Goal: Submit feedback/report problem: Provide input to the site owners about the experience or issues

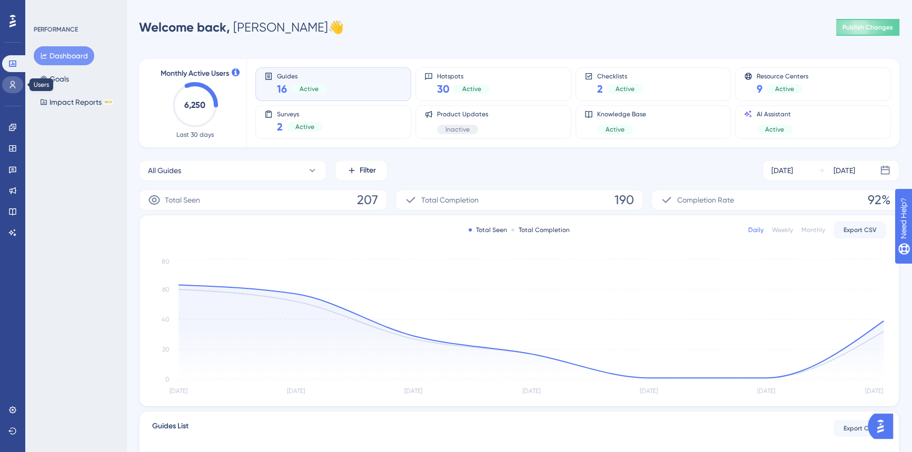
click at [16, 85] on icon at bounding box center [12, 85] width 8 height 8
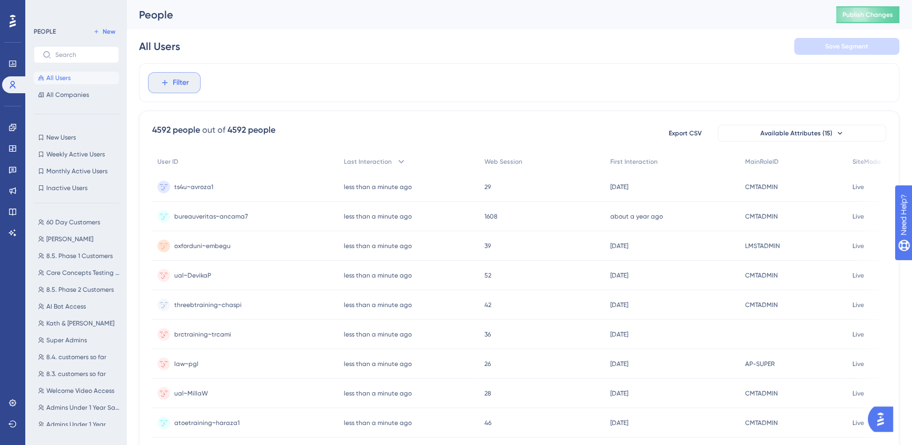
click at [157, 79] on button "Filter" at bounding box center [174, 82] width 53 height 21
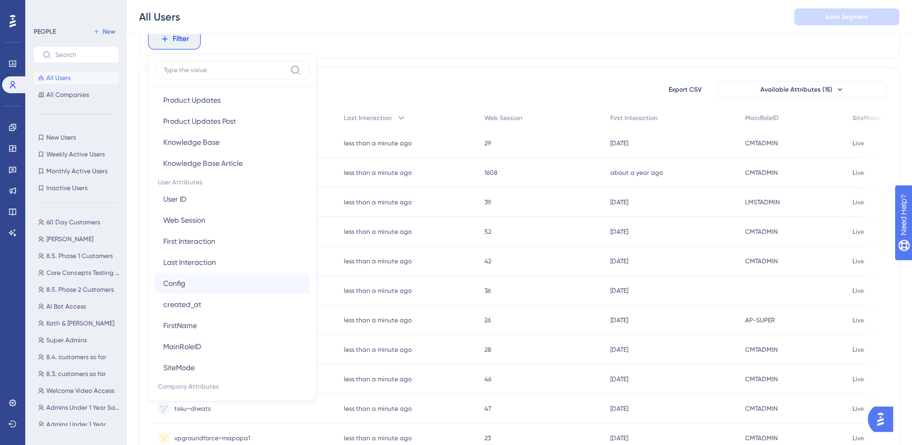
scroll to position [479, 0]
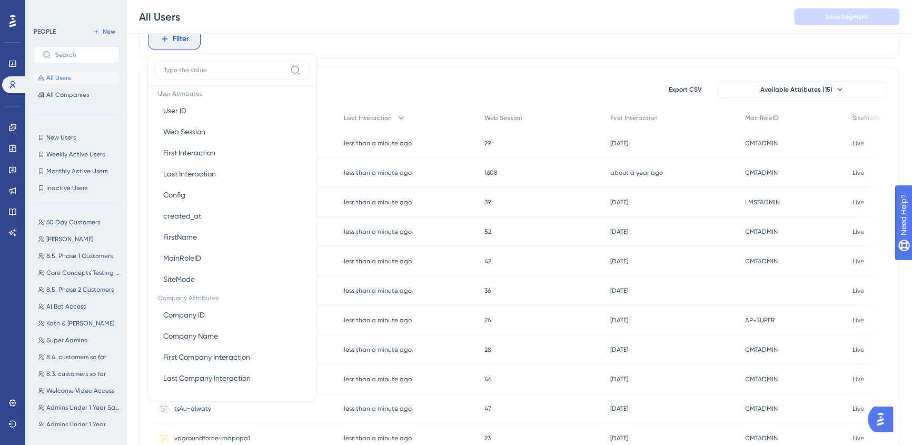
click at [432, 34] on div "Filter Browser Attributes Language Language Browser Browser Device Device Opera…" at bounding box center [519, 38] width 760 height 39
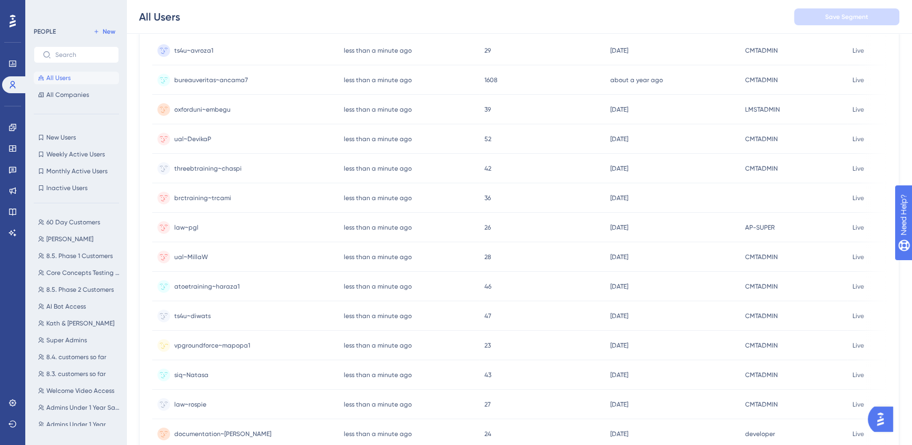
scroll to position [21, 0]
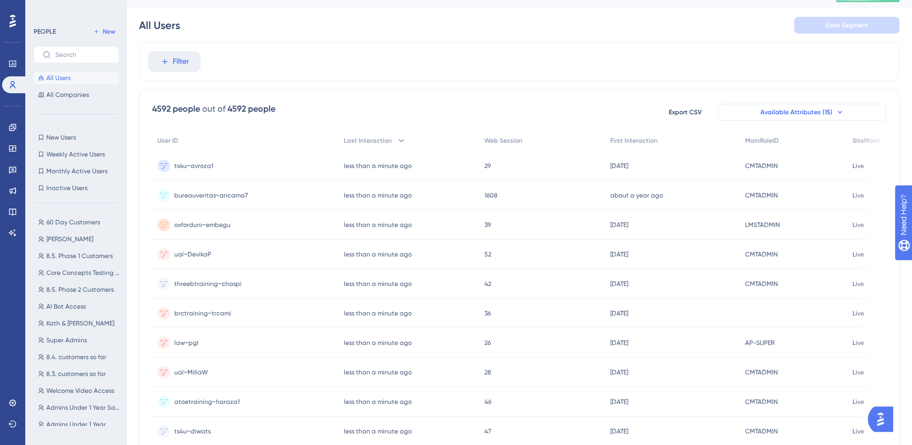
click at [821, 106] on button "Available Attributes (15)" at bounding box center [802, 112] width 168 height 17
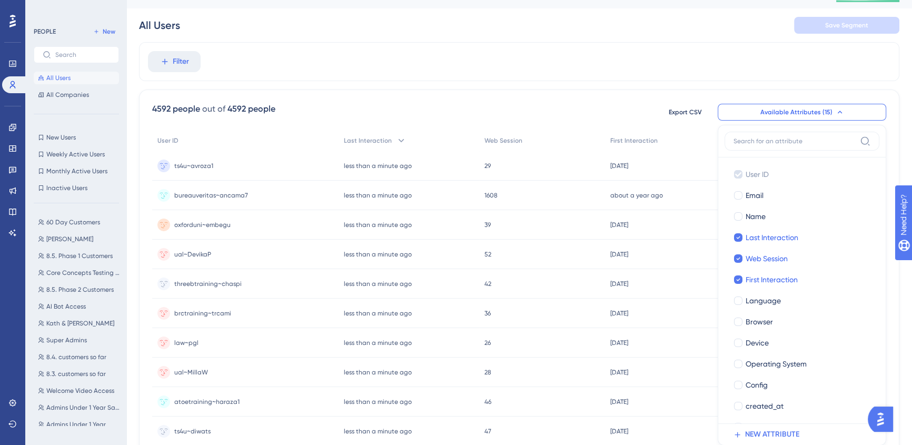
scroll to position [83, 0]
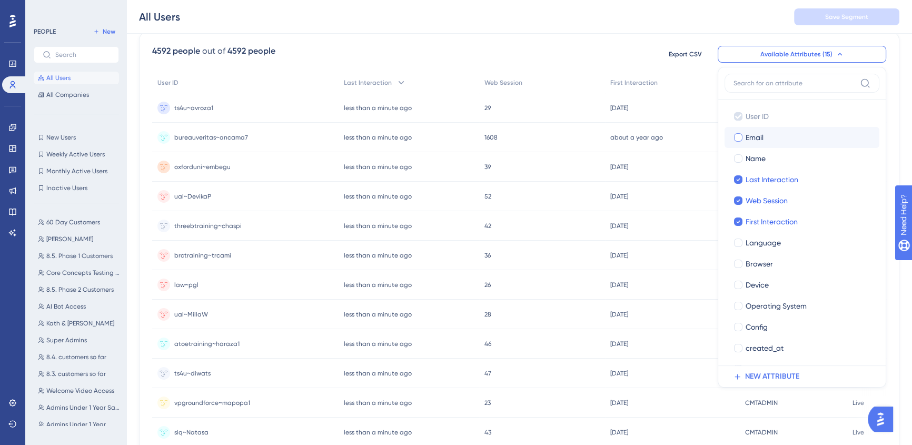
drag, startPoint x: 801, startPoint y: 202, endPoint x: 779, endPoint y: 135, distance: 69.9
click at [779, 135] on div "User ID User ID Email Email Name Name Last Interaction Last Interaction Web Ses…" at bounding box center [801, 264] width 155 height 316
click at [786, 181] on span "Last Interaction" at bounding box center [771, 179] width 53 height 13
checkbox input "false"
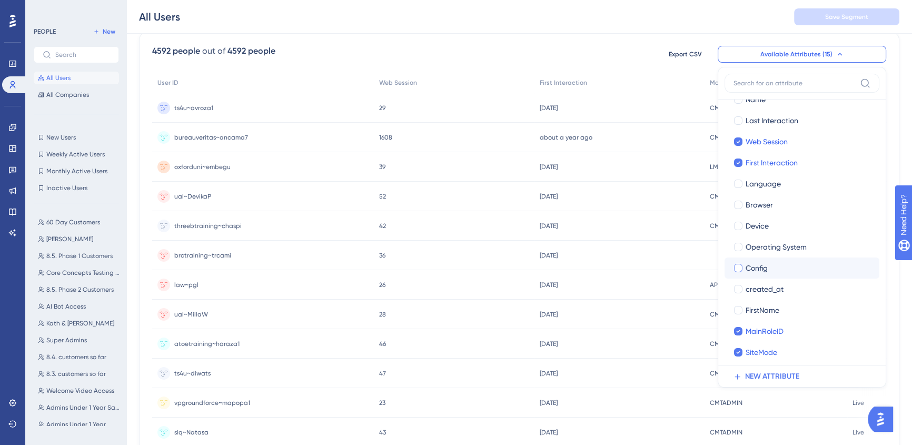
scroll to position [62, 0]
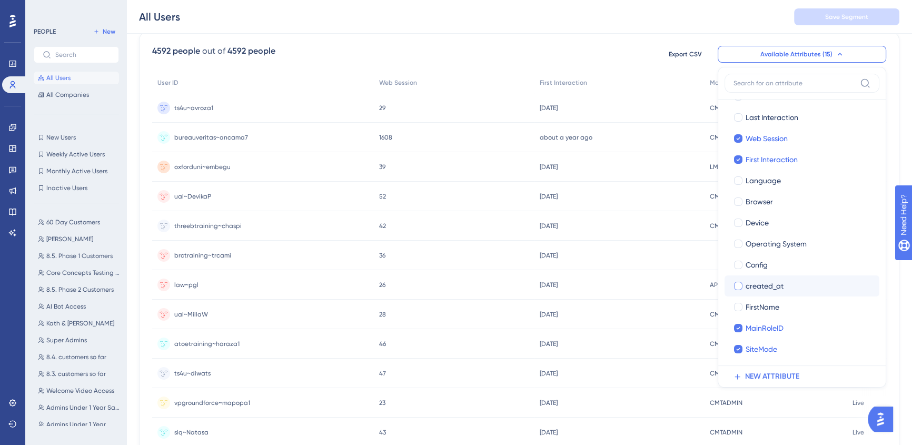
click at [794, 284] on div "created_at" at bounding box center [807, 286] width 125 height 13
checkbox input "true"
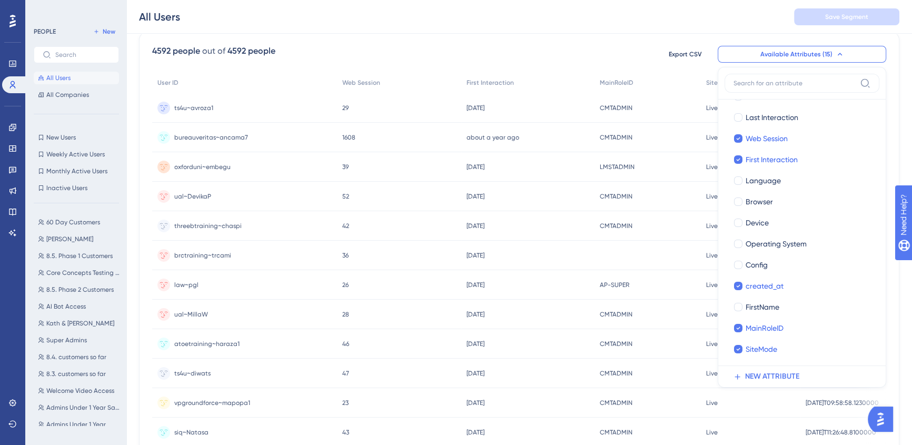
click at [577, 22] on div "All Users Save Segment" at bounding box center [518, 17] width 785 height 34
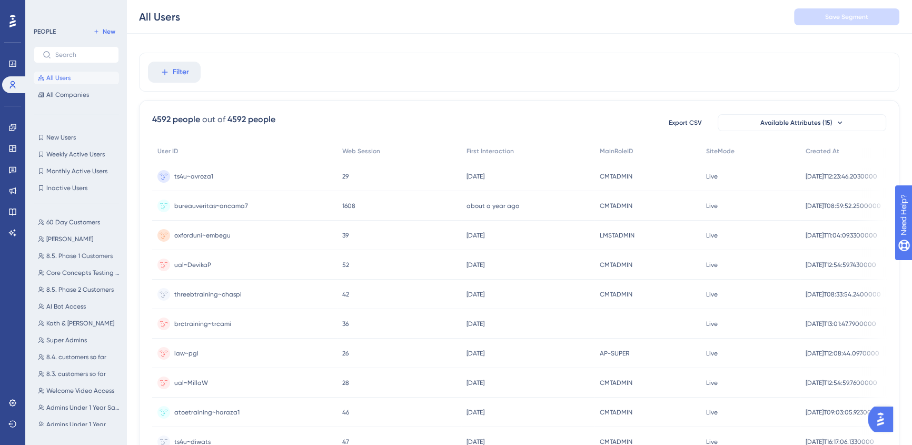
scroll to position [0, 0]
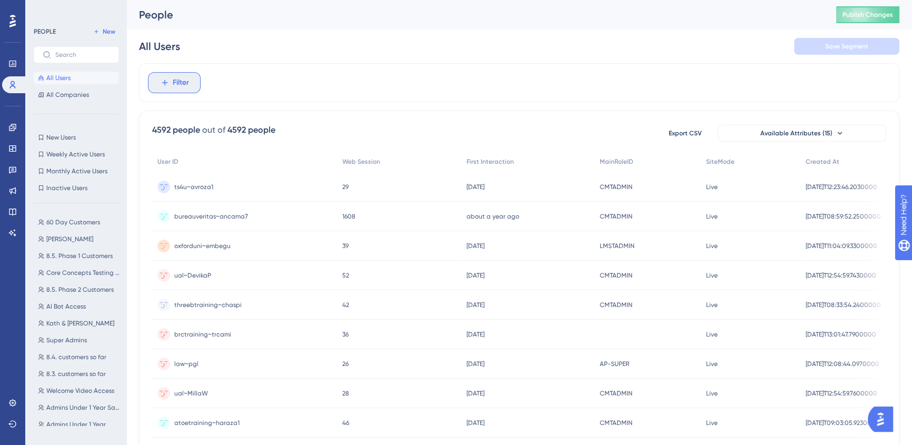
click at [176, 83] on span "Filter" at bounding box center [181, 82] width 16 height 13
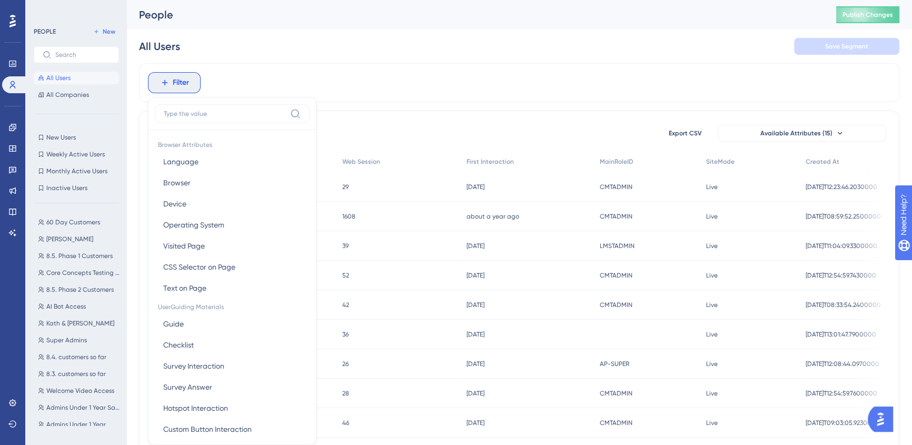
scroll to position [48, 0]
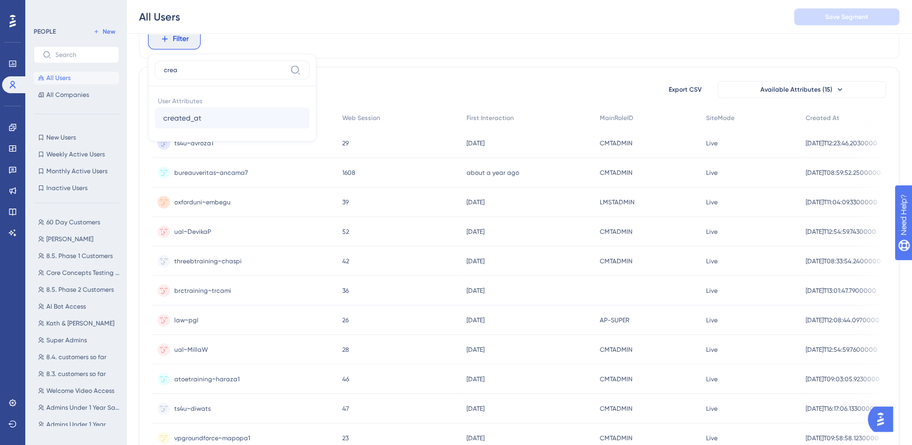
type input "crea"
click at [198, 114] on span "created_at" at bounding box center [182, 118] width 38 height 13
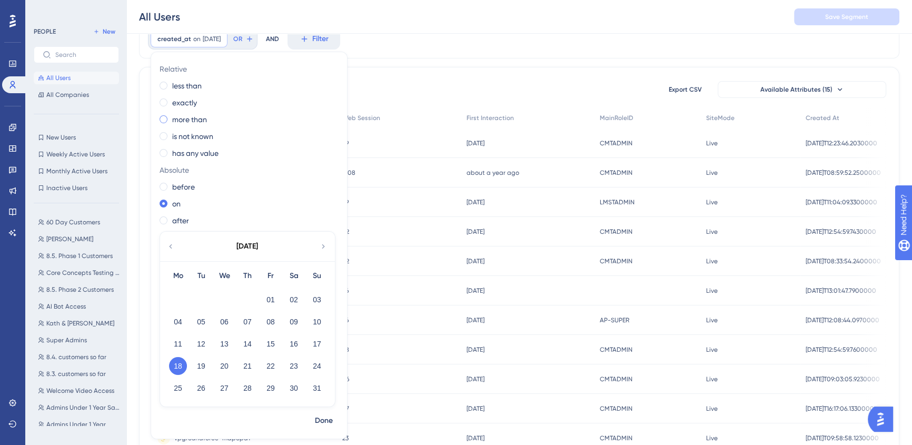
click at [184, 121] on label "more than" at bounding box center [189, 119] width 35 height 13
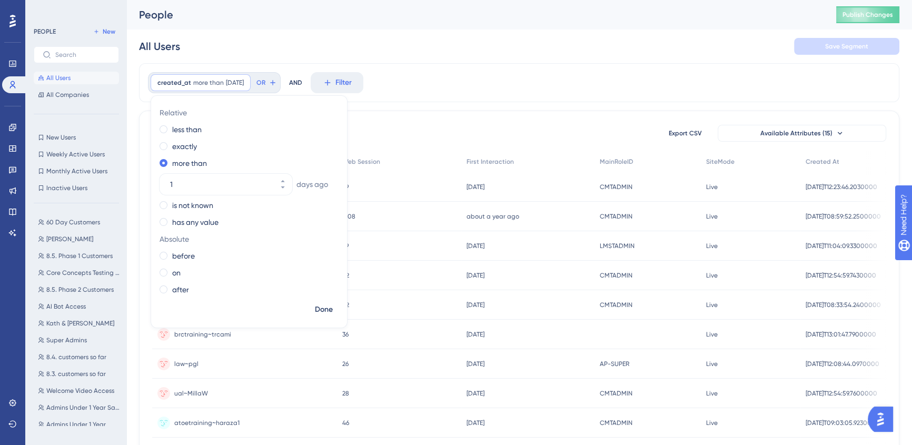
scroll to position [0, 0]
drag, startPoint x: 188, startPoint y: 182, endPoint x: 110, endPoint y: 181, distance: 77.9
click at [126, 181] on div "Performance Users Engagement Widgets Feedback Product Updates Knowledge Base AI…" at bounding box center [518, 412] width 785 height 825
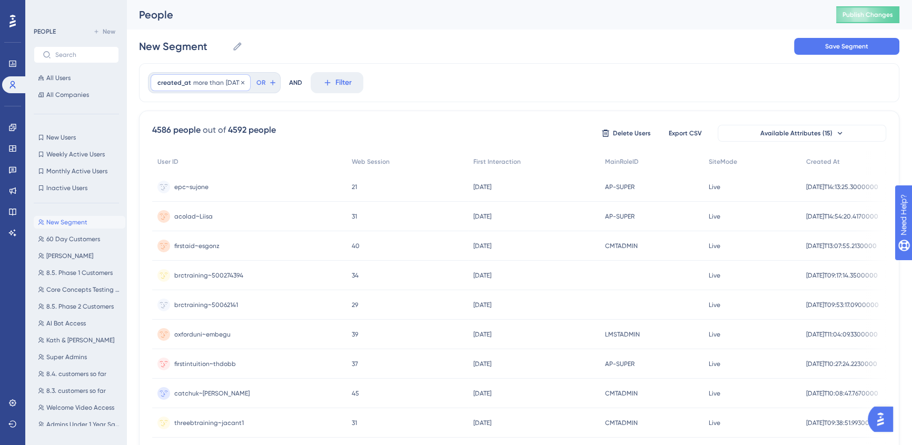
click at [226, 81] on span "1 days ago" at bounding box center [235, 82] width 18 height 8
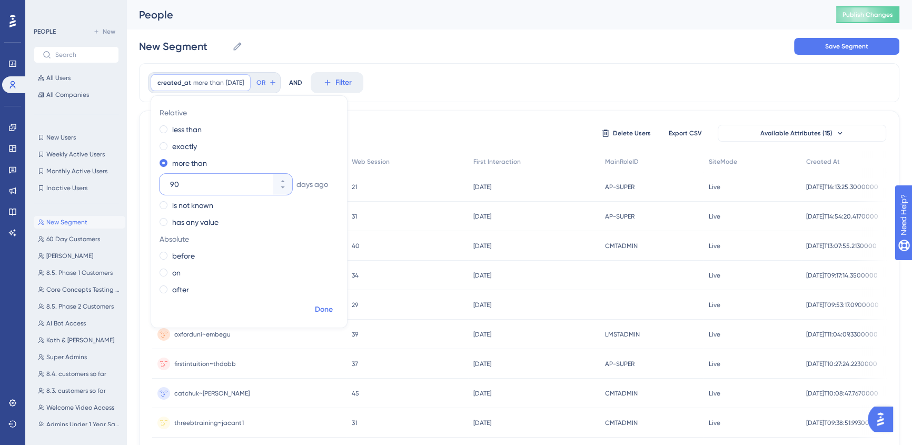
type input "90"
click at [324, 310] on span "Done" at bounding box center [324, 309] width 18 height 13
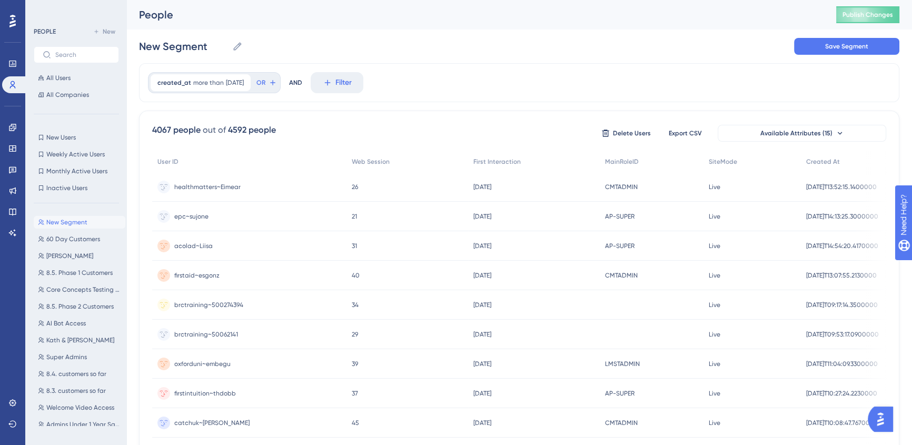
click at [512, 56] on div "New Segment New Segment Save Segment" at bounding box center [519, 46] width 760 height 34
click at [349, 84] on button "Filter" at bounding box center [337, 82] width 53 height 21
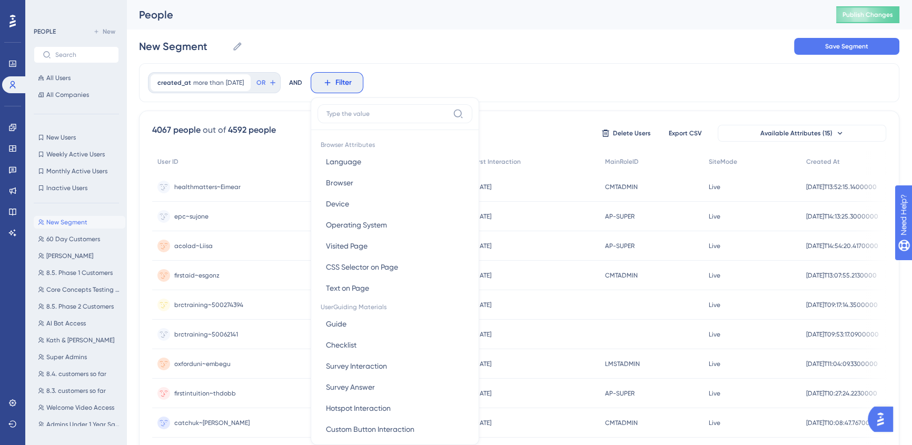
scroll to position [48, 0]
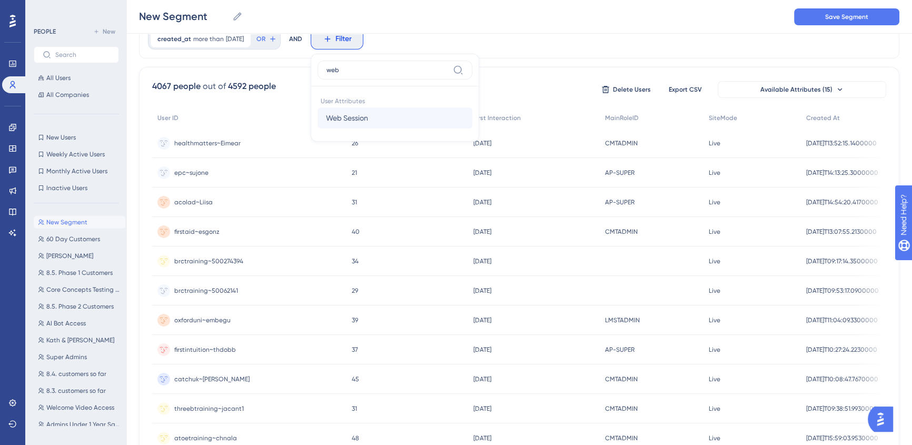
type input "web"
click at [368, 115] on span "Web Session" at bounding box center [347, 118] width 42 height 13
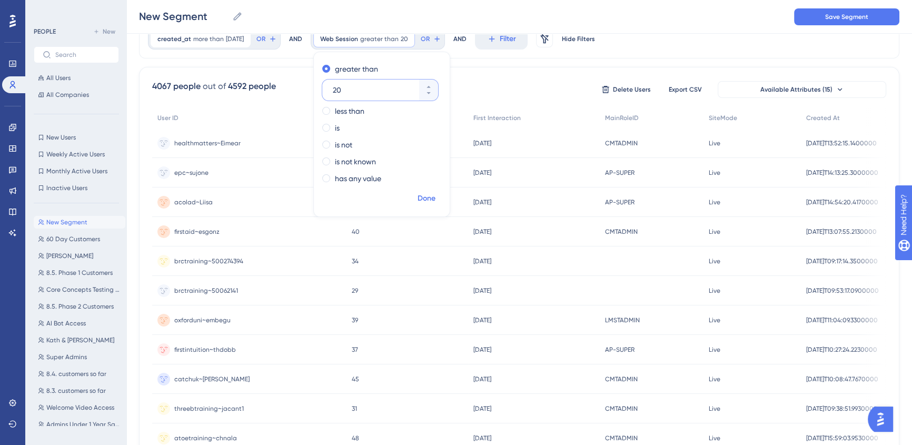
type input "20"
click at [435, 196] on span "Done" at bounding box center [426, 198] width 18 height 13
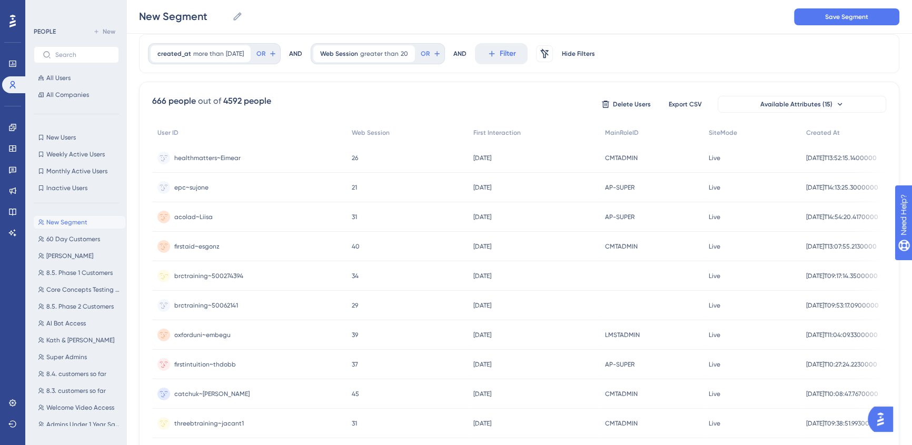
scroll to position [0, 0]
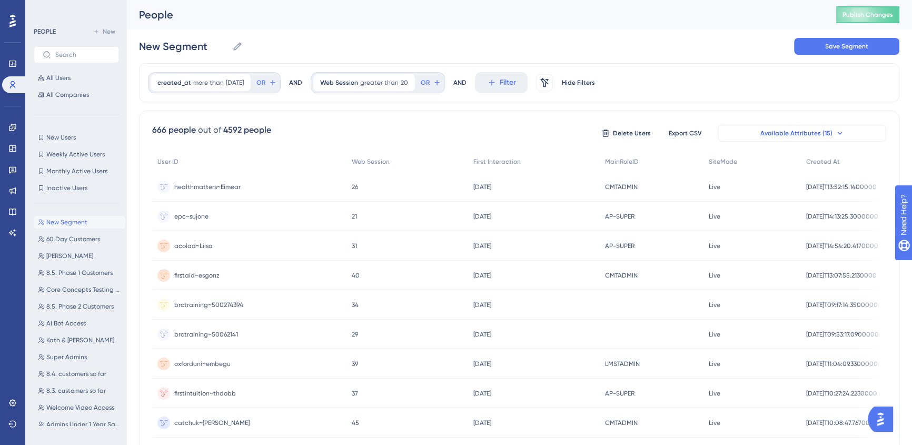
click at [785, 130] on span "Available Attributes (15)" at bounding box center [796, 133] width 72 height 8
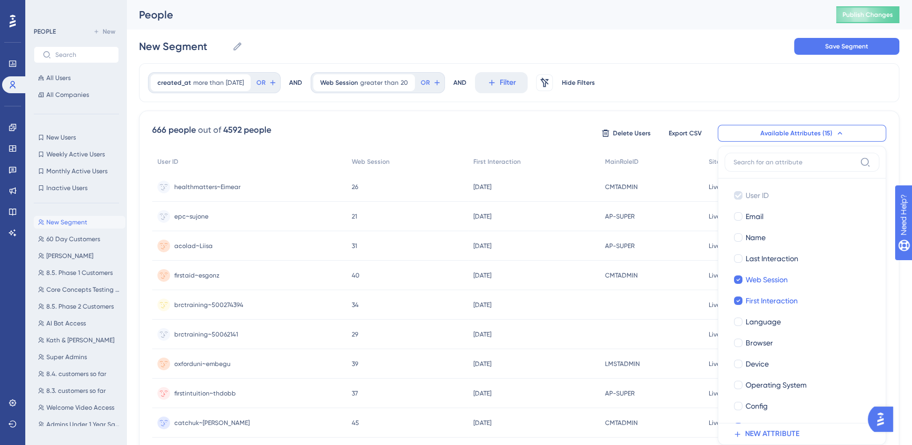
scroll to position [73, 0]
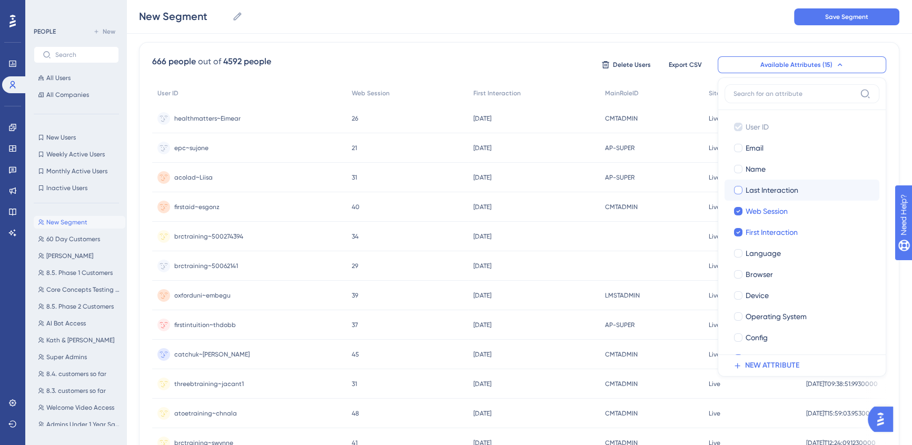
click at [756, 181] on label "Last Interaction Last Interaction" at bounding box center [801, 190] width 155 height 21
click at [739, 190] on input "Last Interaction" at bounding box center [738, 190] width 1 height 1
checkbox input "false"
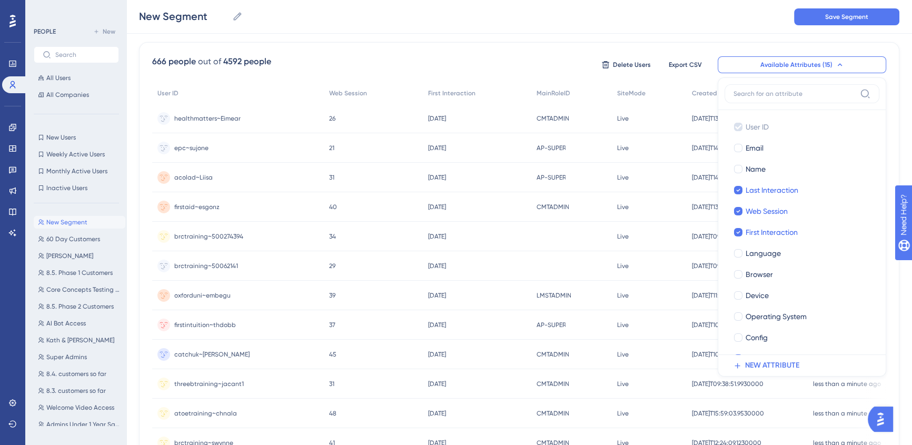
click at [506, 35] on div "created_at more than 90 days ago 90 days ago Remove OR AND Web Session greater …" at bounding box center [519, 367] width 760 height 745
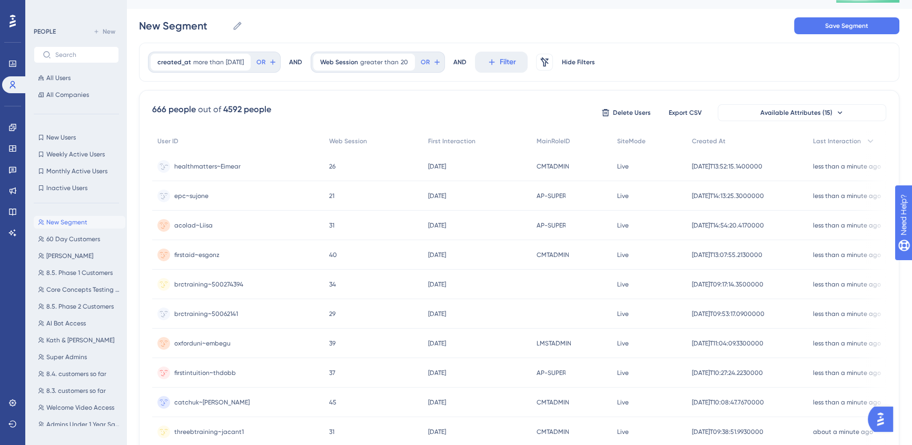
scroll to position [0, 0]
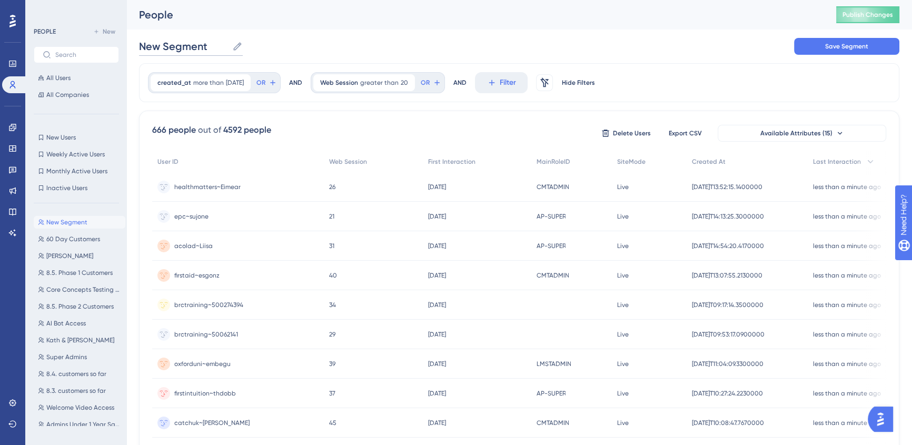
click at [227, 44] on input "New Segment" at bounding box center [183, 46] width 89 height 15
click at [239, 83] on span "90 days ago" at bounding box center [235, 82] width 18 height 8
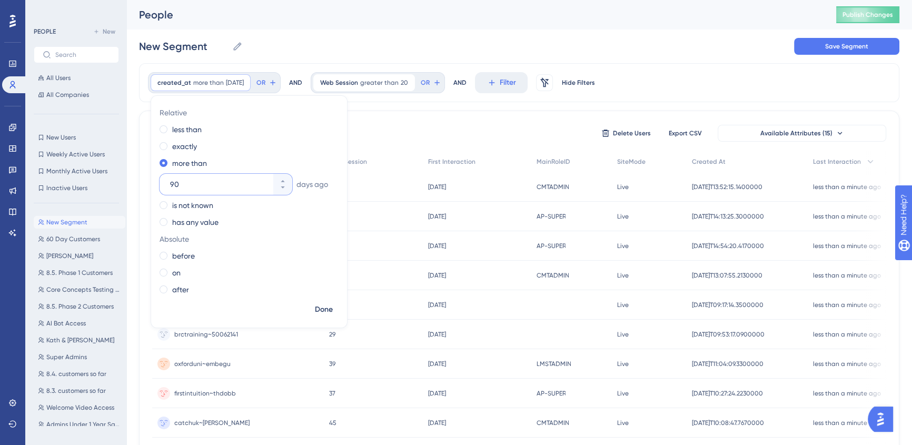
drag, startPoint x: 212, startPoint y: 184, endPoint x: 160, endPoint y: 190, distance: 51.9
click at [160, 190] on div "90" at bounding box center [217, 184] width 114 height 21
type input "60"
click at [321, 310] on span "Done" at bounding box center [324, 309] width 18 height 13
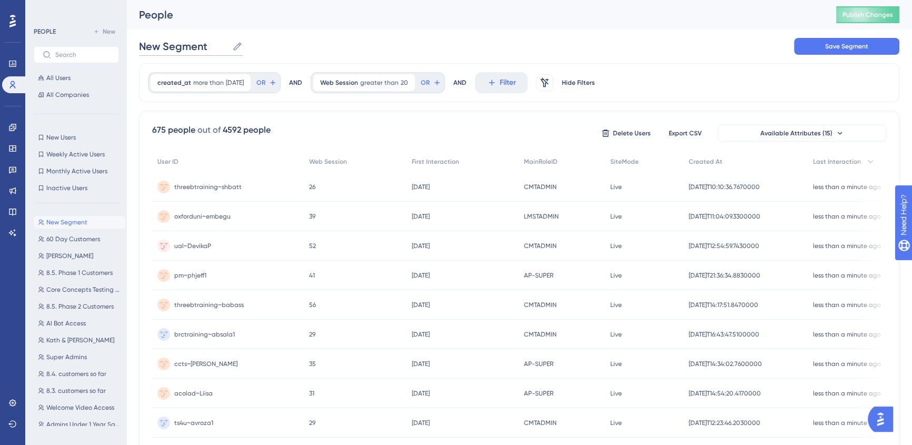
click at [182, 39] on input "New Segment" at bounding box center [183, 46] width 89 height 15
click at [182, 45] on input "New Segment" at bounding box center [183, 46] width 89 height 15
click at [509, 85] on button "Filter" at bounding box center [501, 82] width 53 height 21
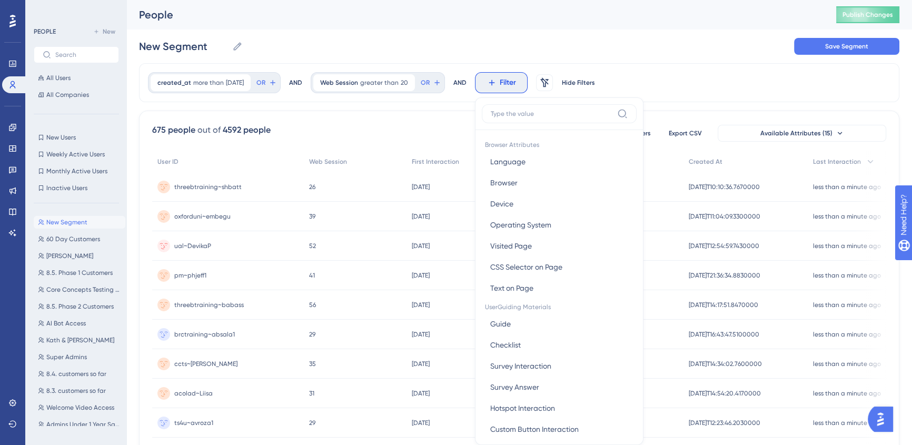
scroll to position [48, 0]
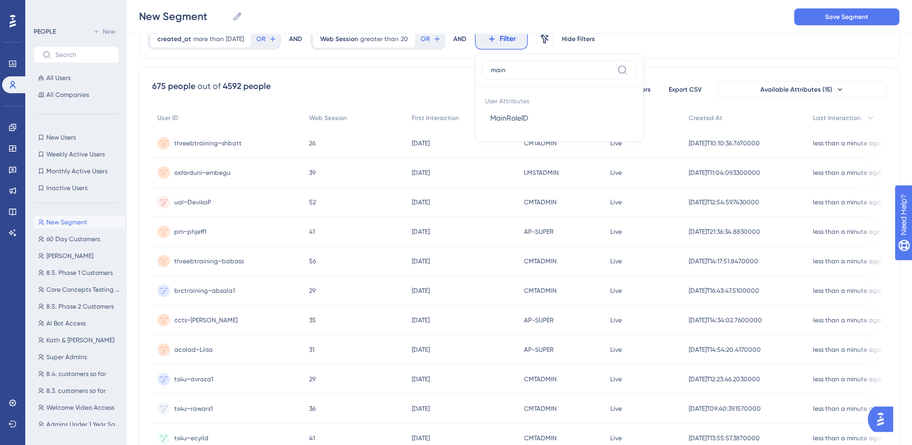
type input "main"
click at [688, 53] on div "created_at more than 60 days ago 60 days ago Remove OR AND Web Session greater …" at bounding box center [519, 38] width 760 height 39
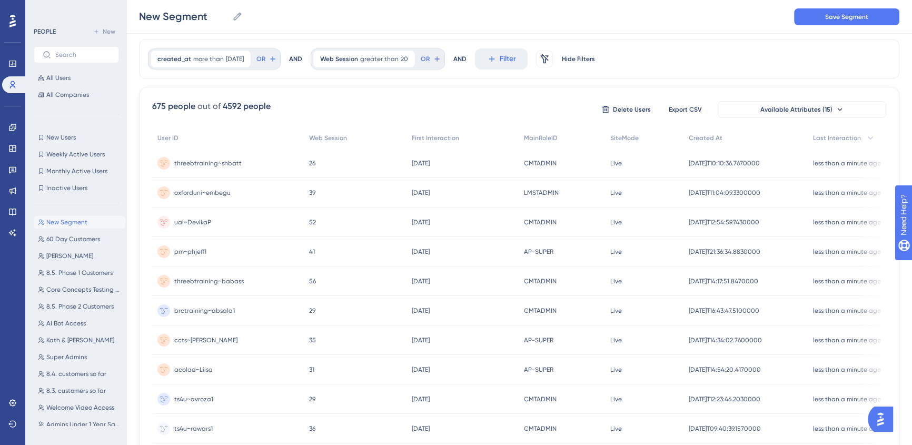
scroll to position [0, 0]
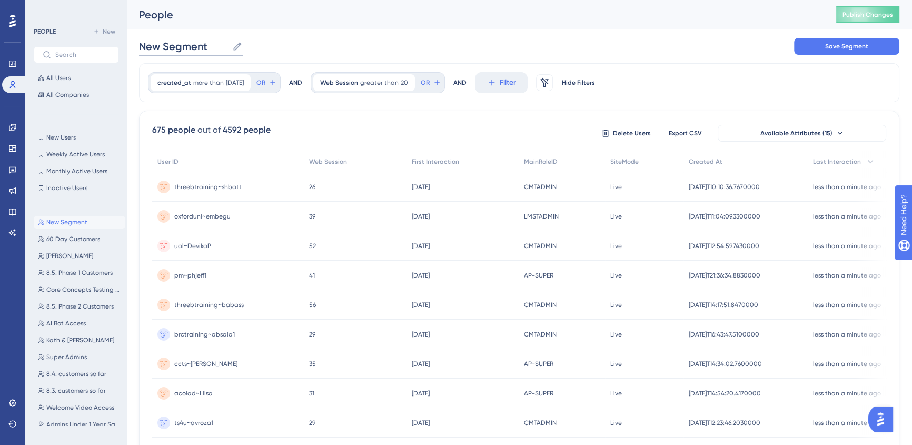
click at [175, 52] on input "New Segment" at bounding box center [183, 46] width 89 height 15
type input "6"
click at [691, 86] on div "created_at more than 60 days ago 60 days ago Remove OR AND Web Session greater …" at bounding box center [519, 82] width 760 height 39
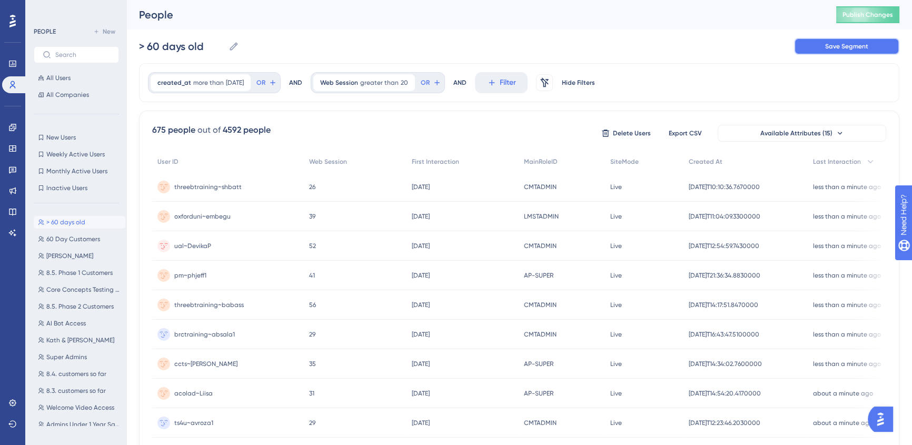
click at [848, 49] on span "Save Segment" at bounding box center [846, 46] width 43 height 8
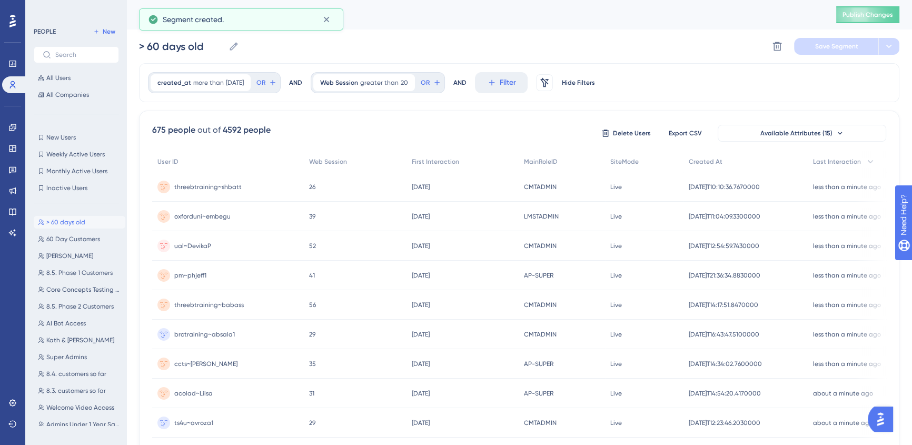
click at [95, 221] on button "> 60 days old > 60 days old" at bounding box center [80, 222] width 92 height 13
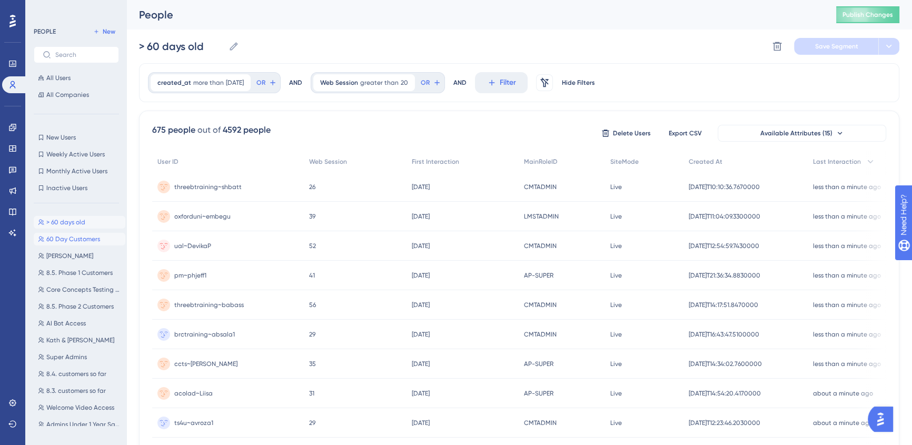
click at [84, 235] on span "60 Day Customers" at bounding box center [73, 239] width 54 height 8
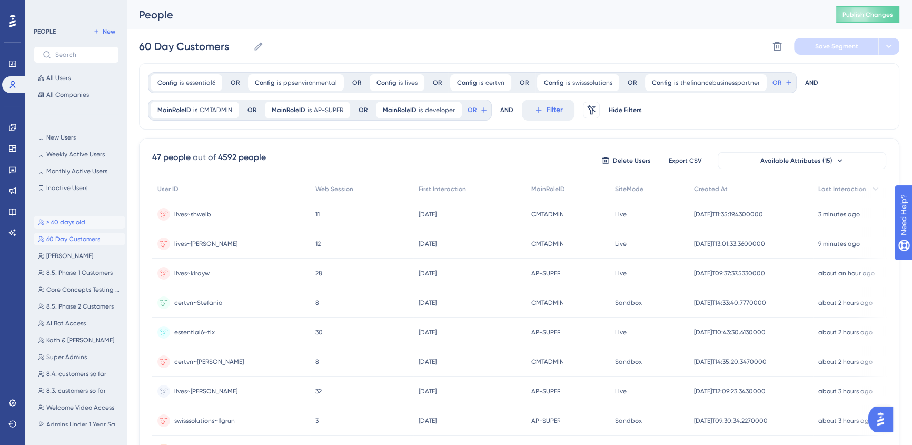
click at [65, 219] on span "> 60 days old" at bounding box center [65, 222] width 39 height 8
type input "> 60 days old"
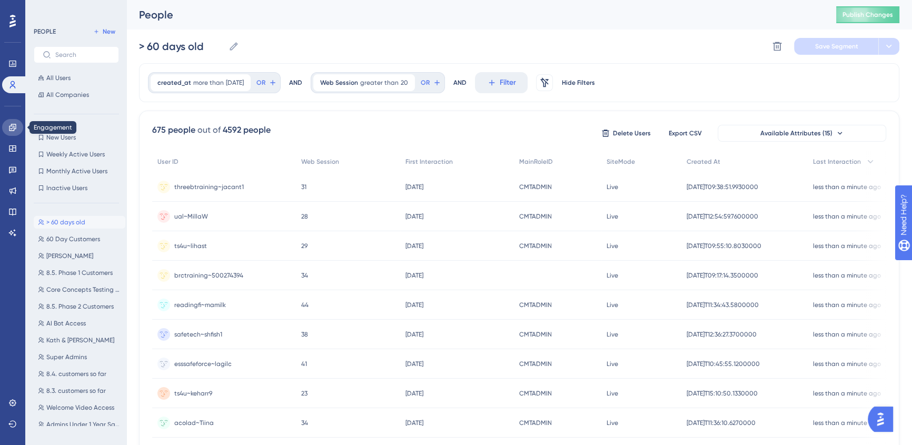
click at [15, 128] on icon at bounding box center [12, 127] width 7 height 7
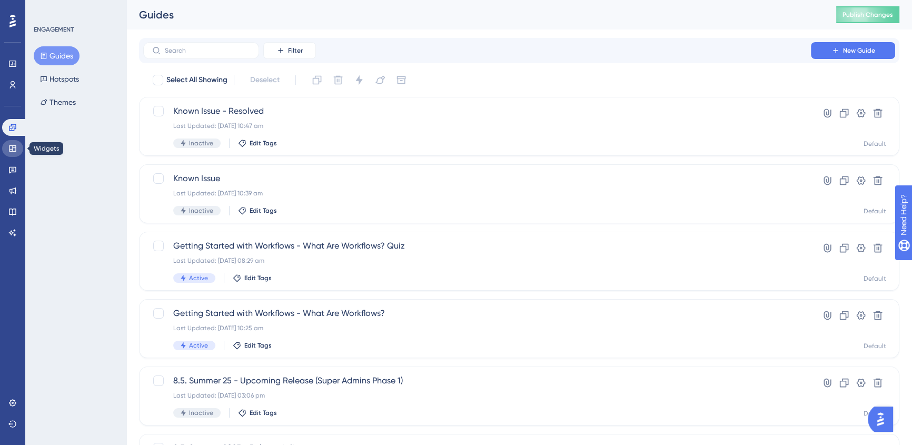
click at [14, 149] on icon at bounding box center [12, 148] width 8 height 8
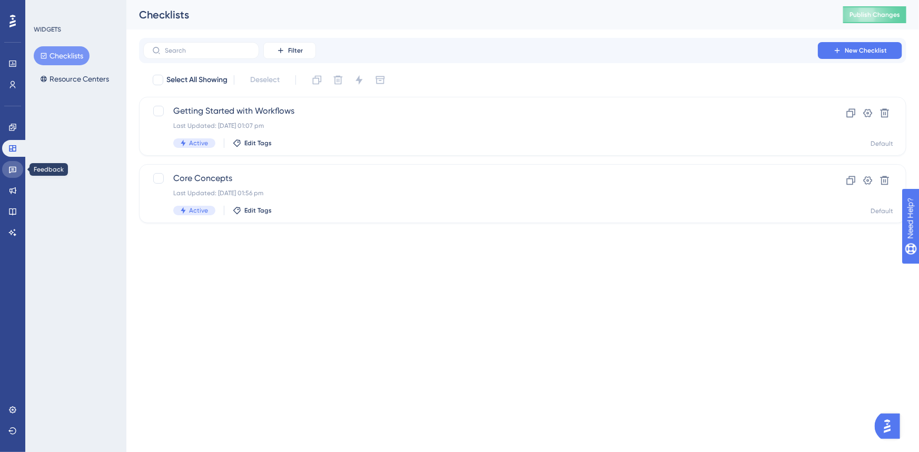
click at [14, 177] on link at bounding box center [12, 169] width 21 height 17
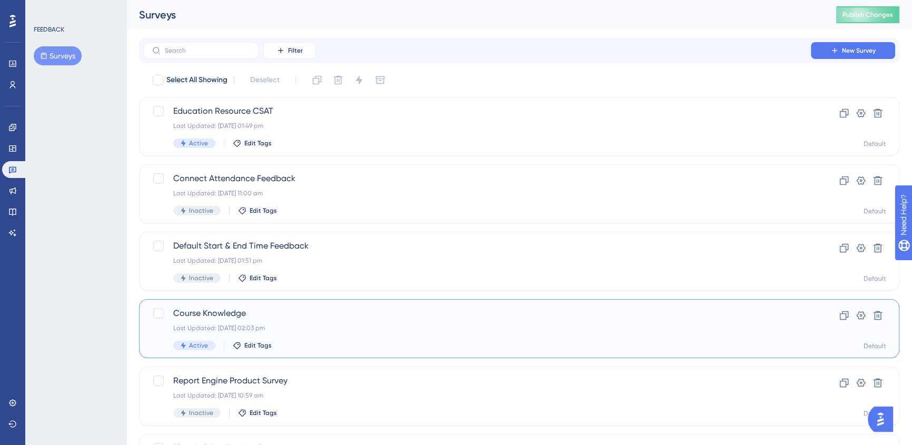
click at [405, 317] on span "Course Knowledge" at bounding box center [477, 313] width 608 height 13
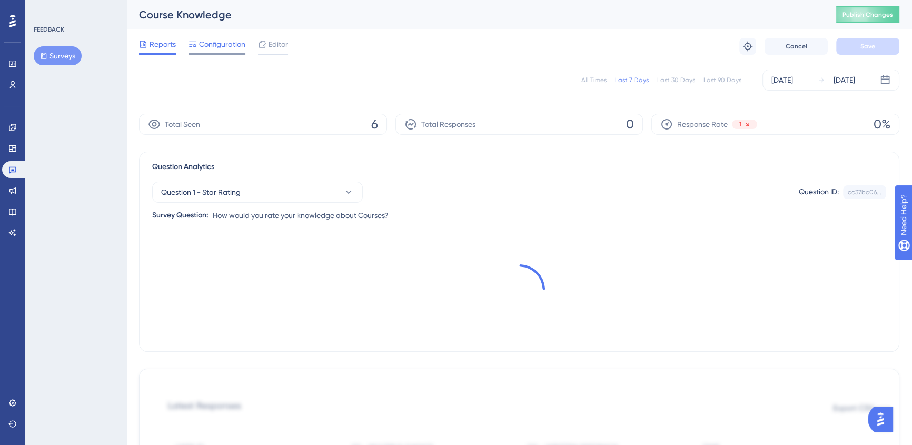
click at [216, 44] on span "Configuration" at bounding box center [222, 44] width 46 height 13
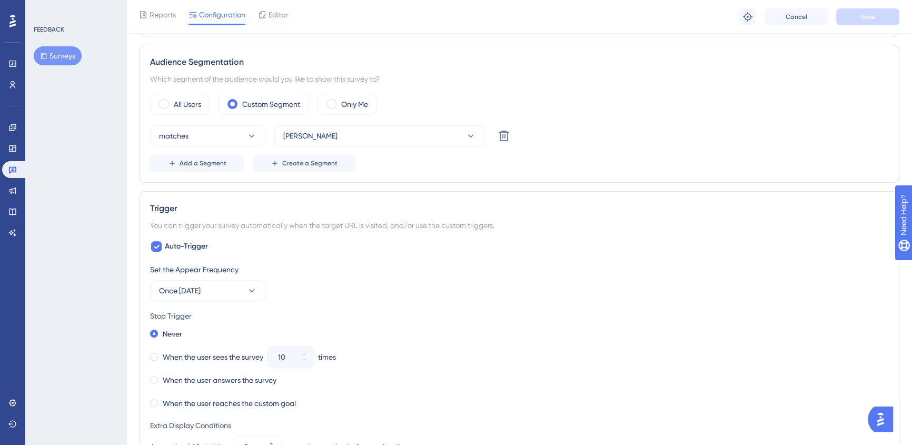
scroll to position [526, 0]
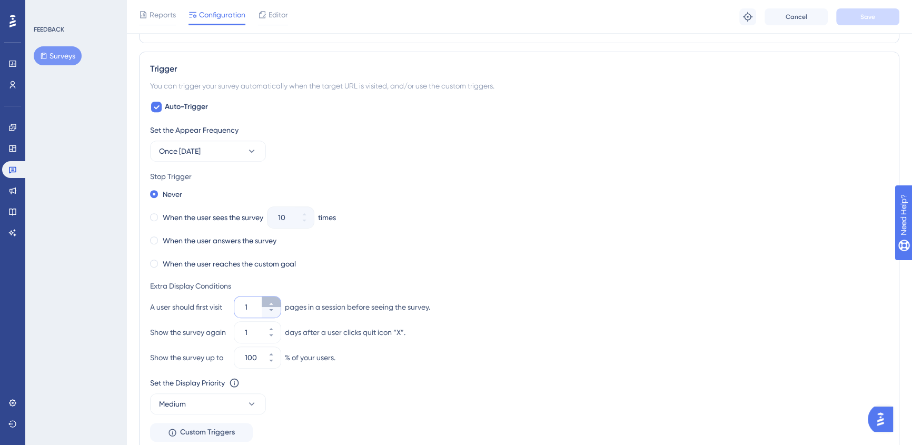
click at [268, 298] on button "1" at bounding box center [271, 301] width 19 height 11
type input "2"
click at [593, 257] on div "When the user reaches the custom goal" at bounding box center [519, 263] width 738 height 15
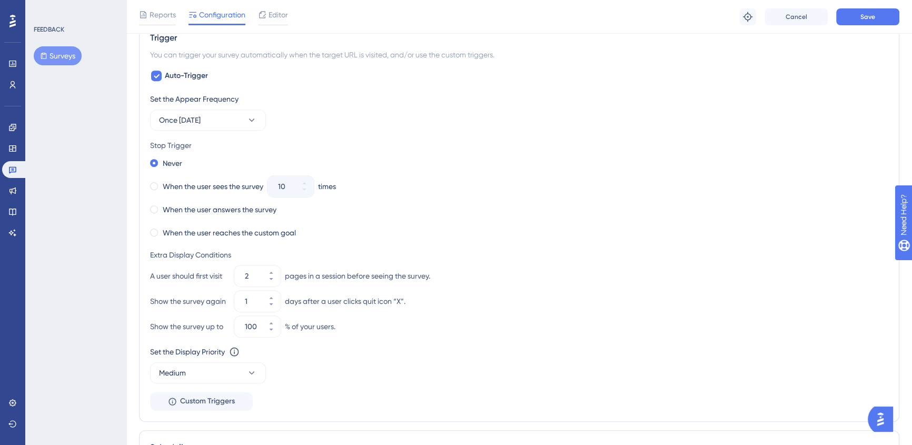
scroll to position [574, 0]
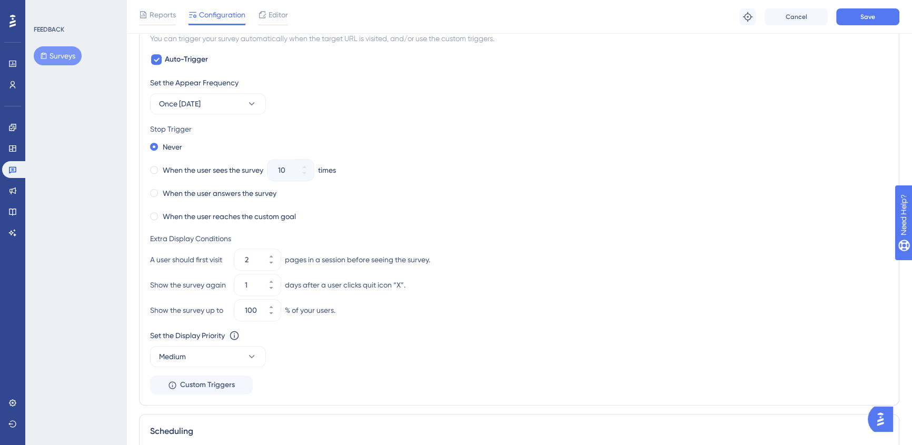
click at [628, 260] on div "A user should first visit 2 pages in a session before seeing the survey." at bounding box center [519, 259] width 738 height 21
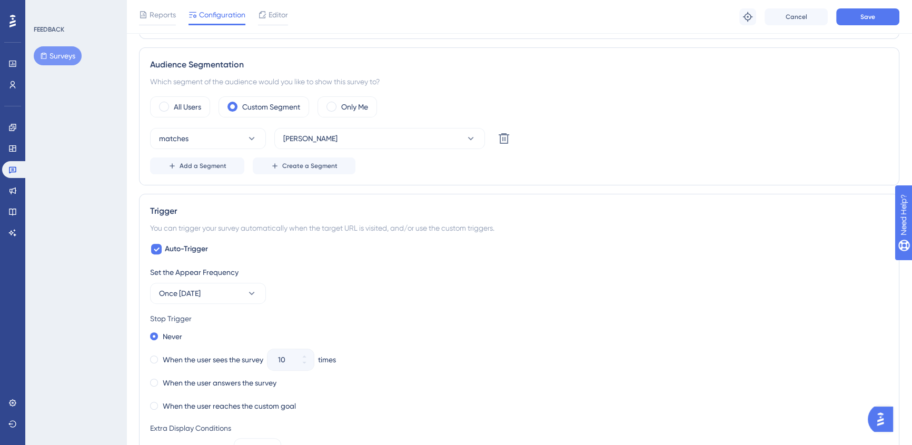
scroll to position [353, 0]
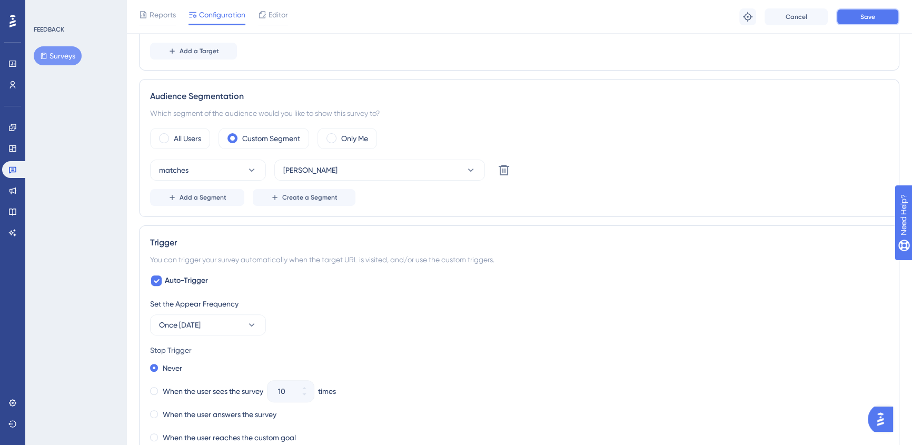
click at [851, 12] on button "Save" at bounding box center [867, 16] width 63 height 17
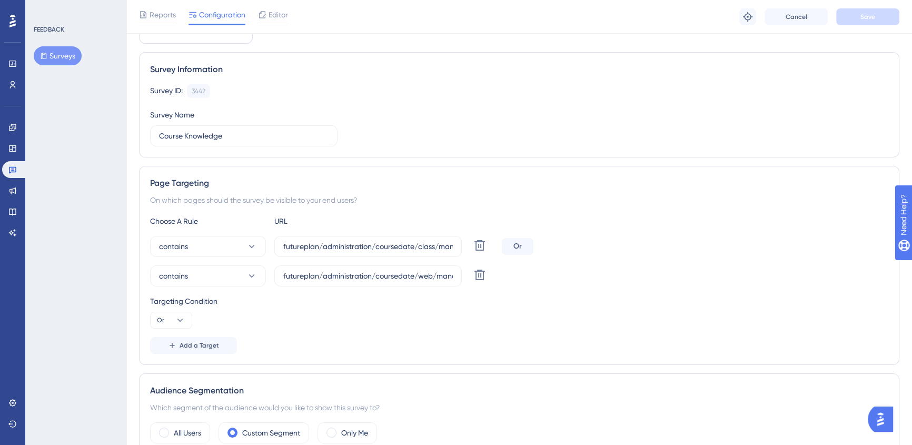
scroll to position [0, 0]
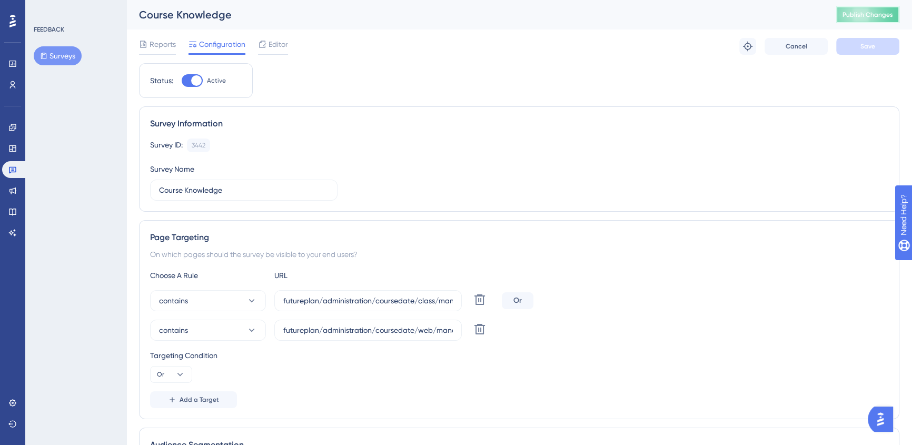
click at [855, 9] on button "Publish Changes" at bounding box center [867, 14] width 63 height 17
click at [152, 39] on span "Reports" at bounding box center [163, 44] width 26 height 13
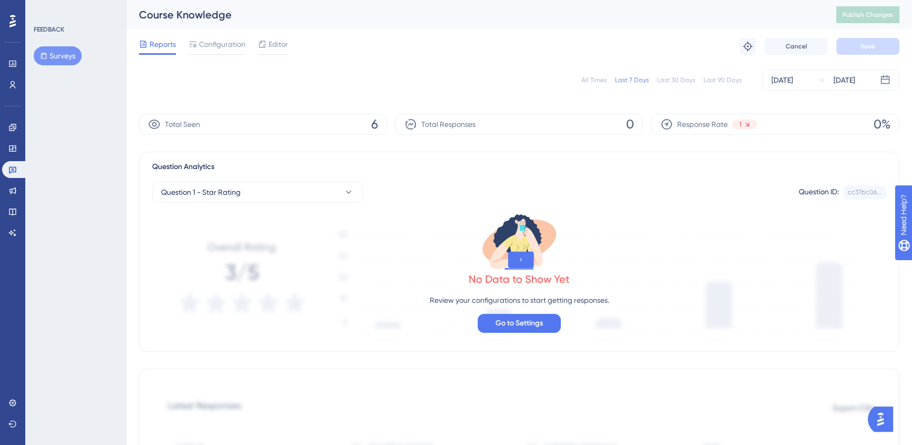
click at [199, 118] on span "Total Seen" at bounding box center [182, 124] width 35 height 13
click at [364, 120] on div "Total Seen 6" at bounding box center [263, 124] width 248 height 21
click at [365, 120] on div "Total Seen 6" at bounding box center [263, 124] width 248 height 21
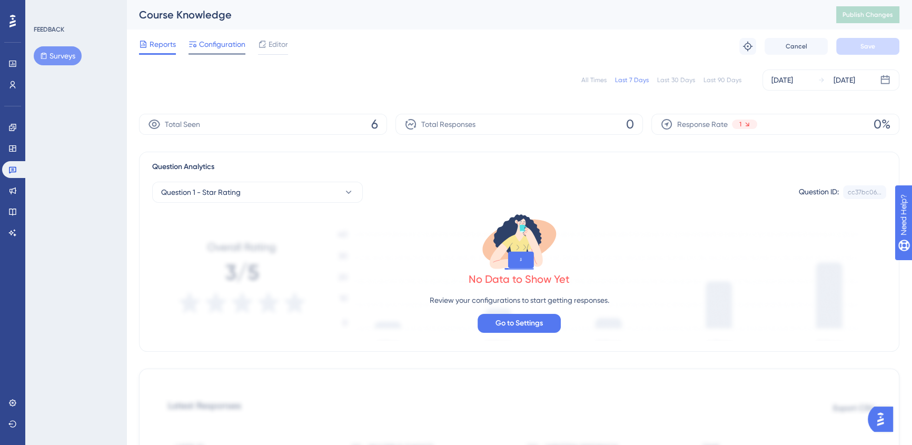
click at [213, 47] on span "Configuration" at bounding box center [222, 44] width 46 height 13
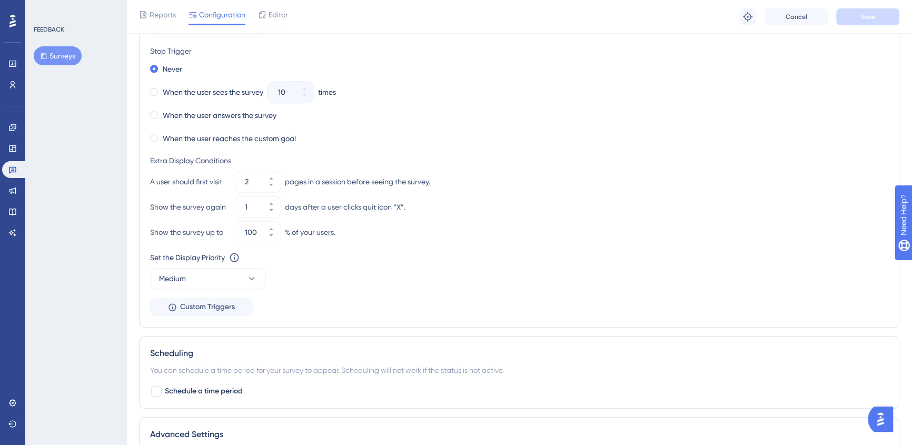
scroll to position [736, 0]
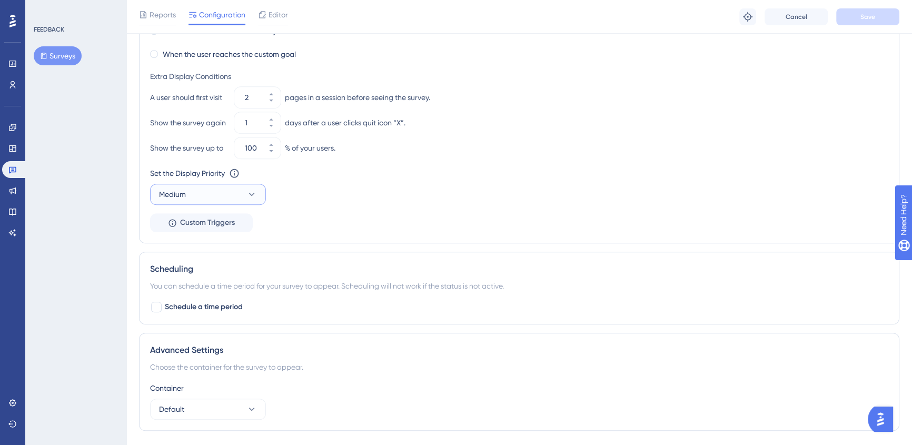
click at [218, 199] on button "Medium" at bounding box center [208, 194] width 116 height 21
click at [208, 221] on div "Low Low" at bounding box center [207, 226] width 85 height 21
click at [649, 220] on div "Set the Appear Frequency Once in 360 days Stop Trigger Never When the user sees…" at bounding box center [519, 73] width 738 height 318
click at [853, 12] on button "Save" at bounding box center [867, 16] width 63 height 17
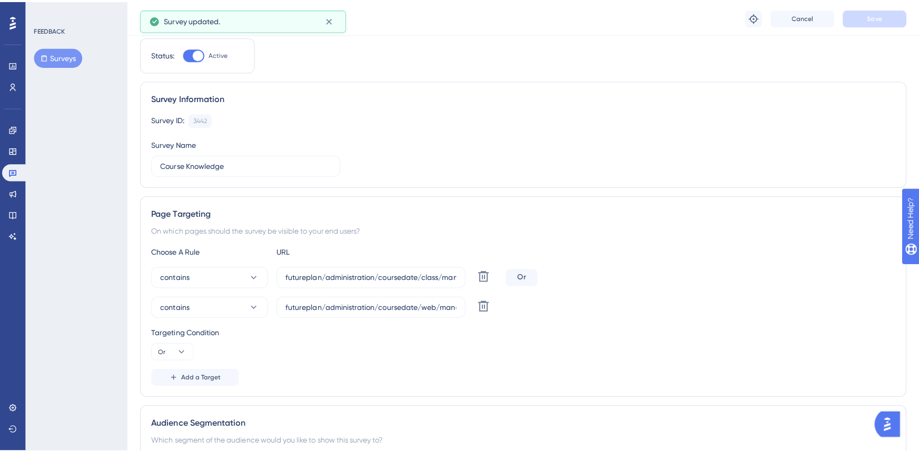
scroll to position [0, 0]
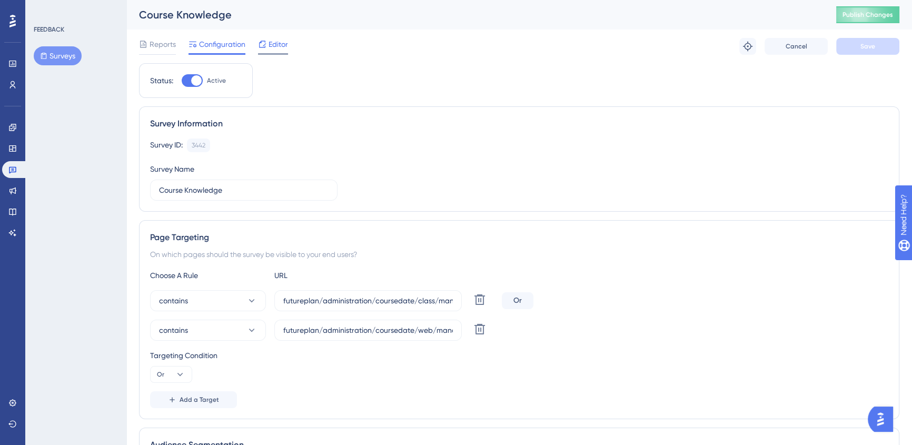
click at [268, 41] on span "Editor" at bounding box center [277, 44] width 19 height 13
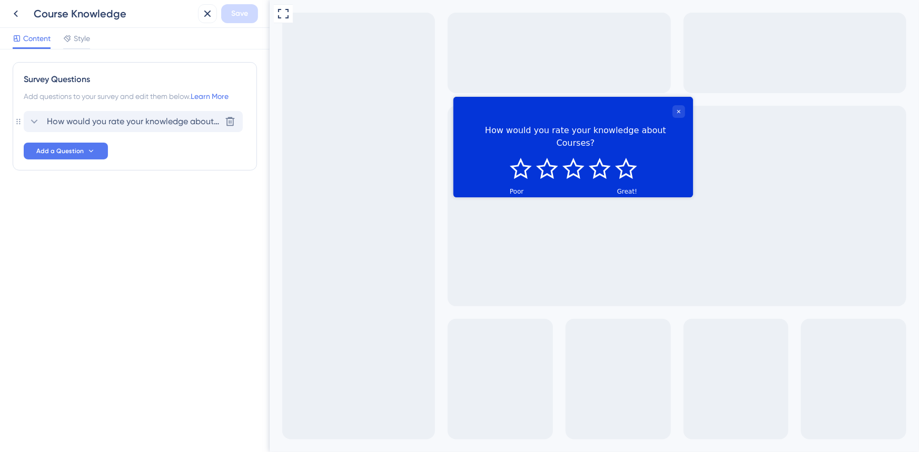
click at [145, 118] on span "How would you rate your knowledge about Courses?" at bounding box center [134, 121] width 174 height 13
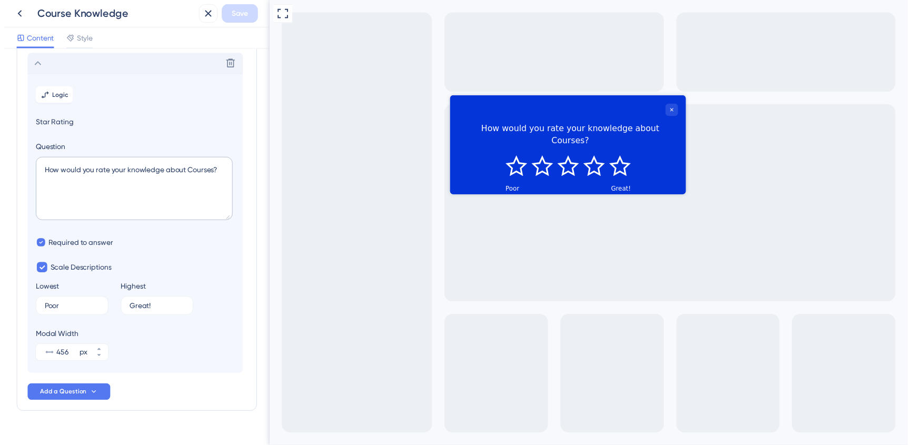
scroll to position [62, 0]
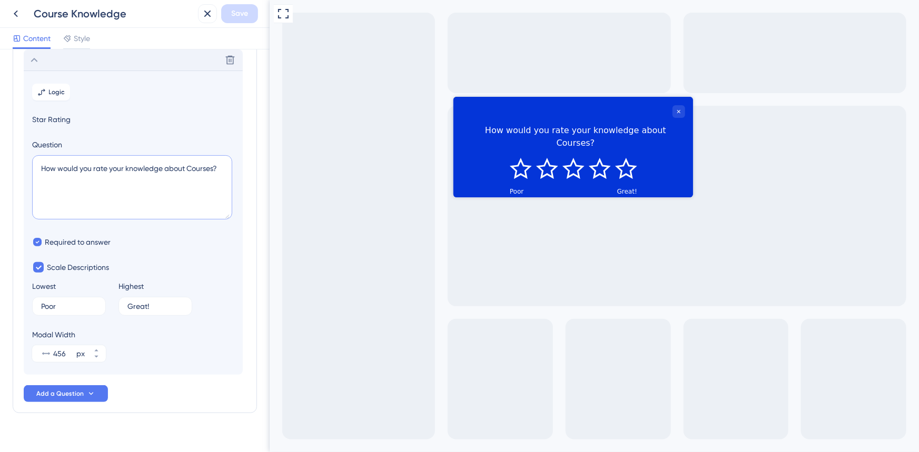
click at [127, 170] on textarea "How would you rate your knowledge about Courses?" at bounding box center [132, 187] width 200 height 64
paste textarea "“How would you rate your confidence in managing Courses in the platform?”"
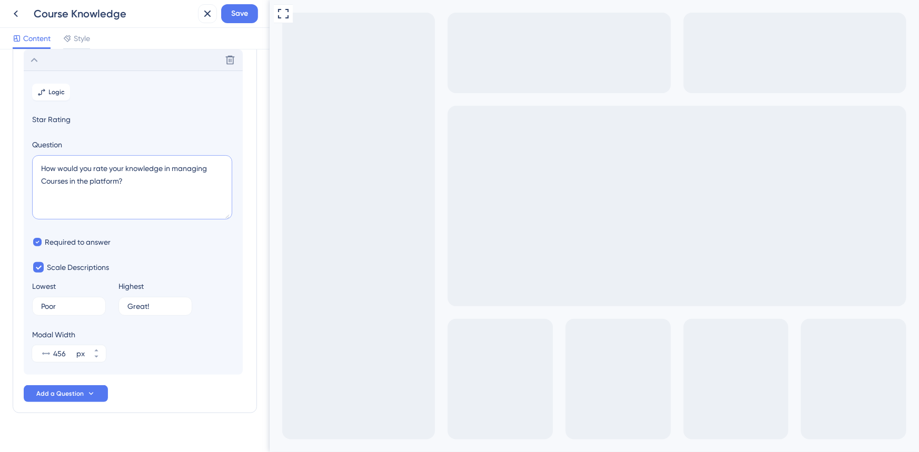
click at [84, 176] on textarea "How would you rate your knowledge in managing Courses in the platform?" at bounding box center [132, 187] width 200 height 64
click at [131, 170] on textarea "How would you rate your knowledge in managing Courses in the platform?" at bounding box center [132, 187] width 200 height 64
click at [131, 169] on textarea "How would you rate your knowledge in managing Courses in the platform?" at bounding box center [132, 187] width 200 height 64
click at [76, 190] on textarea "How would you rate your confidence of managing Courses in the platform?" at bounding box center [132, 187] width 200 height 64
click at [77, 190] on textarea "How would you rate your confidence of managing Courses in the platform?" at bounding box center [132, 187] width 200 height 64
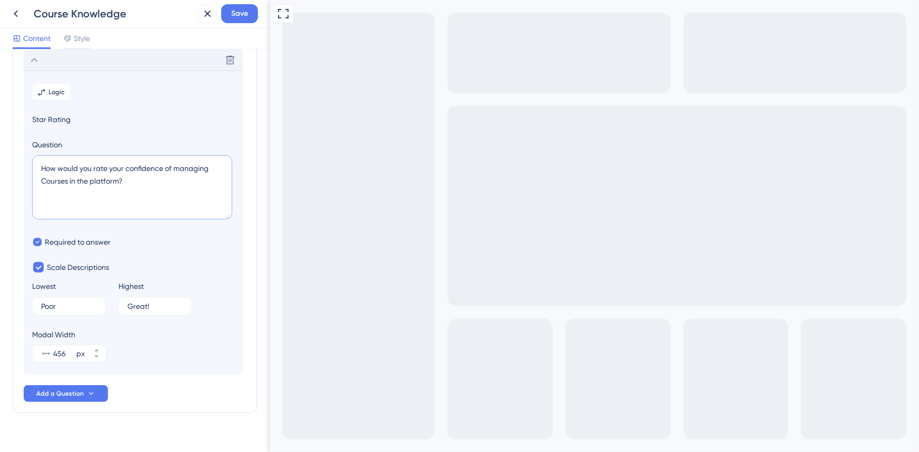
click at [77, 190] on textarea "How would you rate your confidence of managing Courses in the platform?" at bounding box center [132, 187] width 200 height 64
paste textarea "confident are you"
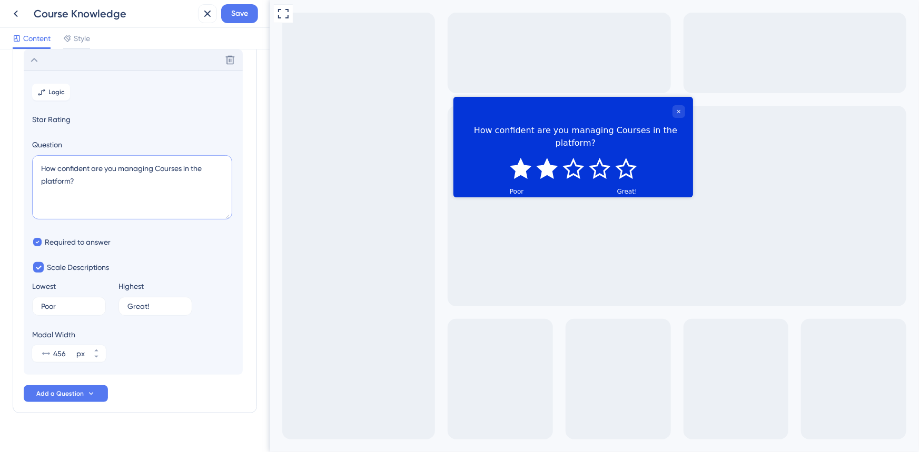
click at [198, 168] on textarea "How confident are you managing Courses in the platform?" at bounding box center [132, 187] width 200 height 64
click at [107, 188] on textarea "How confident are you managing Courses in your platform?" at bounding box center [132, 187] width 200 height 64
click at [202, 166] on textarea "How confident are you managing Courses in your platform?" at bounding box center [132, 187] width 200 height 64
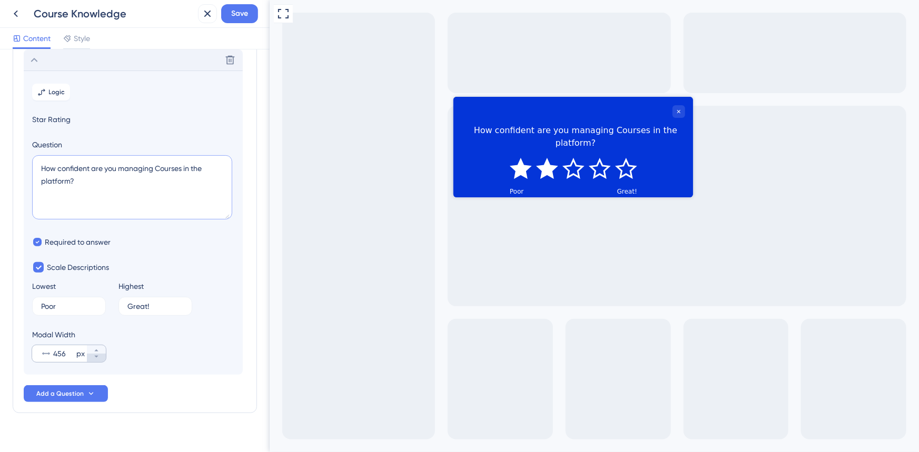
type textarea "How confident are you managing Courses in the platform?"
click at [97, 358] on icon at bounding box center [96, 357] width 6 height 6
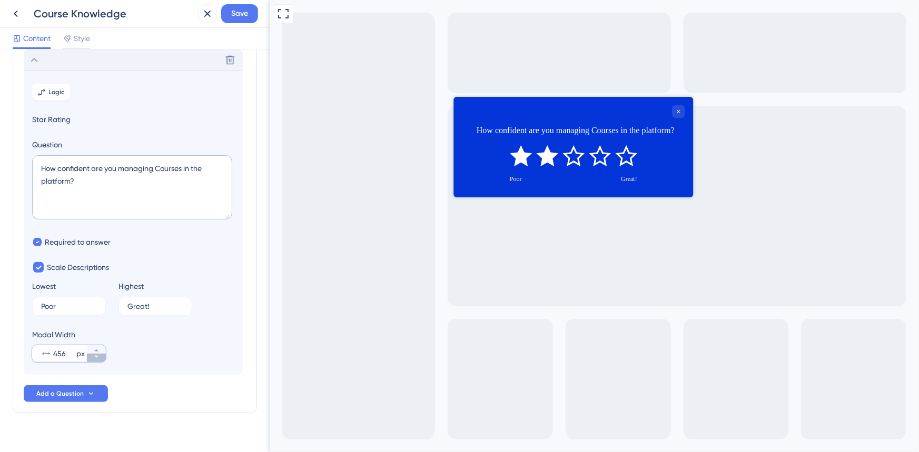
click at [97, 360] on icon at bounding box center [96, 357] width 6 height 6
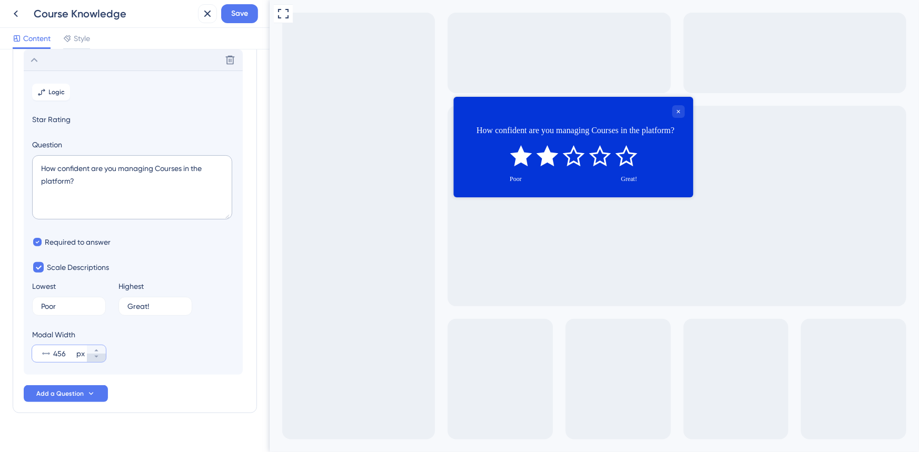
click at [97, 360] on icon at bounding box center [96, 357] width 6 height 6
click at [95, 363] on section "Logic Star Rating Question How confident are you managing Courses in the platfo…" at bounding box center [133, 223] width 219 height 304
click at [95, 360] on icon at bounding box center [96, 357] width 6 height 6
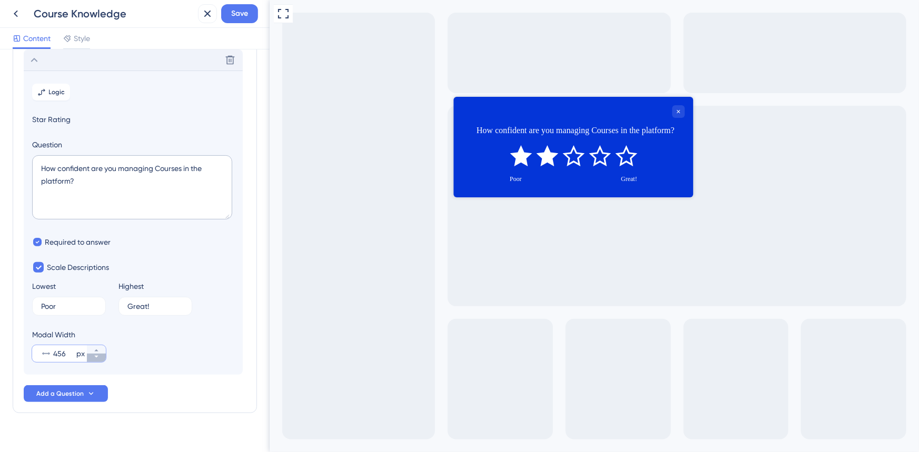
click at [95, 360] on icon at bounding box center [96, 357] width 6 height 6
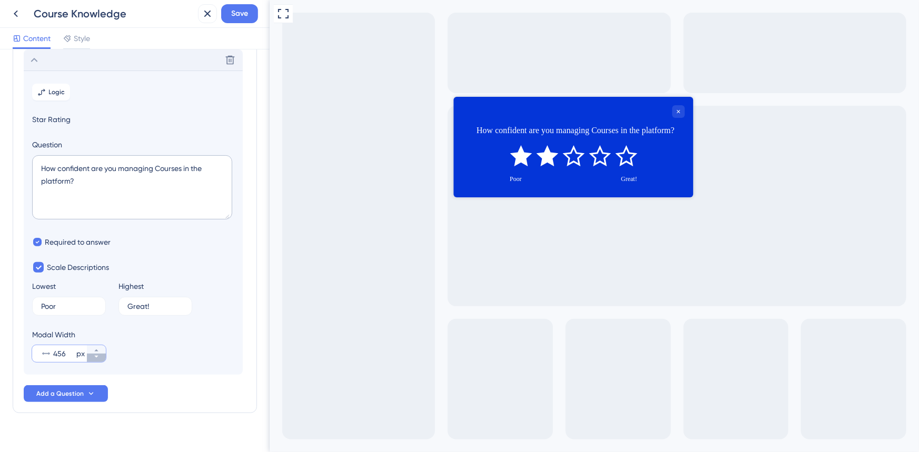
click at [95, 360] on icon at bounding box center [96, 357] width 6 height 6
click at [94, 360] on icon at bounding box center [96, 357] width 6 height 6
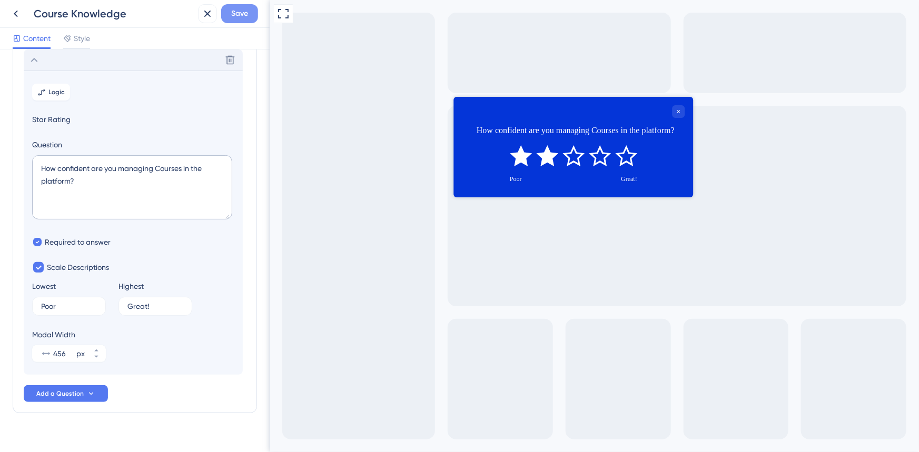
click at [240, 14] on span "Save" at bounding box center [239, 13] width 17 height 13
click at [211, 9] on icon at bounding box center [207, 13] width 13 height 13
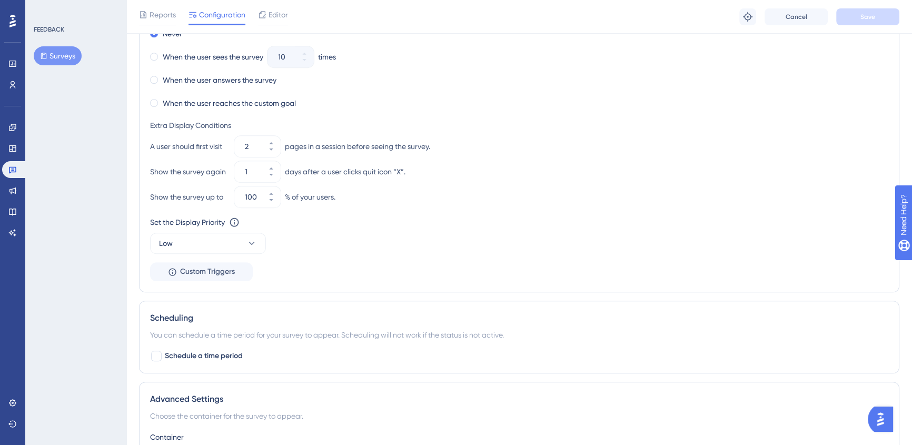
scroll to position [592, 0]
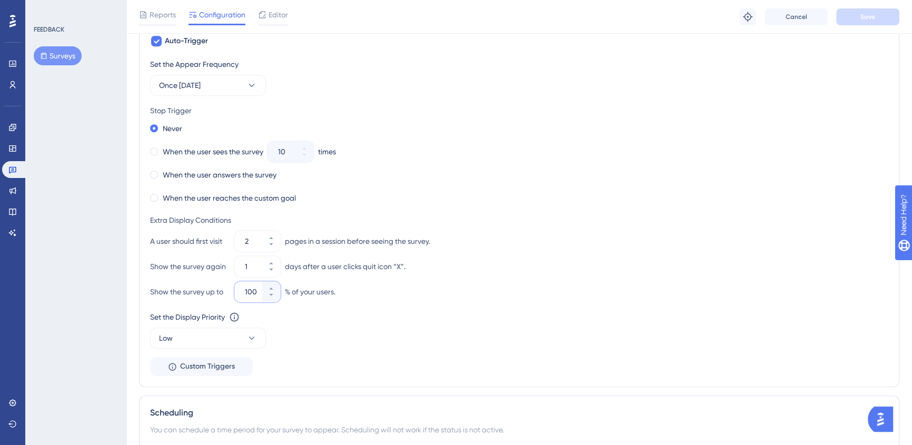
drag, startPoint x: 245, startPoint y: 292, endPoint x: 257, endPoint y: 290, distance: 12.7
click at [257, 290] on input "100" at bounding box center [252, 291] width 15 height 13
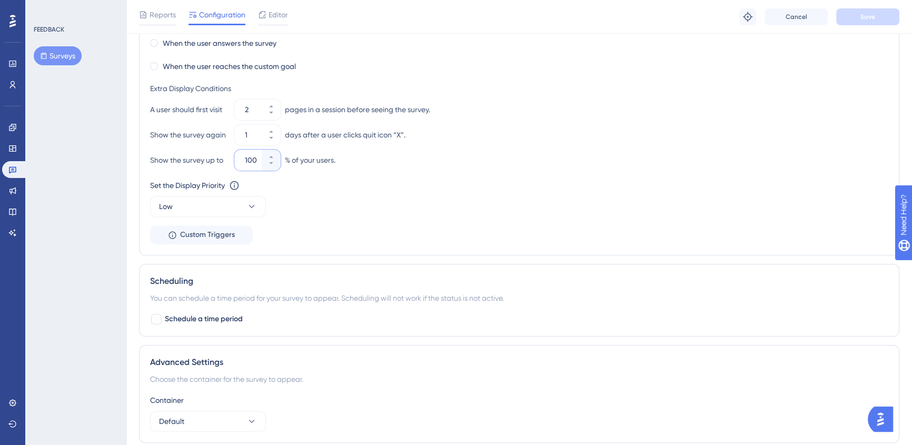
scroll to position [736, 0]
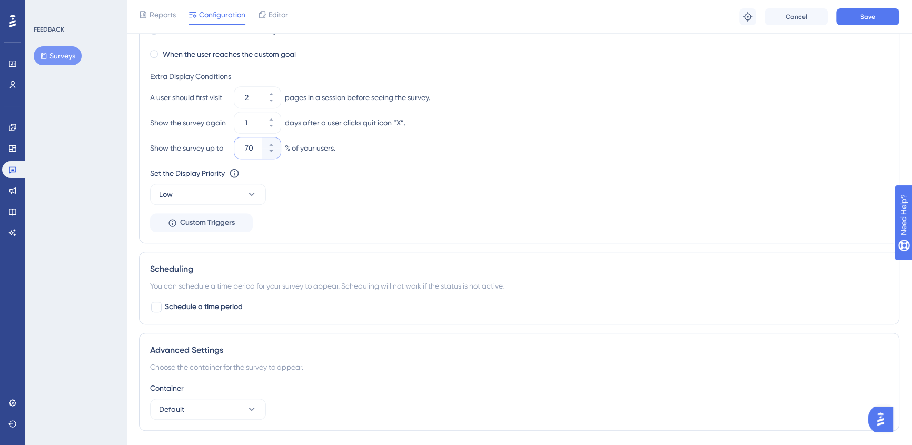
type input "70"
click at [588, 210] on div "Set the Appear Frequency Once in 360 days Stop Trigger Never When the user sees…" at bounding box center [519, 73] width 738 height 318
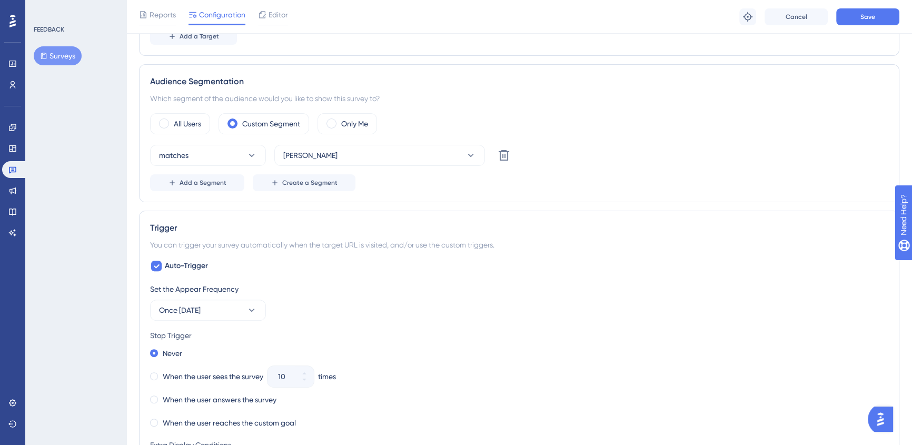
scroll to position [526, 0]
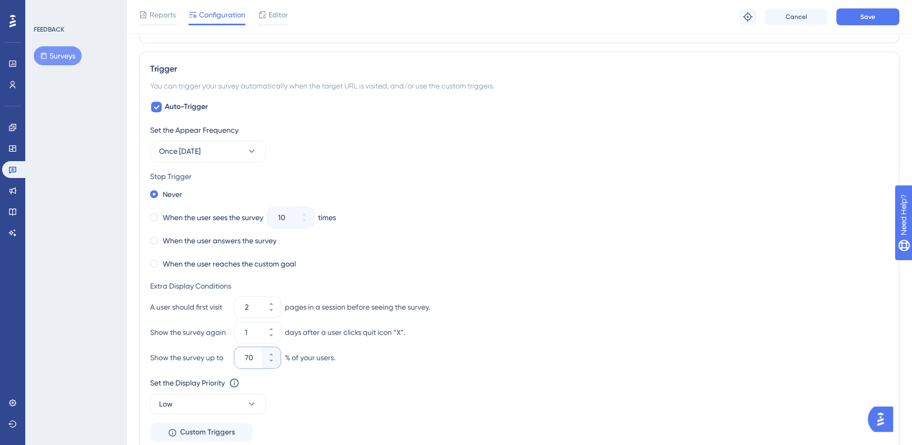
drag, startPoint x: 243, startPoint y: 360, endPoint x: 253, endPoint y: 361, distance: 10.1
click at [253, 361] on div "70" at bounding box center [247, 357] width 27 height 21
click at [616, 276] on div "Set the Appear Frequency Once in 360 days Stop Trigger Never When the user sees…" at bounding box center [519, 283] width 738 height 318
click at [854, 16] on button "Save" at bounding box center [867, 16] width 63 height 17
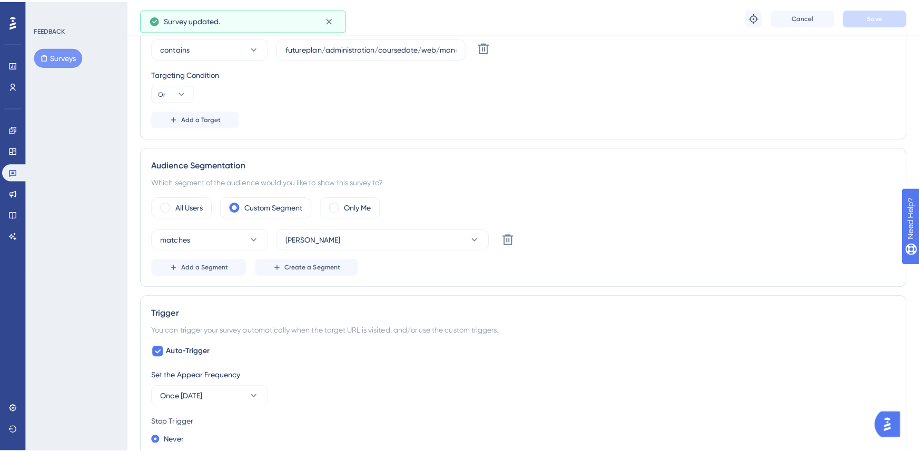
scroll to position [0, 0]
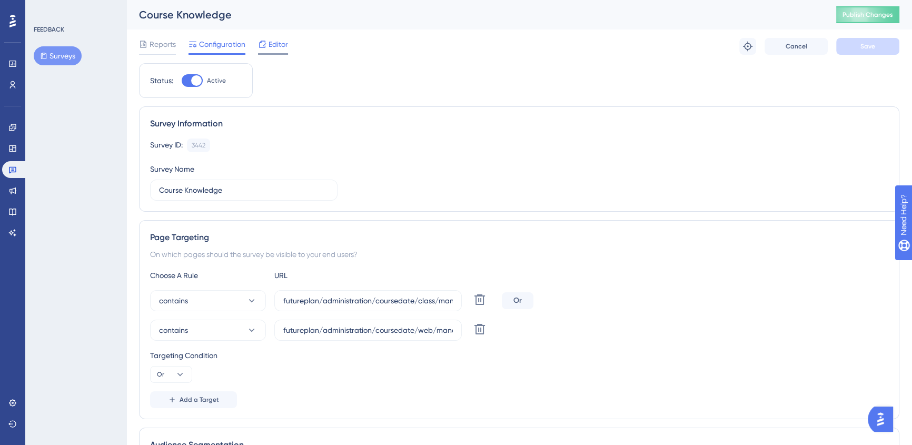
click at [287, 43] on span "Editor" at bounding box center [277, 44] width 19 height 13
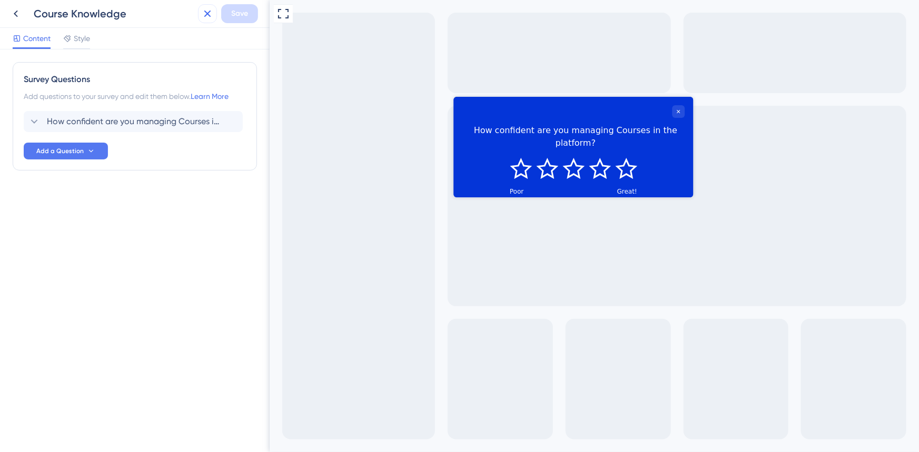
click at [212, 13] on icon at bounding box center [207, 13] width 13 height 13
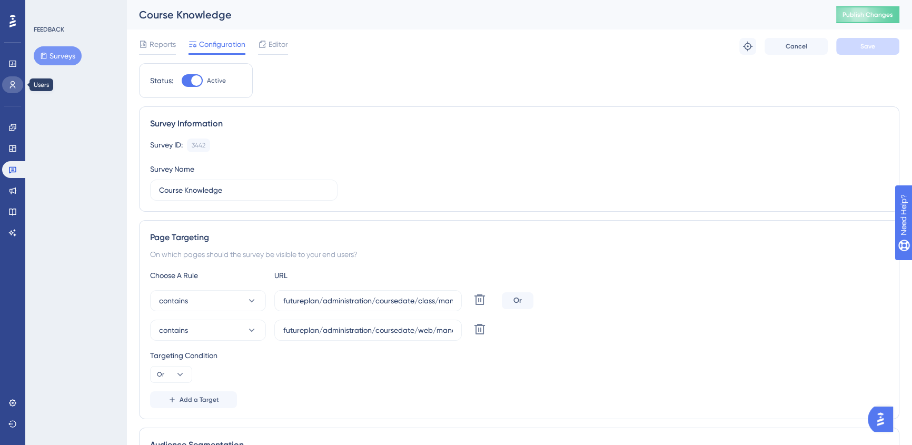
click at [9, 86] on icon at bounding box center [12, 85] width 8 height 8
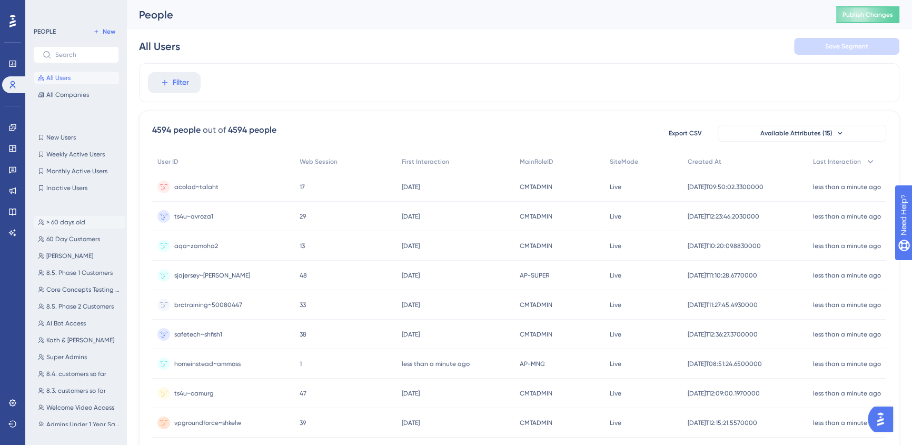
click at [85, 221] on button "> 60 days old > 60 days old" at bounding box center [80, 222] width 92 height 13
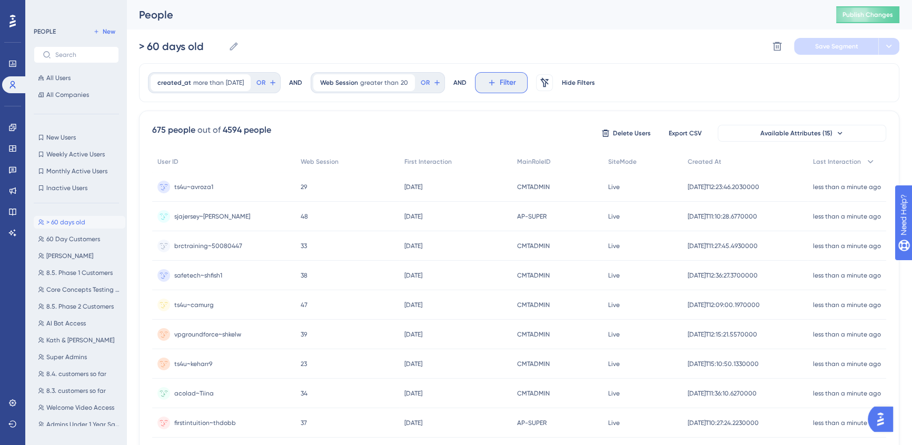
click at [490, 88] on button "Filter" at bounding box center [501, 82] width 53 height 21
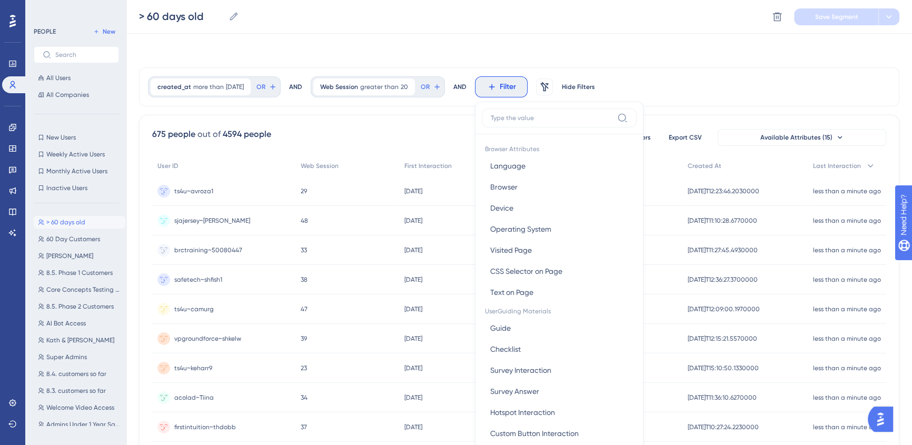
scroll to position [48, 0]
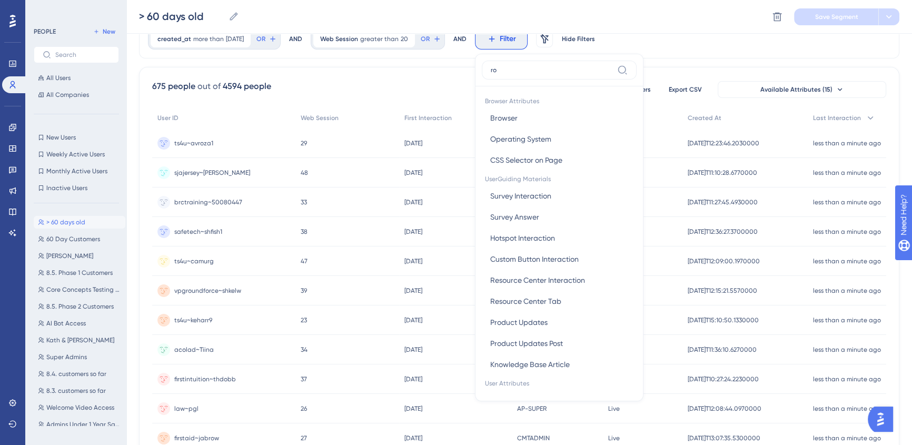
type input "rol"
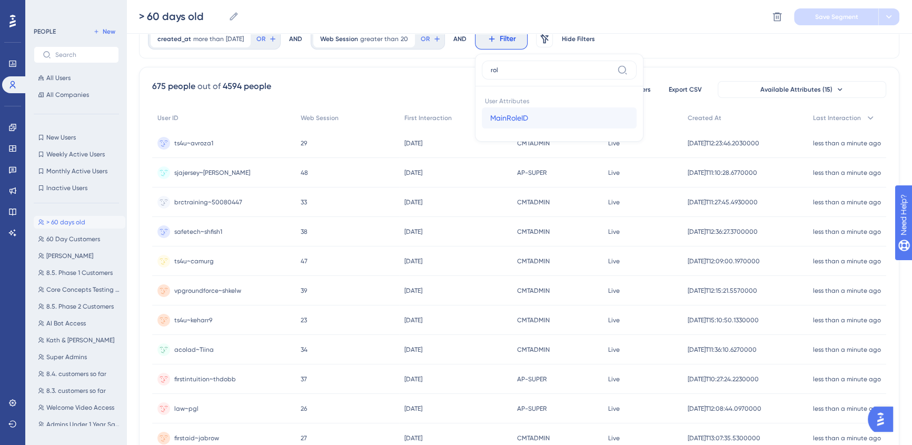
click at [542, 116] on button "MainRoleID MainRoleID" at bounding box center [559, 117] width 155 height 21
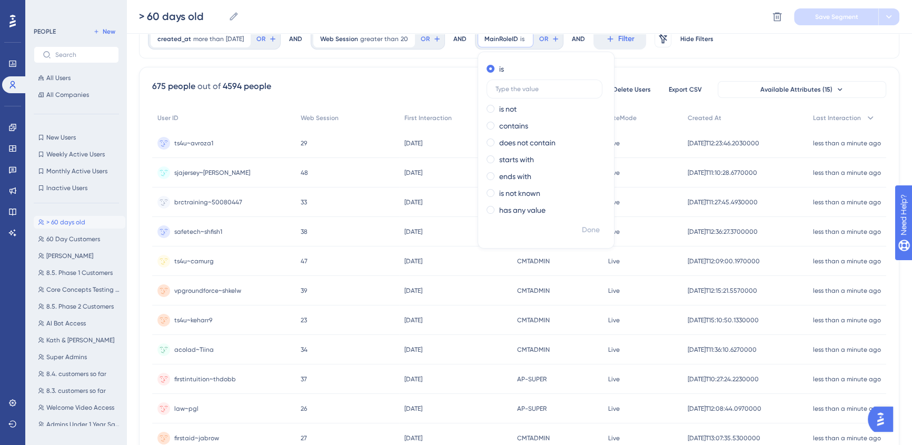
click at [721, 74] on div "675 people out of 4594 people Delete Users Export CSV Available Attributes (15)…" at bounding box center [519, 416] width 760 height 698
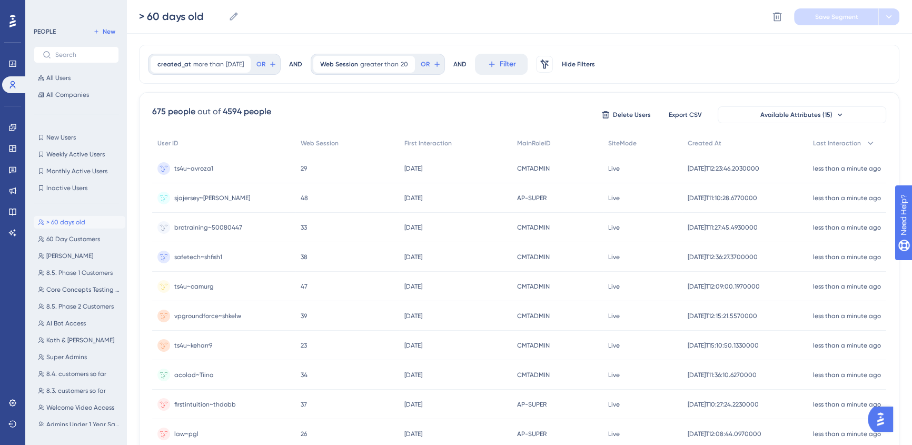
scroll to position [0, 0]
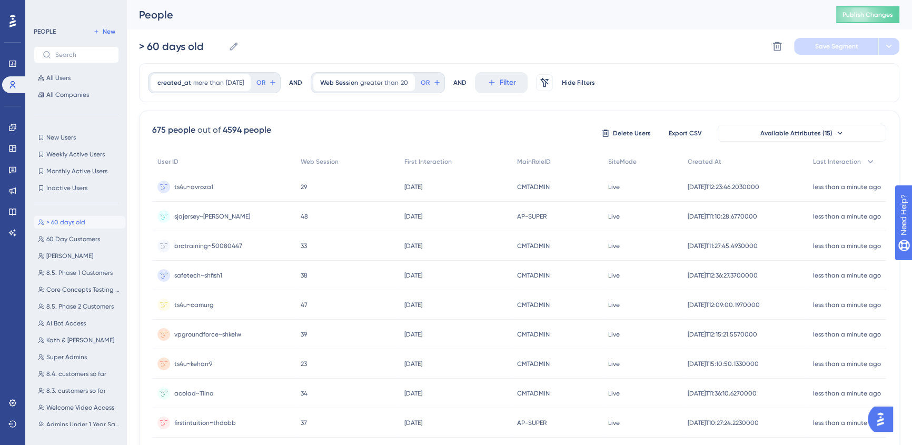
click at [532, 64] on div "created_at more than 60 days ago 60 days ago Remove OR AND Web Session greater …" at bounding box center [519, 82] width 760 height 39
click at [516, 76] on span "Filter" at bounding box center [508, 82] width 16 height 13
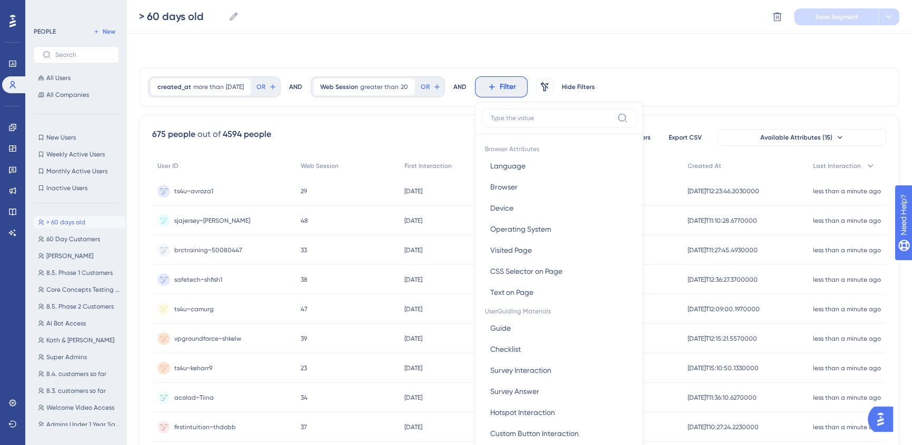
scroll to position [48, 0]
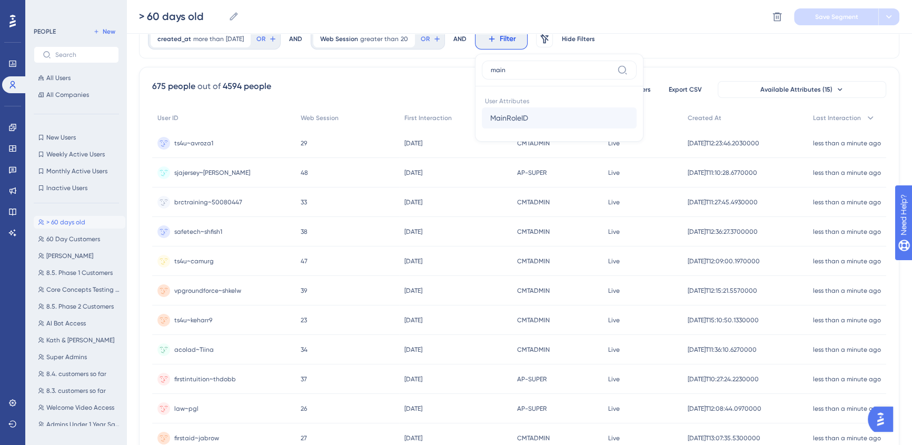
type input "main"
click at [536, 124] on button "MainRoleID MainRoleID" at bounding box center [559, 117] width 155 height 21
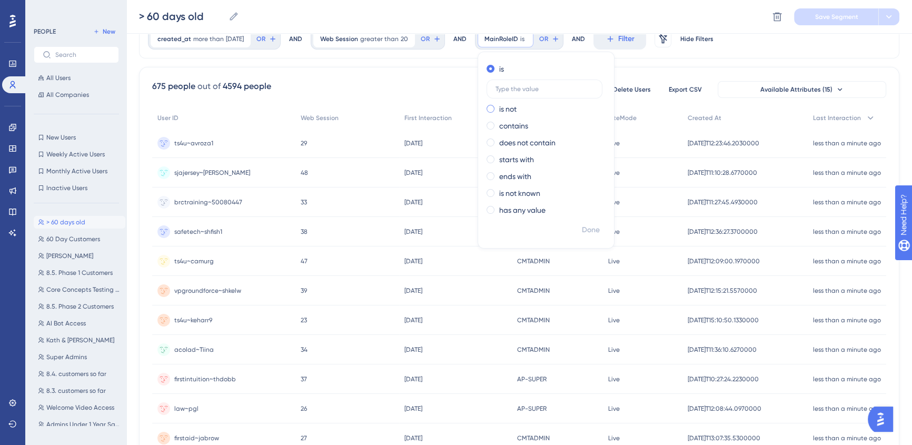
click at [516, 109] on label "is not" at bounding box center [507, 109] width 17 height 13
type input "developer"
click at [605, 222] on button "Done" at bounding box center [590, 230] width 29 height 19
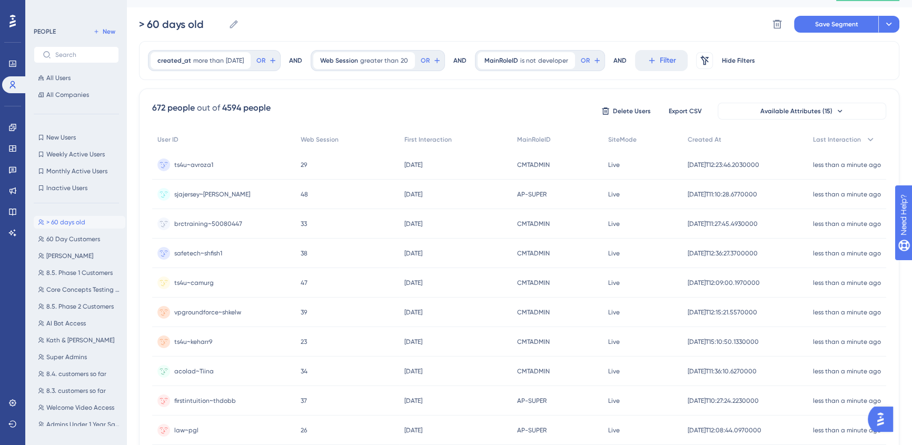
scroll to position [0, 0]
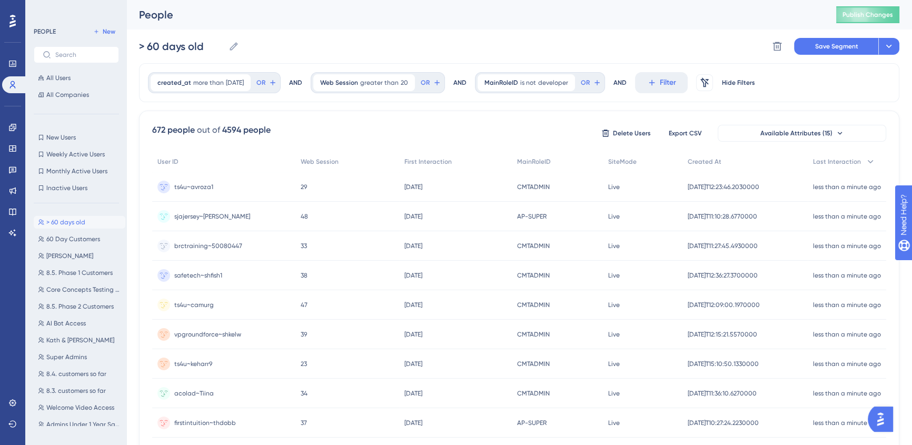
click at [837, 59] on div "> 60 days old > 60 days old Delete Segment Save Segment Actions" at bounding box center [519, 46] width 760 height 34
click at [833, 51] on button "Save Segment" at bounding box center [836, 46] width 84 height 17
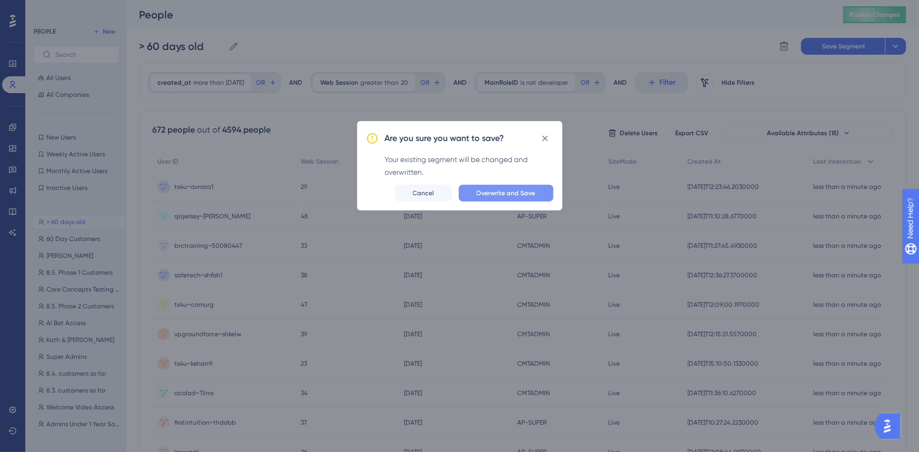
click at [537, 190] on button "Overwrite and Save" at bounding box center [506, 193] width 95 height 17
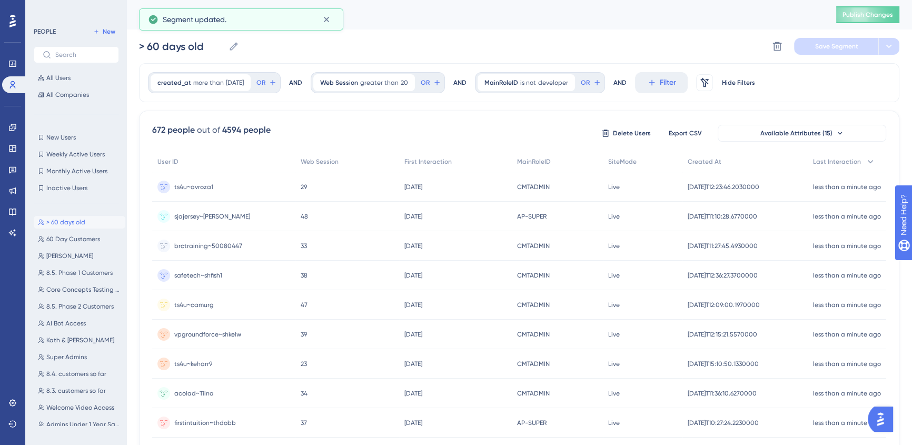
click at [348, 92] on div "Web Session greater than 20 20 Remove OR" at bounding box center [378, 82] width 134 height 21
click at [350, 87] on div "Web Session greater than 20 20 Remove" at bounding box center [364, 82] width 102 height 17
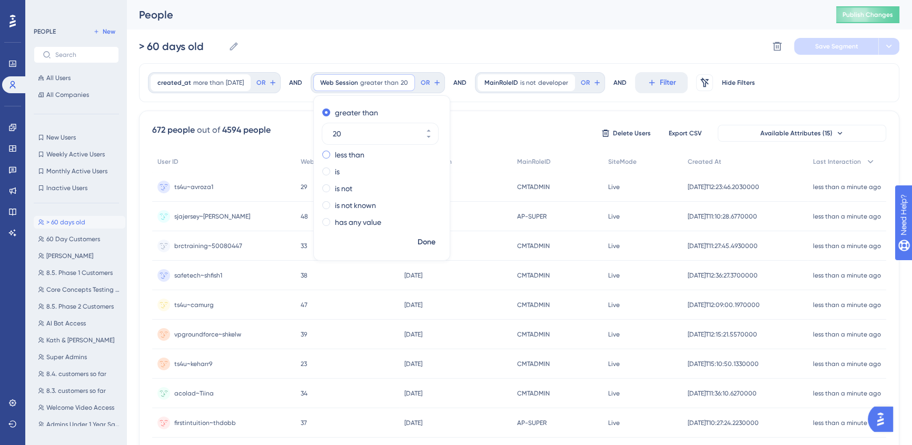
click at [361, 151] on label "less than" at bounding box center [349, 154] width 29 height 13
click at [441, 237] on button "Done" at bounding box center [426, 242] width 29 height 19
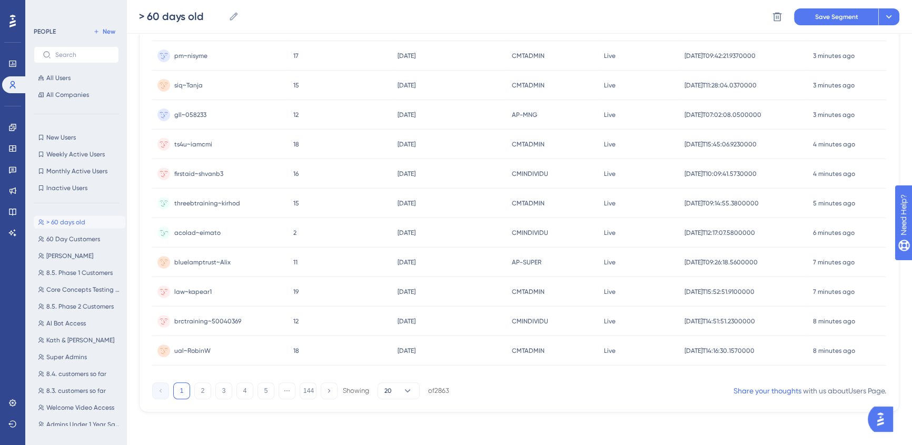
scroll to position [18, 0]
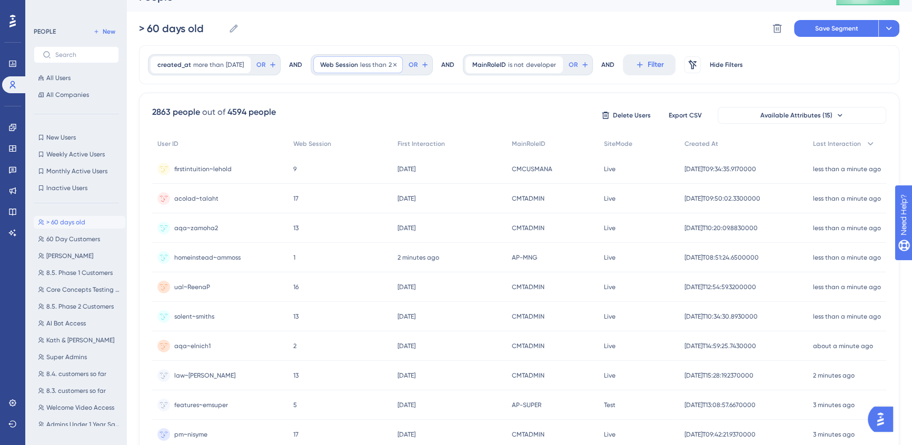
click at [347, 61] on span "Web Session" at bounding box center [339, 65] width 38 height 8
click at [366, 92] on label "greater than" at bounding box center [356, 94] width 43 height 13
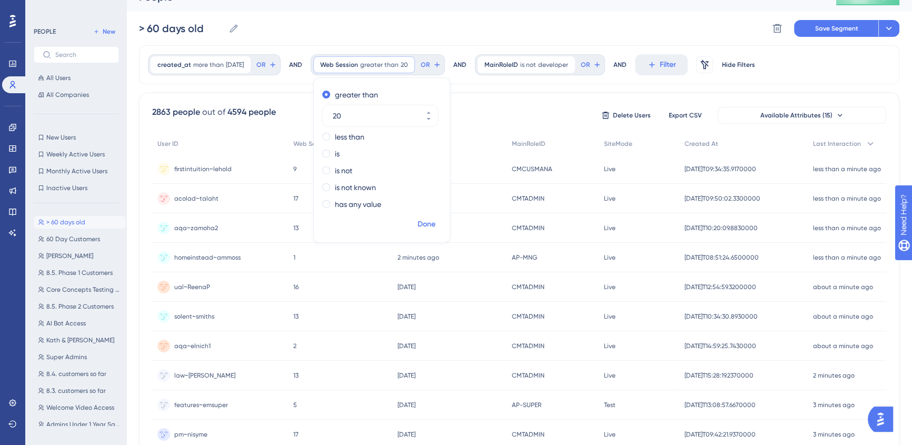
click at [435, 225] on span "Done" at bounding box center [426, 224] width 18 height 13
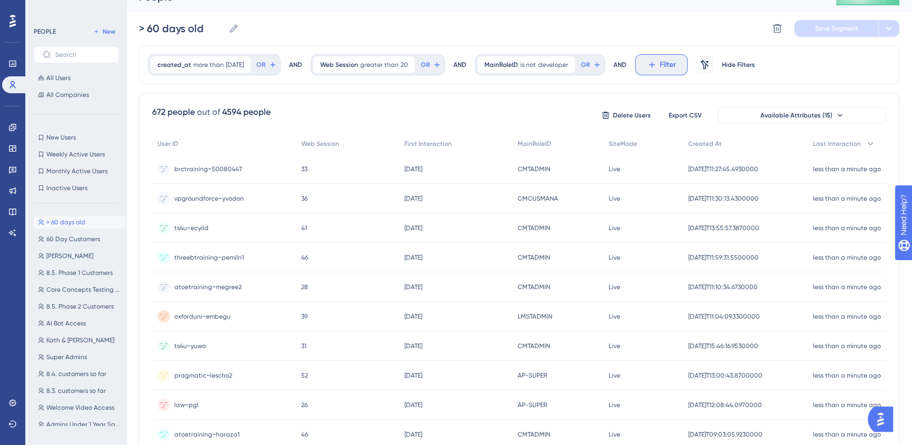
click at [654, 64] on icon at bounding box center [652, 65] width 6 height 6
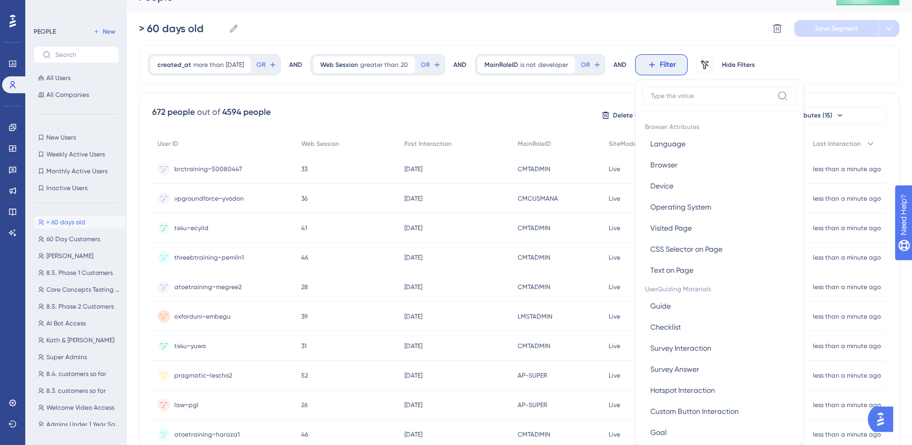
scroll to position [57, 0]
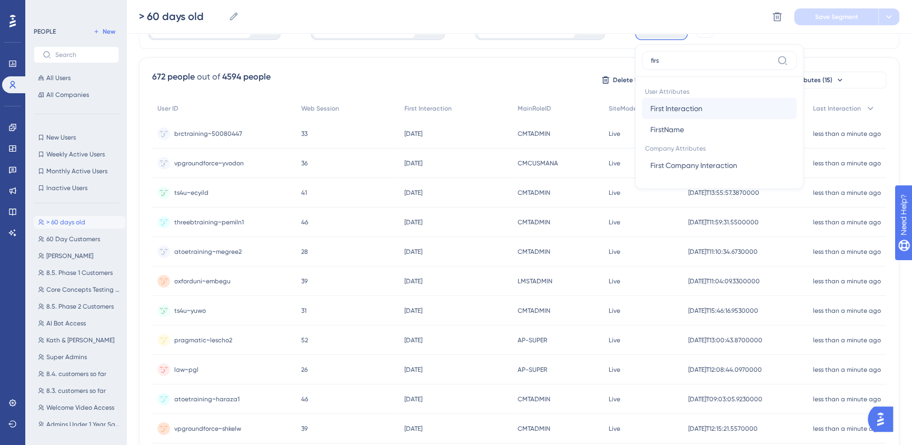
type input "firs"
click at [690, 104] on span "First Interaction" at bounding box center [676, 108] width 52 height 13
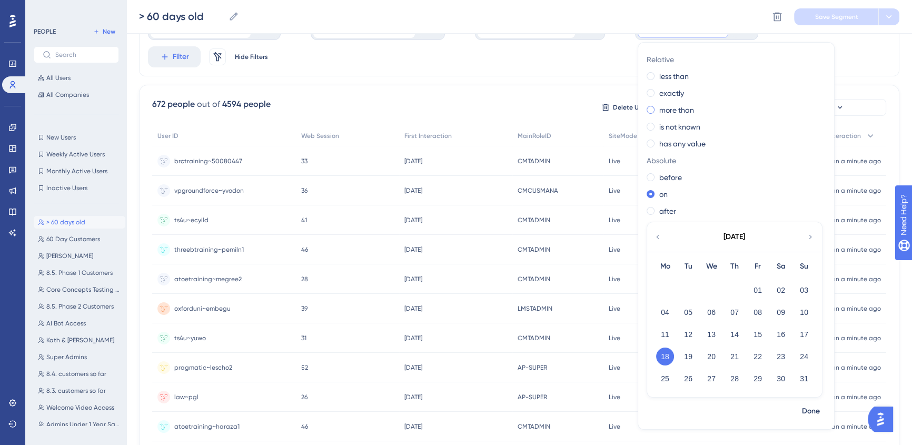
click at [694, 114] on label "more than" at bounding box center [676, 110] width 35 height 13
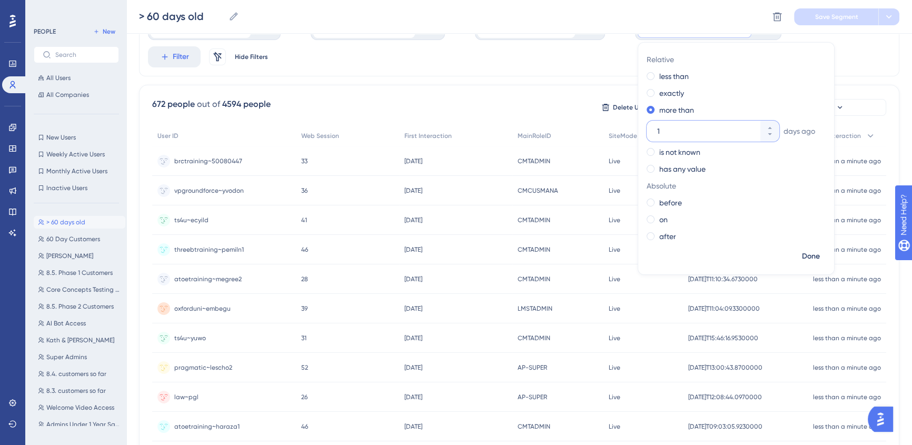
drag, startPoint x: 711, startPoint y: 127, endPoint x: 662, endPoint y: 128, distance: 48.4
click at [662, 128] on div "1" at bounding box center [703, 131] width 114 height 21
type input "60"
click at [820, 255] on span "Done" at bounding box center [811, 256] width 18 height 13
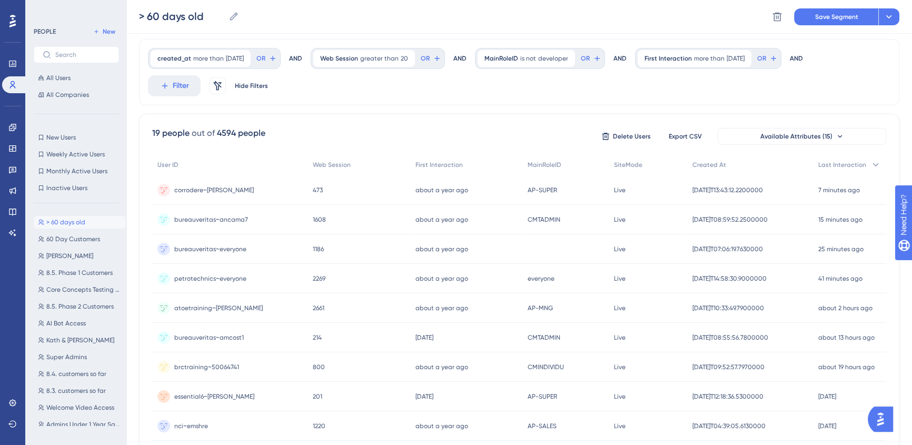
scroll to position [0, 0]
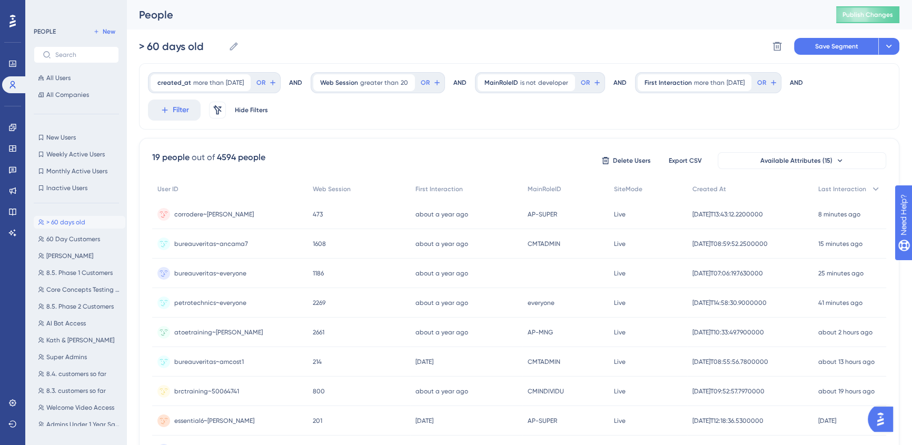
click at [435, 122] on div "created_at more than 60 days ago 60 days ago Remove OR AND Web Session greater …" at bounding box center [519, 96] width 760 height 66
click at [570, 84] on icon at bounding box center [567, 82] width 6 height 6
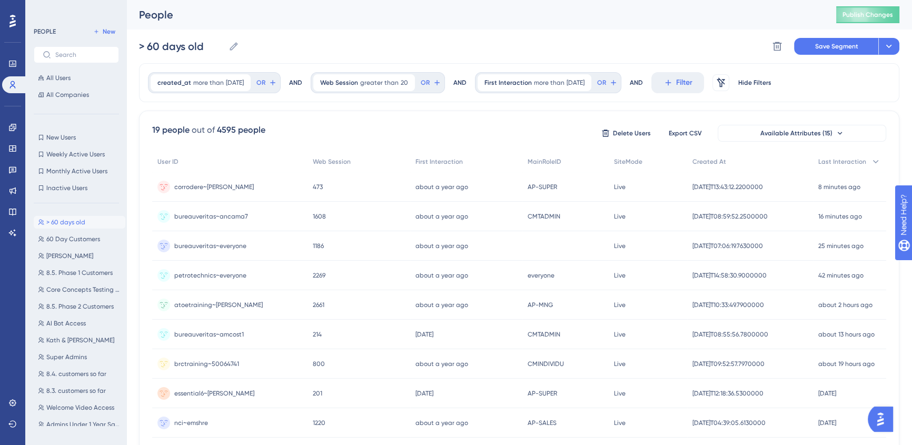
click at [401, 127] on div "19 people out of 4595 people Delete Users Export CSV Available Attributes (15)" at bounding box center [519, 133] width 734 height 19
click at [409, 82] on icon at bounding box center [406, 82] width 3 height 3
click at [824, 42] on span "Save Segment" at bounding box center [836, 46] width 43 height 8
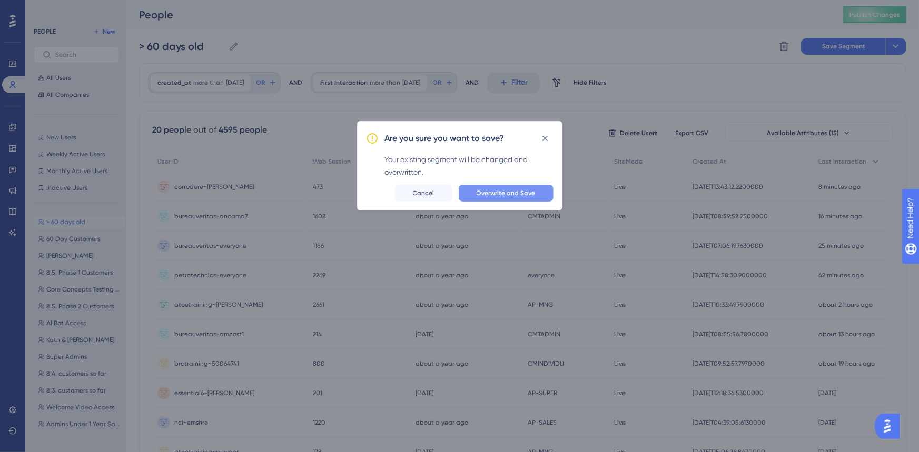
click at [484, 191] on span "Overwrite and Save" at bounding box center [505, 193] width 59 height 8
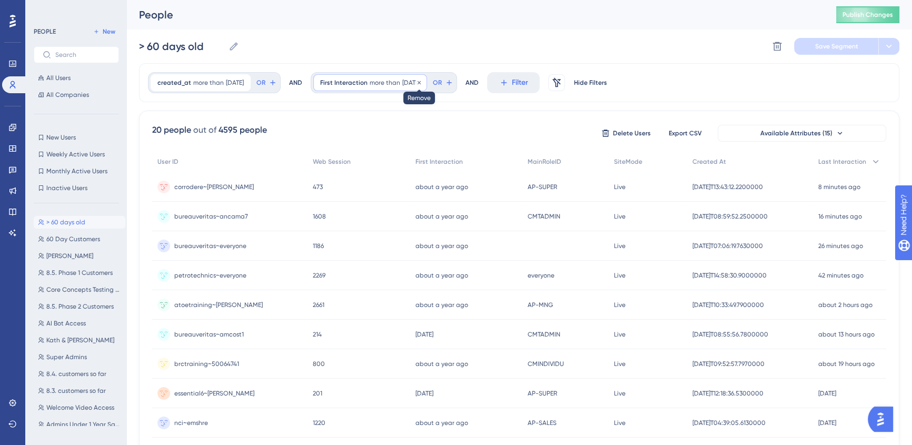
click at [422, 82] on icon at bounding box center [419, 82] width 6 height 6
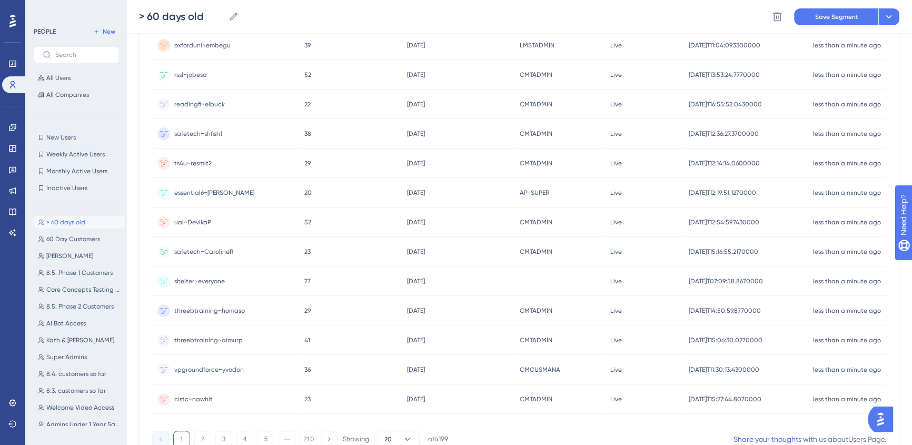
scroll to position [401, 0]
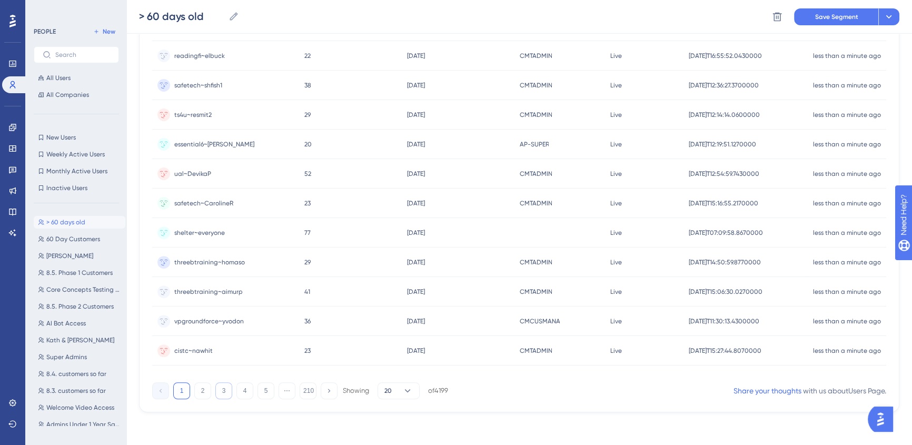
click at [224, 393] on button "3" at bounding box center [223, 390] width 17 height 17
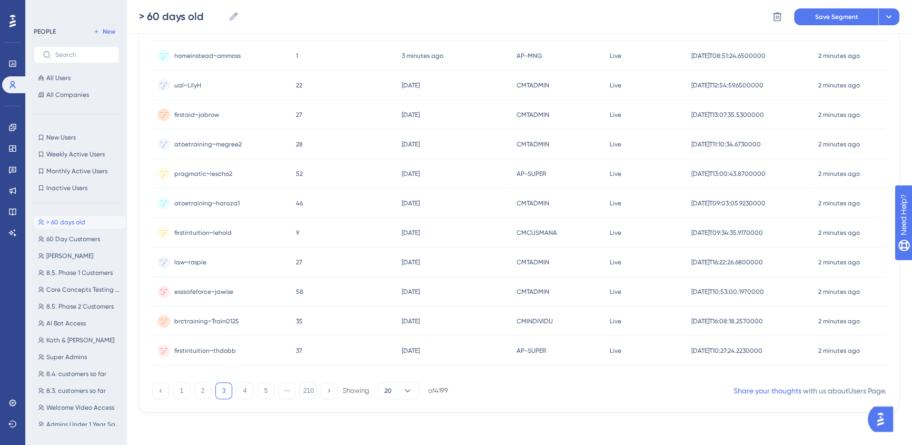
click at [253, 390] on div "1 2 3 4 5 ⋯ 210 Showing 20 of 4199" at bounding box center [300, 390] width 296 height 17
click at [263, 386] on button "5" at bounding box center [265, 390] width 17 height 17
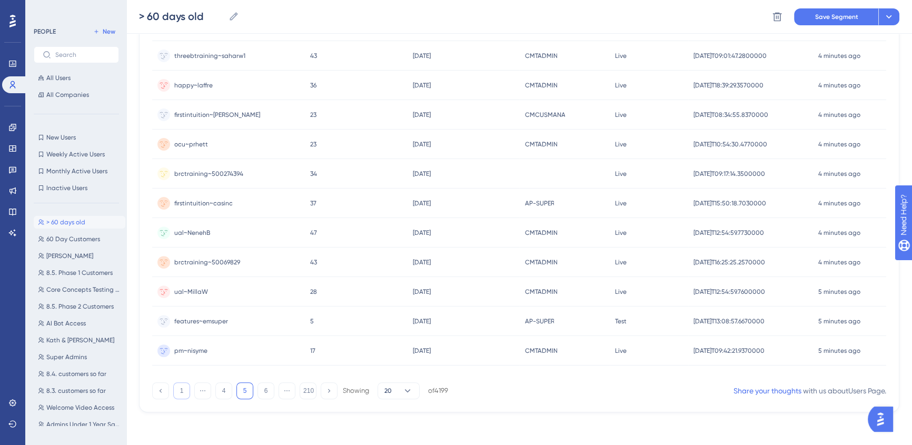
click at [185, 387] on button "1" at bounding box center [181, 390] width 17 height 17
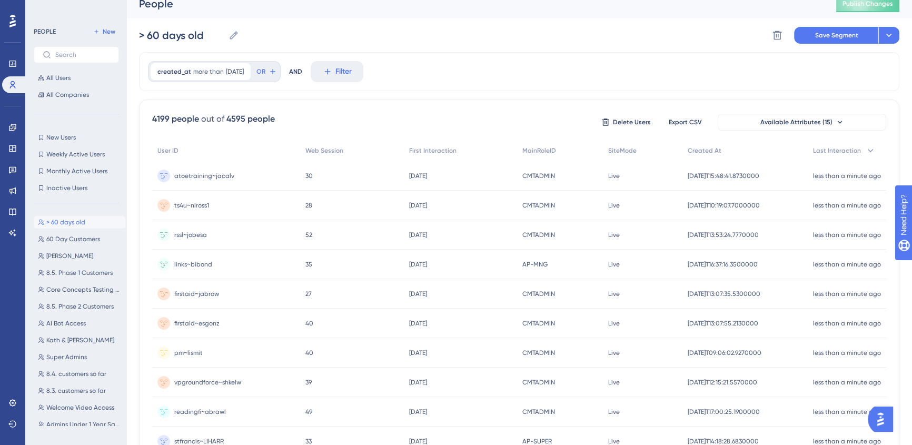
scroll to position [0, 0]
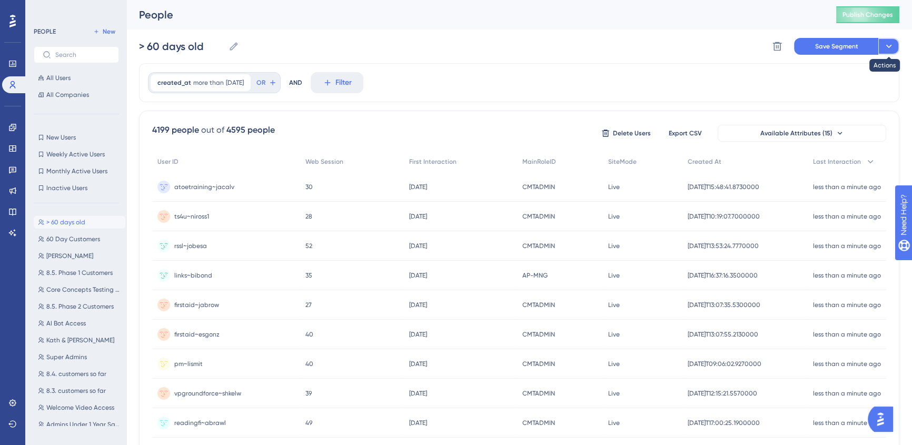
drag, startPoint x: 380, startPoint y: 38, endPoint x: 893, endPoint y: 43, distance: 512.8
click at [893, 43] on icon at bounding box center [888, 46] width 11 height 11
drag, startPoint x: 589, startPoint y: 21, endPoint x: 561, endPoint y: 42, distance: 34.9
click at [588, 21] on div "People" at bounding box center [474, 14] width 671 height 15
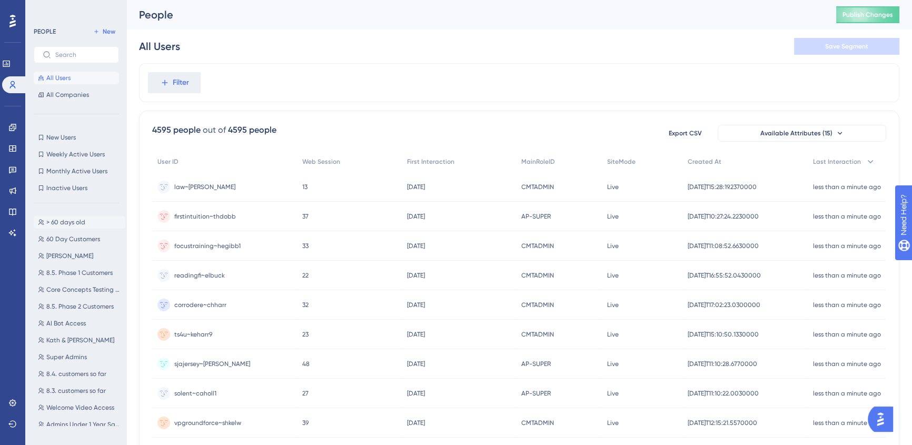
click at [58, 222] on span "> 60 days old" at bounding box center [65, 222] width 39 height 8
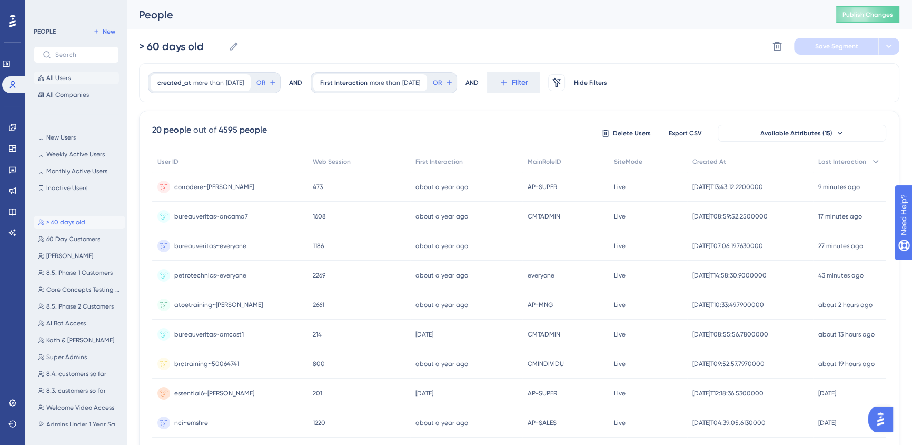
click at [63, 80] on span "All Users" at bounding box center [58, 78] width 24 height 8
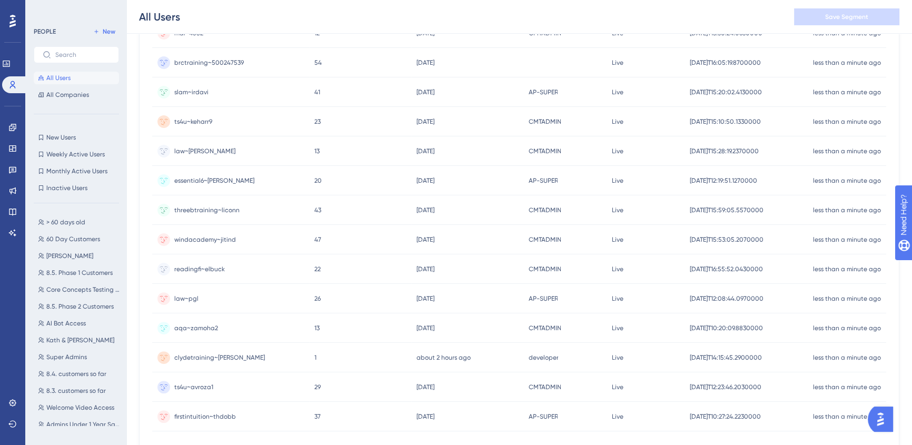
scroll to position [401, 0]
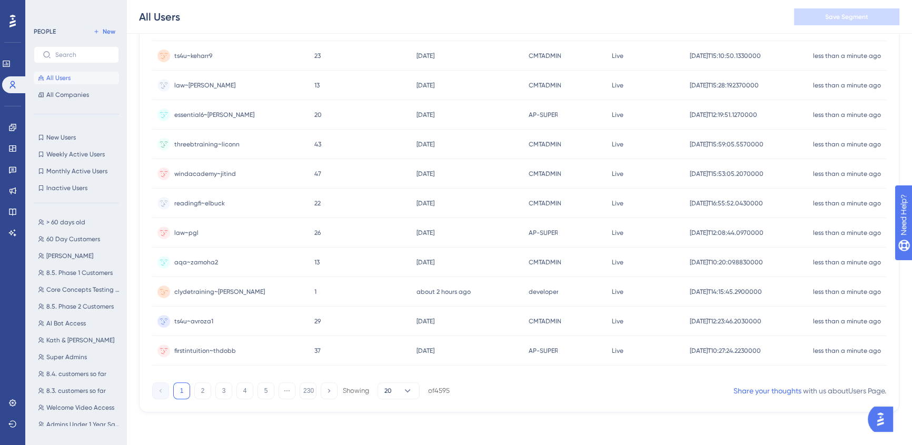
click at [183, 289] on span "clydetraining~[PERSON_NAME]" at bounding box center [219, 291] width 91 height 8
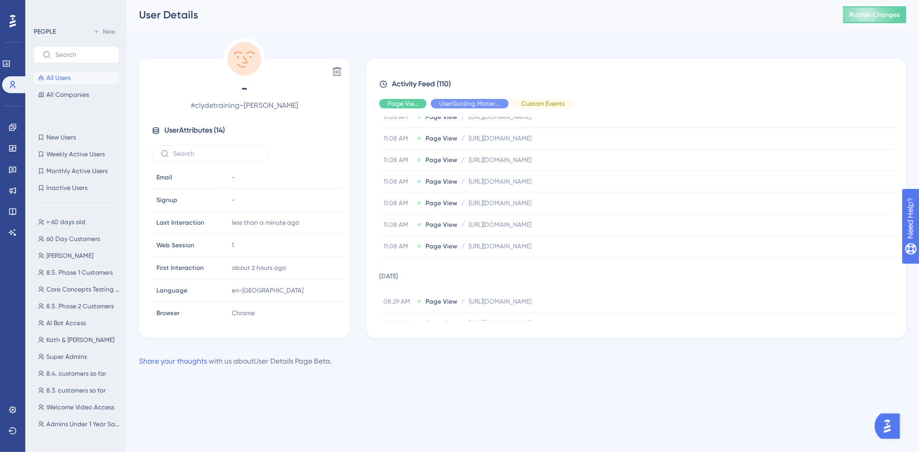
scroll to position [2812, 0]
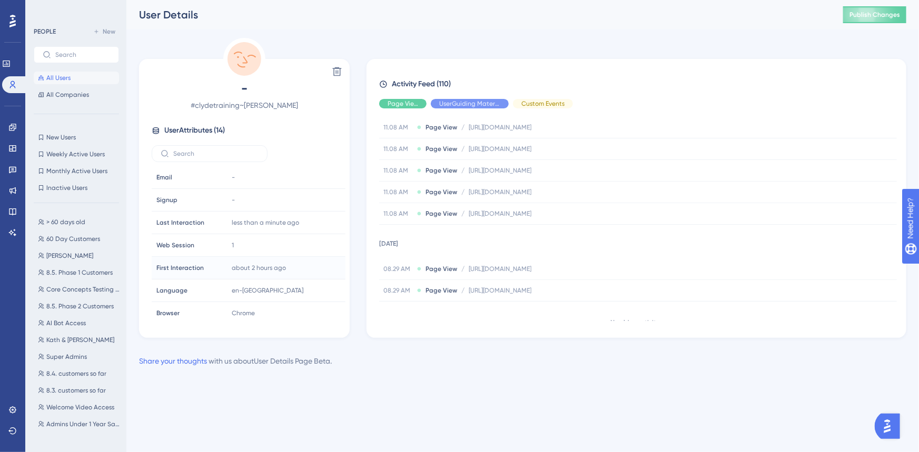
click at [184, 264] on span "First Interaction" at bounding box center [179, 268] width 47 height 8
click at [224, 267] on td "First Interaction First Interaction" at bounding box center [189, 268] width 75 height 23
click at [227, 267] on div "about 2 hours ago [DATE] 10:57 Copy [DATE]T09:57:19.134455Z" at bounding box center [284, 267] width 114 height 21
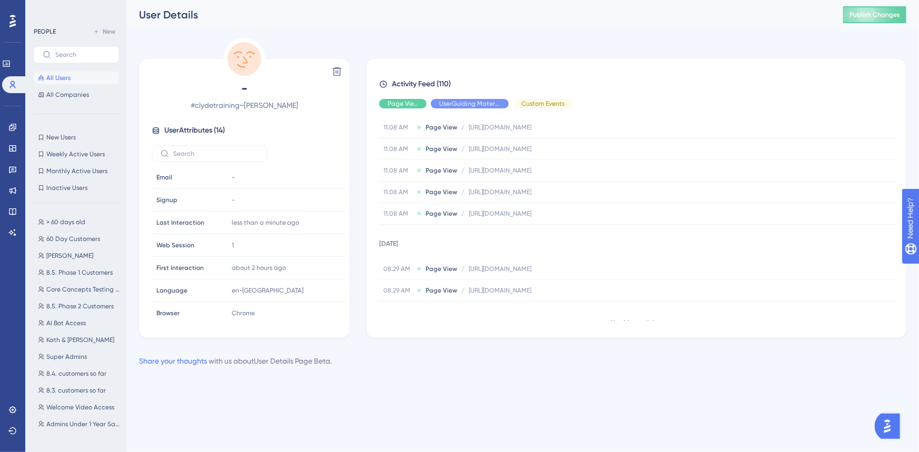
click at [878, 0] on html "Performance Users Engagement Widgets Feedback Product Updates Knowledge Base AI…" at bounding box center [459, 0] width 919 height 0
click at [886, 420] on img "Open AI Assistant Launcher" at bounding box center [886, 425] width 19 height 19
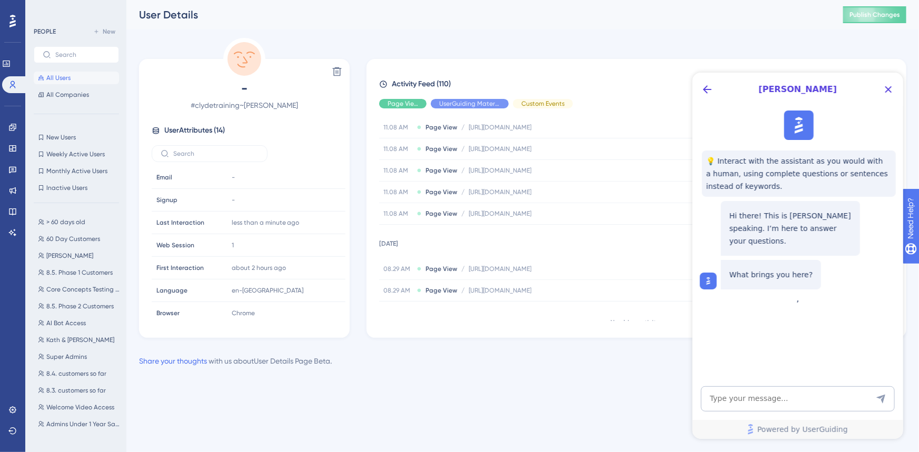
scroll to position [0, 0]
click at [721, 399] on textarea "AI Assistant Text Input" at bounding box center [797, 398] width 194 height 25
type textarea "how is 'first interaction' generated?"
click at [390, 103] on div "Hide" at bounding box center [402, 103] width 47 height 9
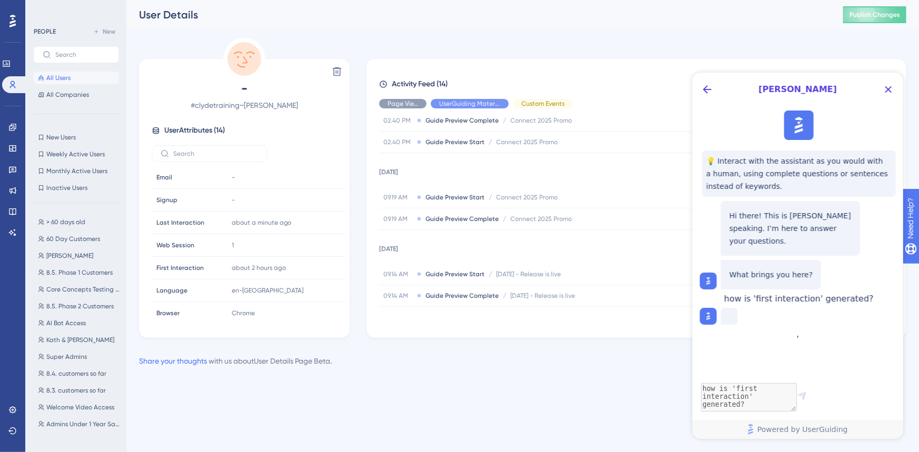
scroll to position [324, 0]
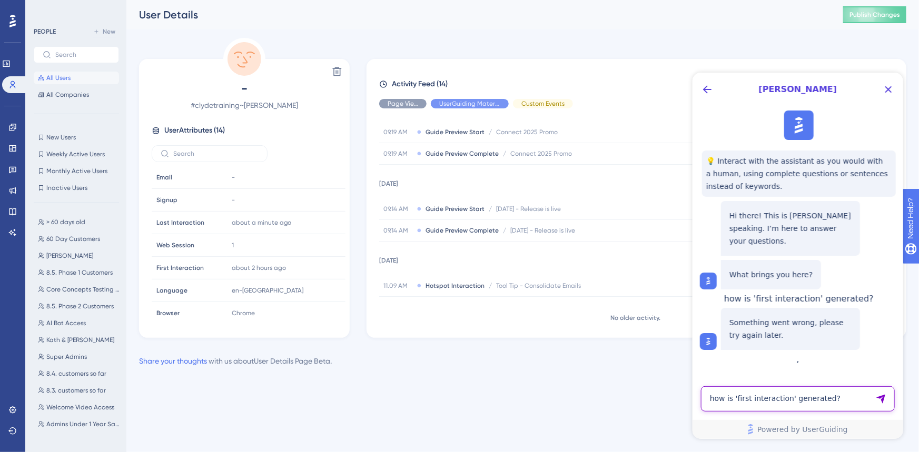
click at [818, 402] on textarea "how is 'first interaction' generated?" at bounding box center [797, 398] width 194 height 25
click at [806, 303] on span "how is 'first interaction' generated?" at bounding box center [798, 298] width 150 height 10
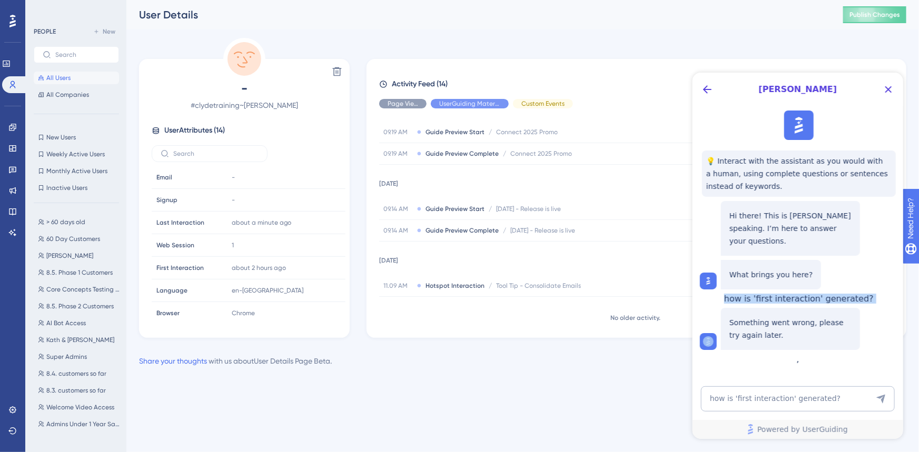
click at [806, 303] on span "how is 'first interaction' generated?" at bounding box center [798, 298] width 150 height 10
copy span "how is 'first interaction' generated?"
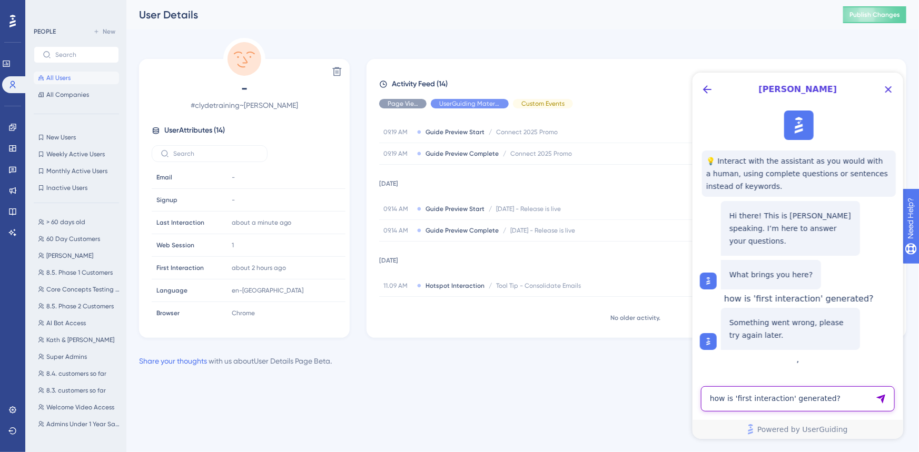
click at [795, 399] on textarea "how is 'first interaction' generated?" at bounding box center [797, 398] width 194 height 25
paste textarea "how is 'first interaction' generated?"
type textarea "how is 'first interaction' generated?"
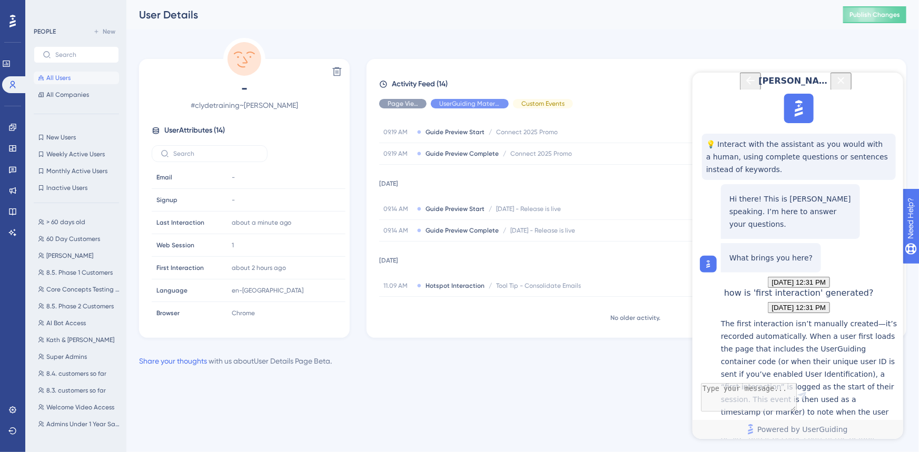
scroll to position [203, 0]
click at [775, 395] on textarea "AI Assistant Text Input" at bounding box center [797, 398] width 194 height 25
click at [786, 399] on textarea "I think it's broken.." at bounding box center [797, 398] width 194 height 25
paste textarea "AI Assistant Text Input"
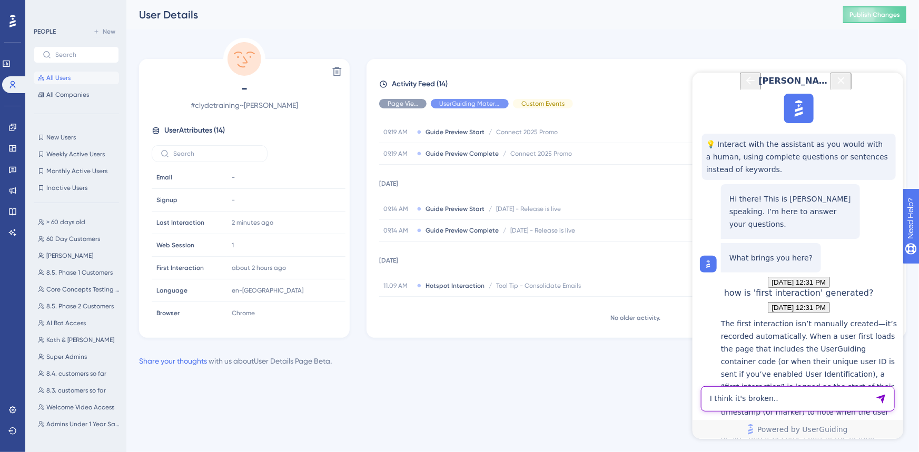
type textarea "I think it's broken.."
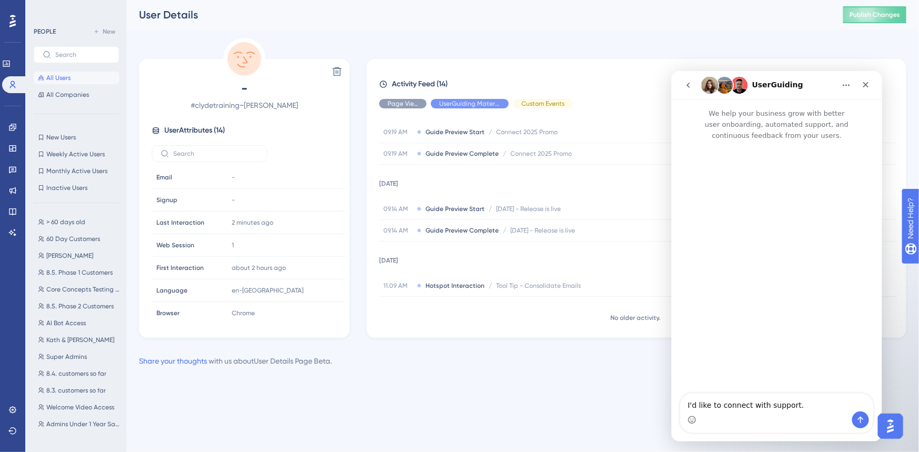
scroll to position [0, 0]
drag, startPoint x: 813, startPoint y: 410, endPoint x: 679, endPoint y: 395, distance: 134.5
click at [680, 395] on textarea "I'd like to connect with support." at bounding box center [776, 402] width 193 height 18
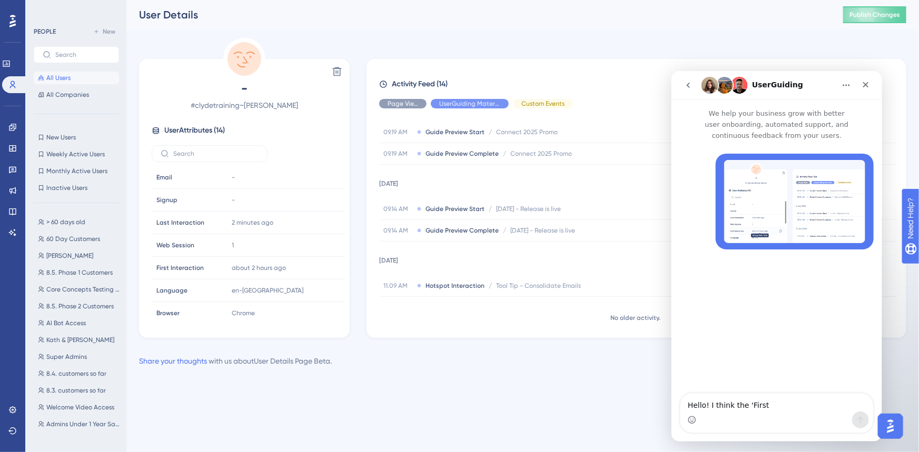
type textarea "Hello! I think the 'First I"
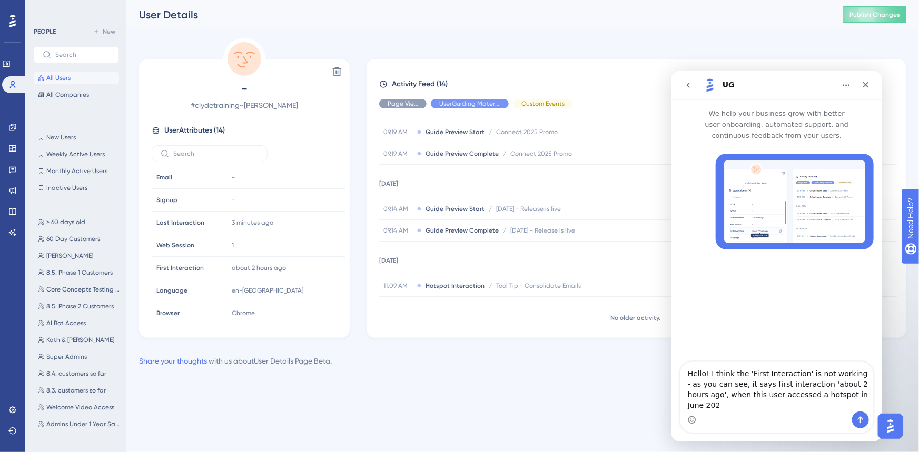
type textarea "Hello! I think the 'First Interaction' is not working - as you can see, it says…"
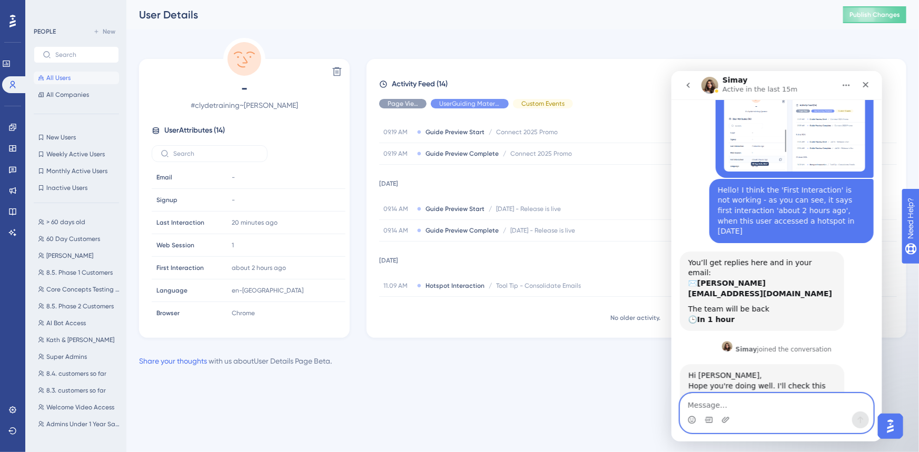
scroll to position [76, 0]
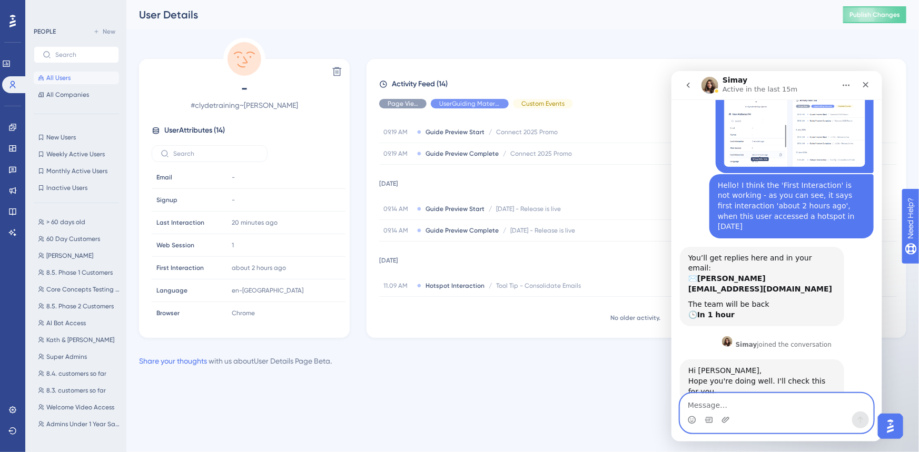
click at [783, 395] on textarea "Message…" at bounding box center [776, 402] width 193 height 18
click at [781, 399] on textarea "Message…" at bounding box center [776, 402] width 193 height 18
type textarea "thank you! sorry to bug you twice [DATE]"
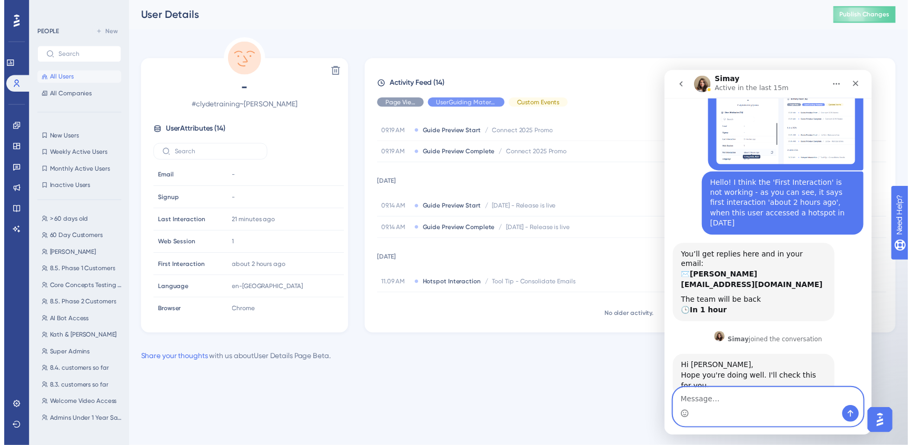
scroll to position [108, 0]
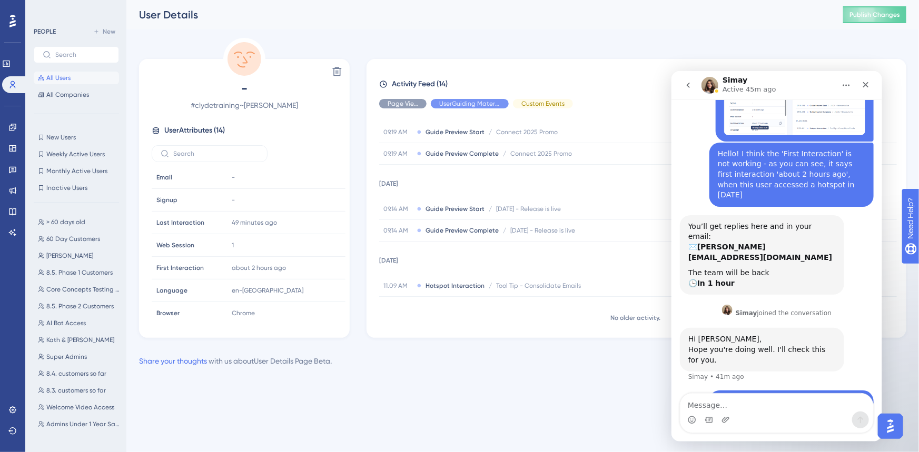
click at [806, 354] on div "Hi [PERSON_NAME], [PERSON_NAME] you're doing well. I'll check this for you. [GE…" at bounding box center [776, 358] width 194 height 63
click at [12, 84] on icon at bounding box center [12, 85] width 8 height 8
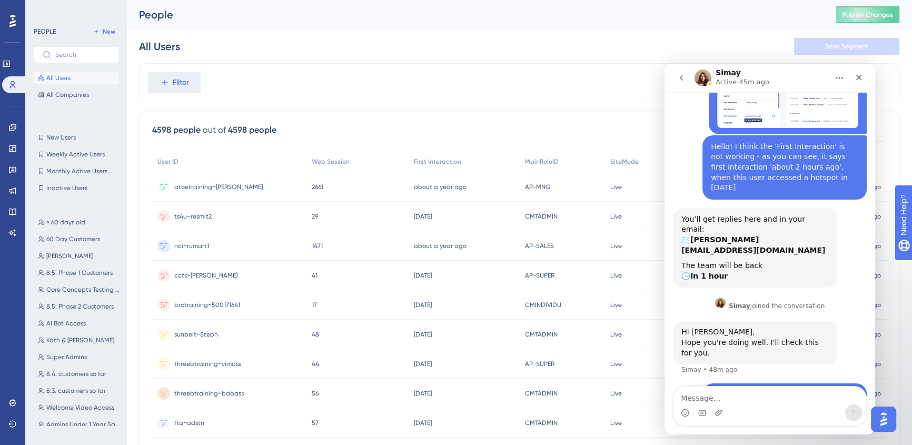
click at [685, 80] on icon "go back" at bounding box center [681, 78] width 8 height 8
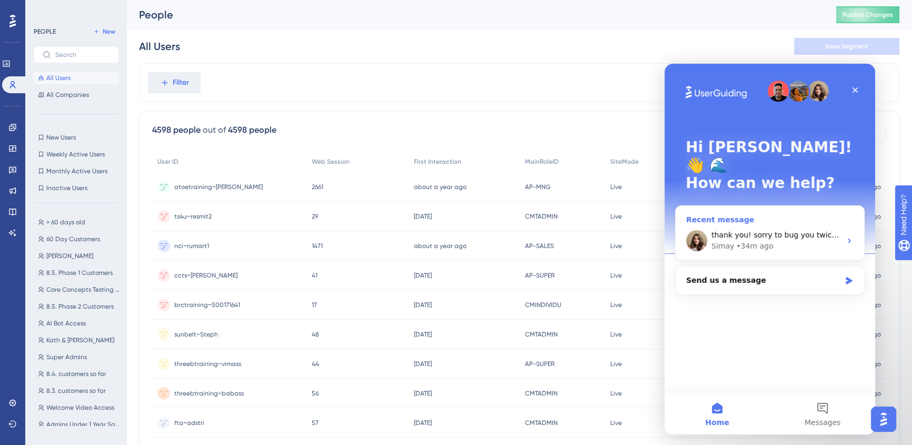
click at [725, 241] on div "Simay" at bounding box center [722, 246] width 23 height 11
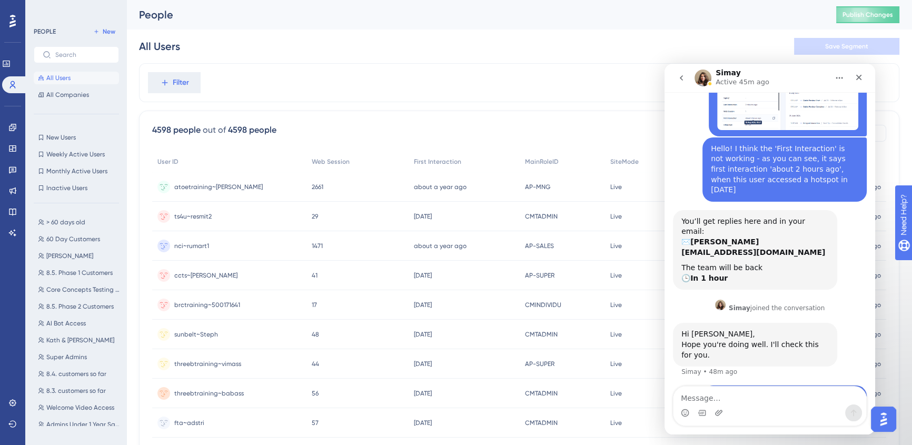
scroll to position [108, 0]
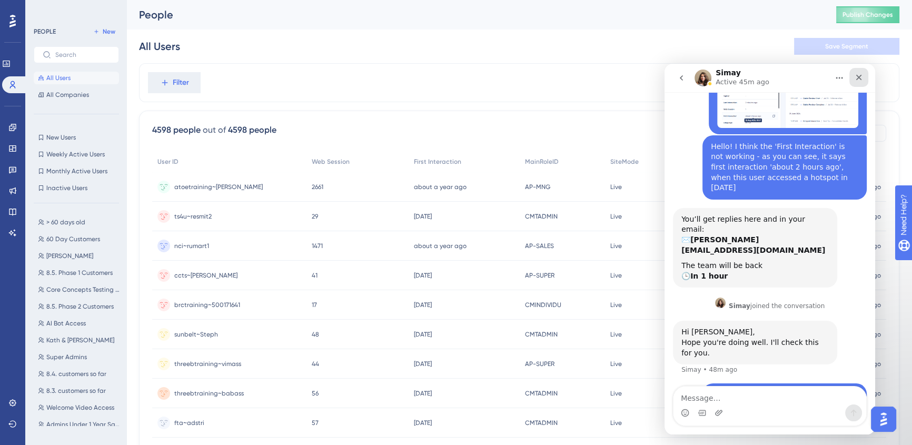
click at [855, 79] on icon "Close" at bounding box center [858, 77] width 8 height 8
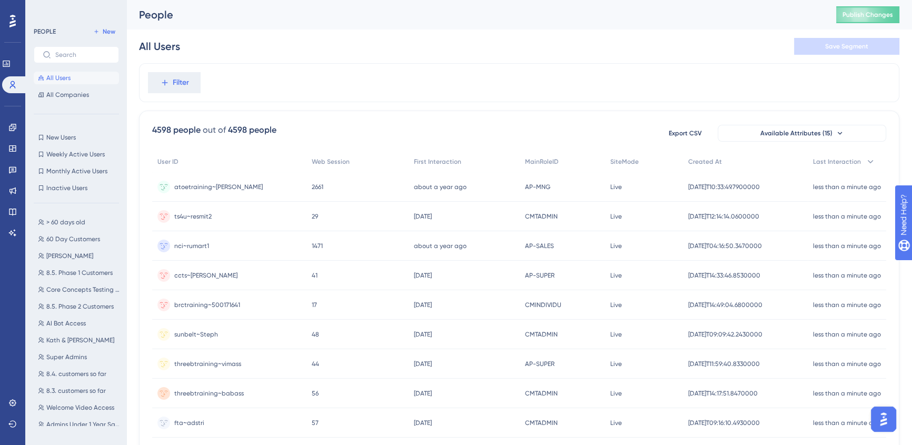
click at [885, 425] on img "Open AI Assistant Launcher" at bounding box center [883, 419] width 19 height 19
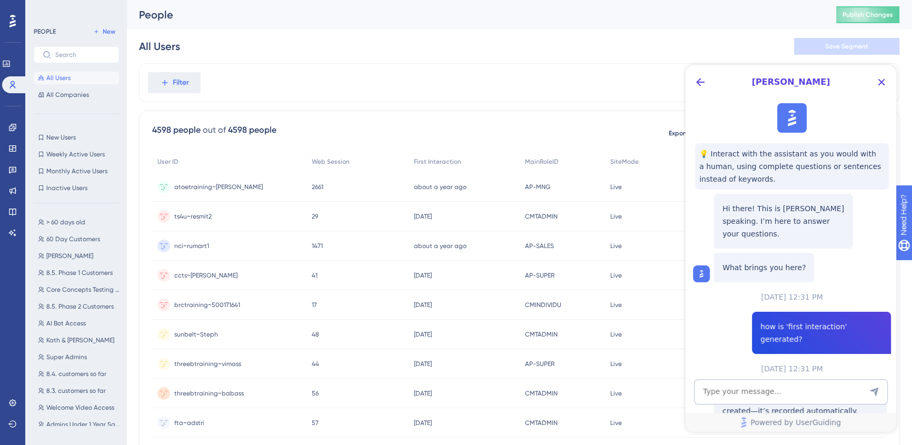
scroll to position [0, 0]
click at [711, 85] on span "[PERSON_NAME]" at bounding box center [791, 82] width 160 height 13
click at [700, 81] on icon "Back Button" at bounding box center [700, 82] width 13 height 13
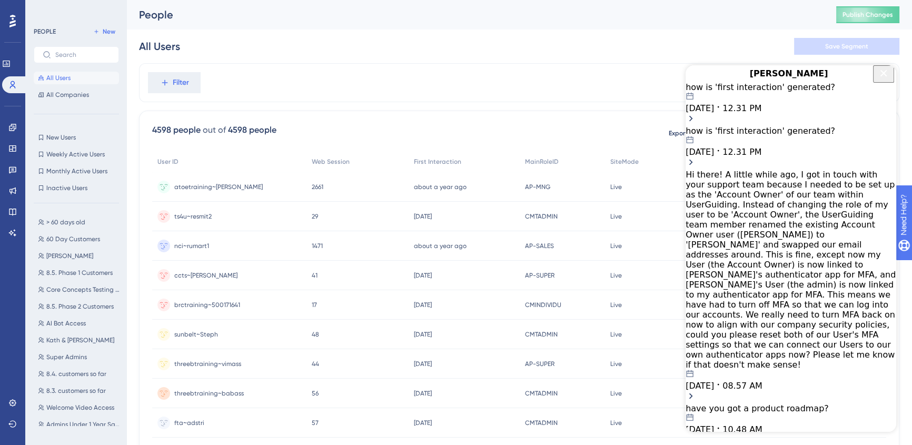
click at [818, 92] on div "how is 'first interaction' generated?" at bounding box center [790, 87] width 211 height 10
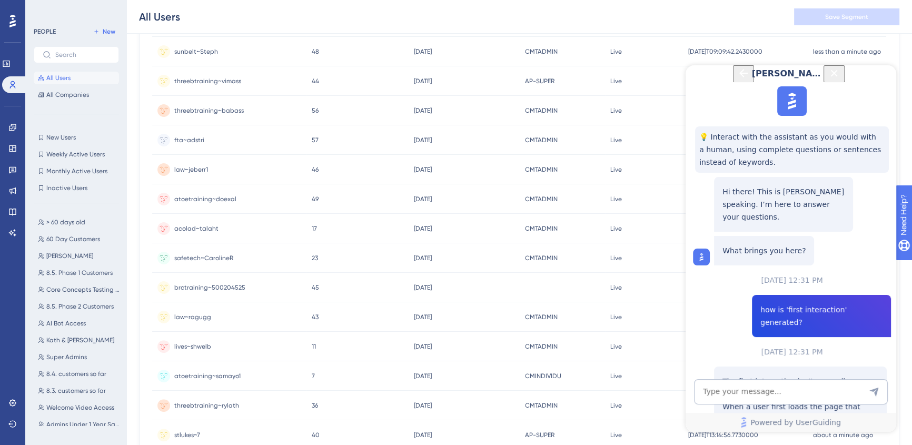
scroll to position [73, 0]
click at [840, 79] on icon "Close Button" at bounding box center [834, 73] width 13 height 13
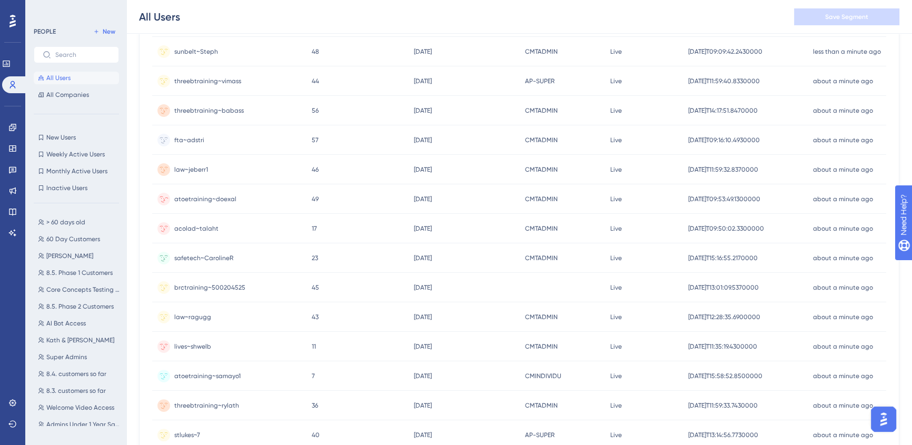
scroll to position [0, 0]
click at [887, 424] on img "Open AI Assistant Launcher" at bounding box center [883, 419] width 19 height 19
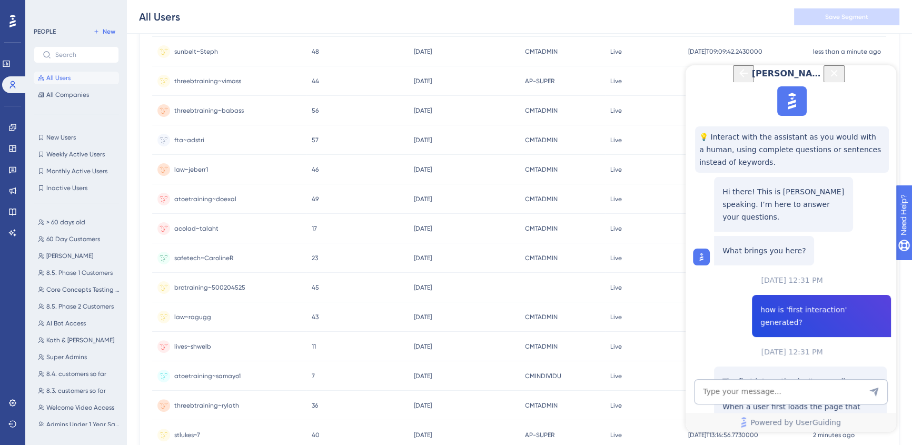
scroll to position [335, 0]
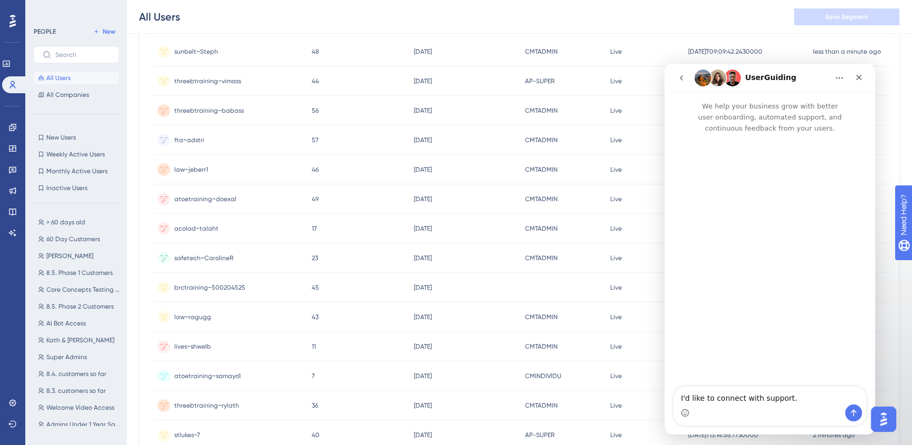
scroll to position [0, 0]
click at [681, 76] on icon "go back" at bounding box center [681, 78] width 8 height 8
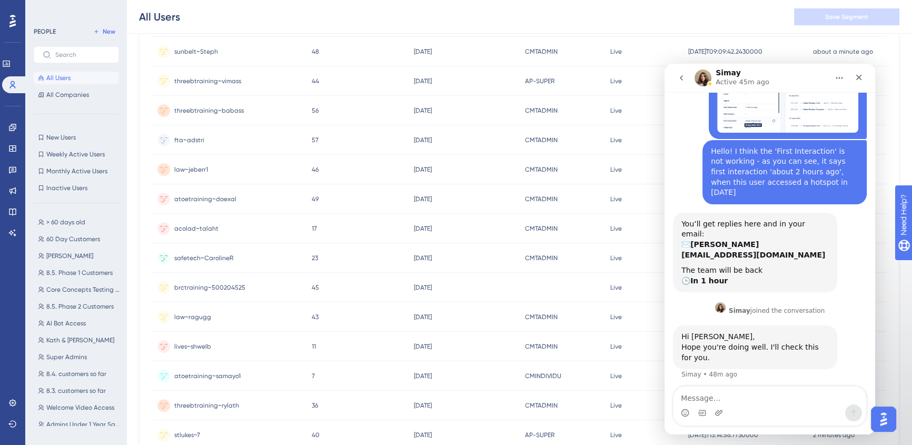
scroll to position [108, 0]
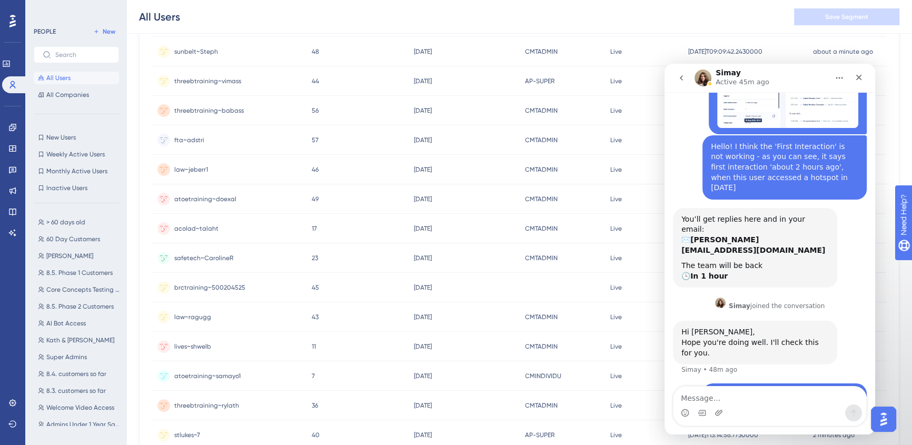
click at [842, 78] on icon "Home" at bounding box center [839, 78] width 7 height 2
click at [831, 101] on div "Expand window" at bounding box center [811, 104] width 75 height 11
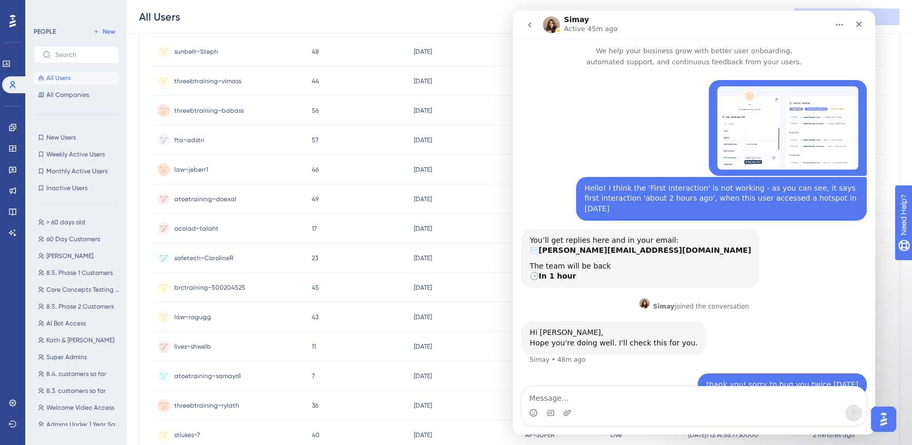
scroll to position [0, 0]
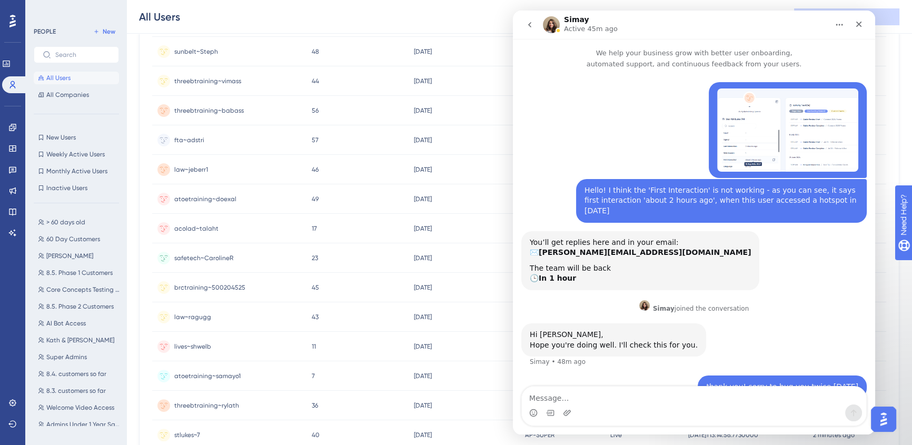
click at [532, 26] on icon "go back" at bounding box center [529, 25] width 8 height 8
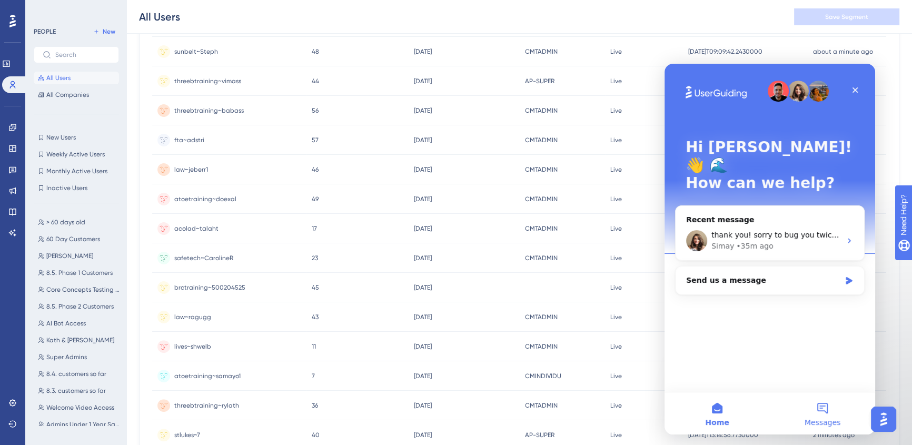
click at [818, 422] on span "Messages" at bounding box center [822, 422] width 36 height 7
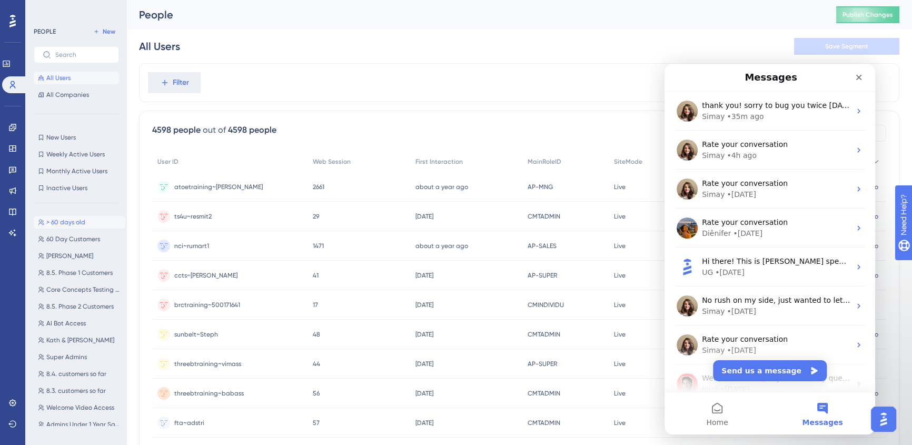
click at [57, 225] on span "> 60 days old" at bounding box center [65, 222] width 39 height 8
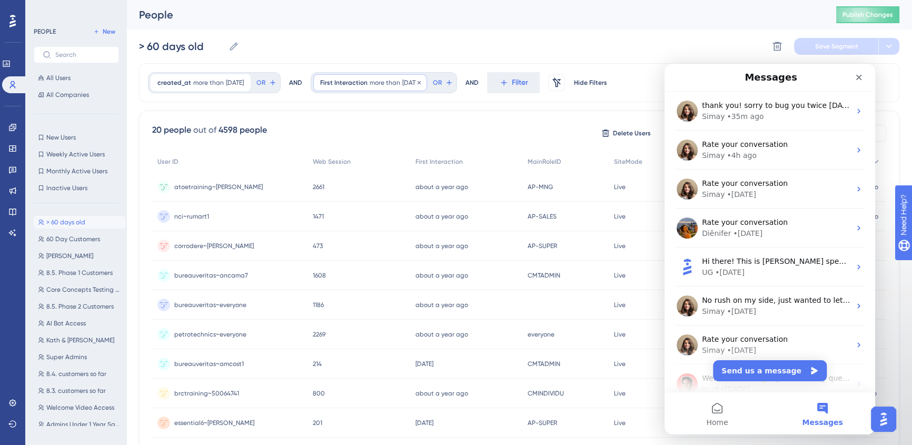
click at [418, 78] on span "[DATE]" at bounding box center [411, 82] width 18 height 8
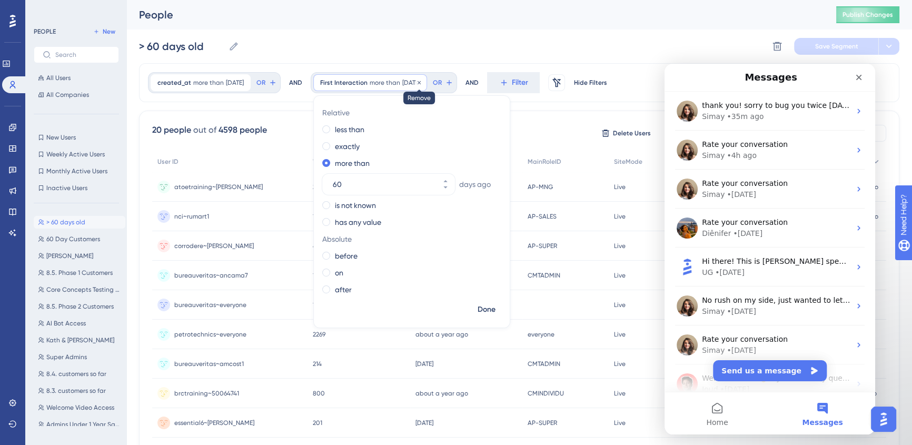
click at [422, 84] on icon at bounding box center [419, 82] width 6 height 6
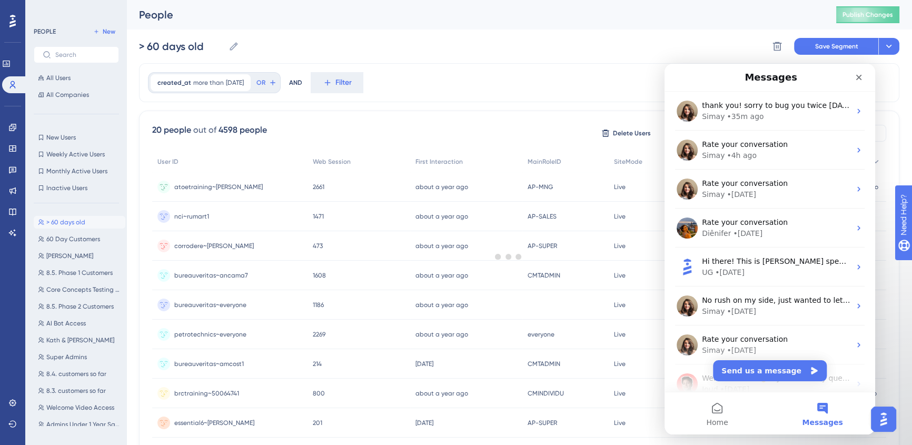
click at [340, 87] on div at bounding box center [508, 256] width 806 height 369
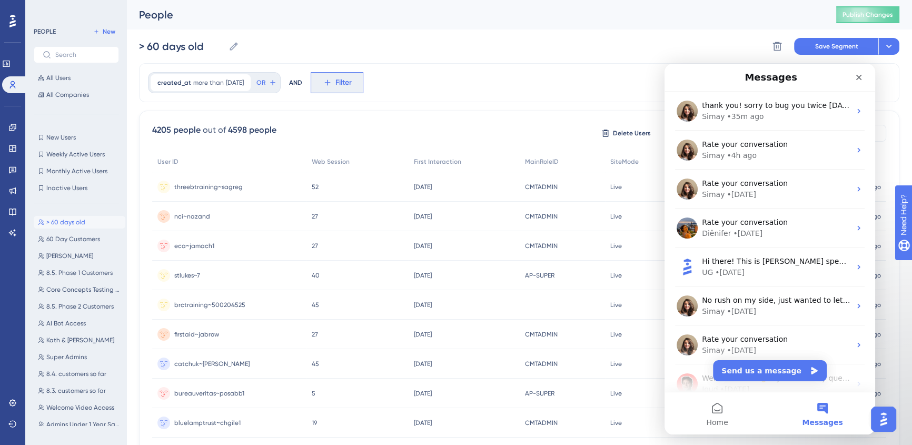
click at [348, 83] on button "Filter" at bounding box center [337, 82] width 53 height 21
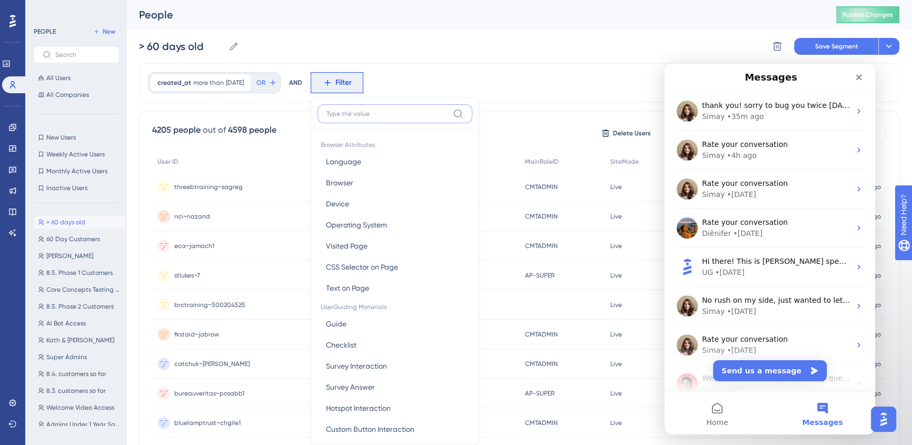
scroll to position [48, 0]
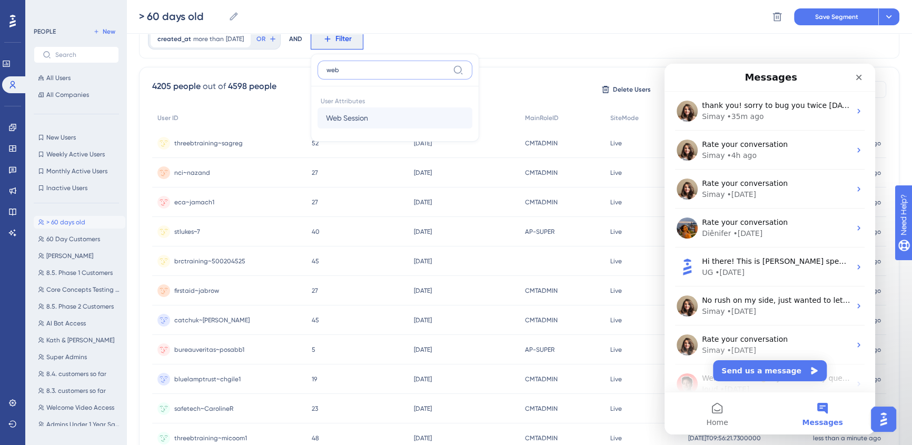
type input "web"
click at [368, 113] on span "Web Session" at bounding box center [347, 118] width 42 height 13
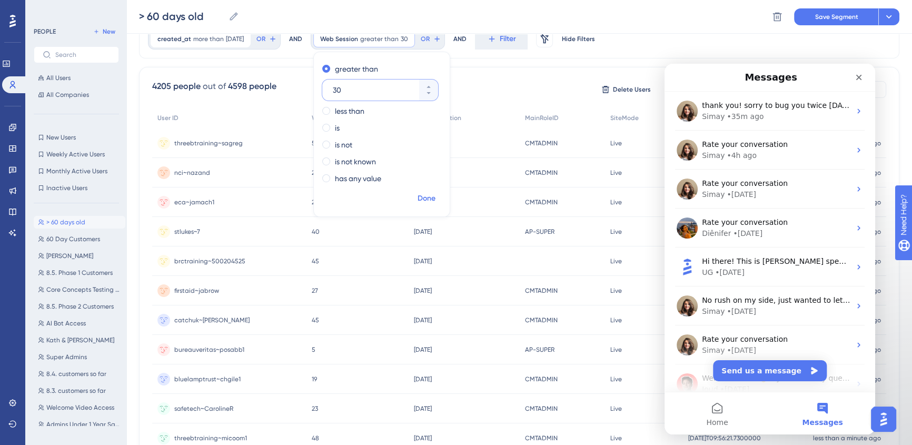
type input "30"
click at [435, 202] on span "Done" at bounding box center [426, 198] width 18 height 13
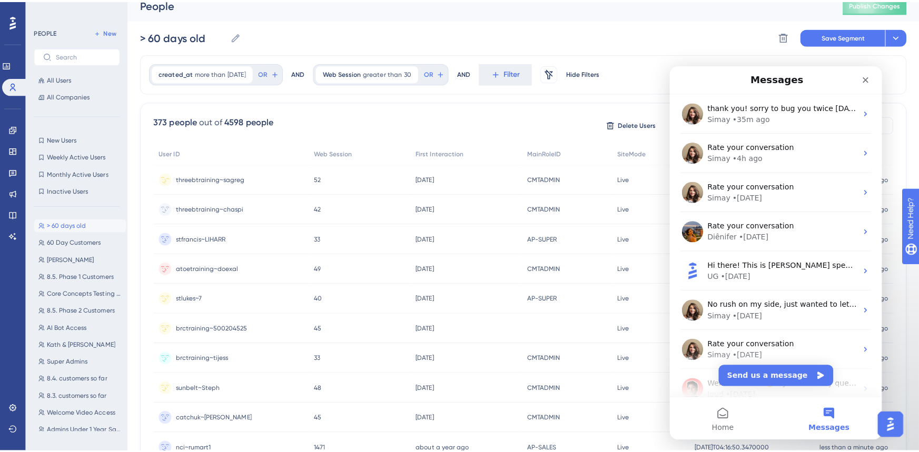
scroll to position [0, 0]
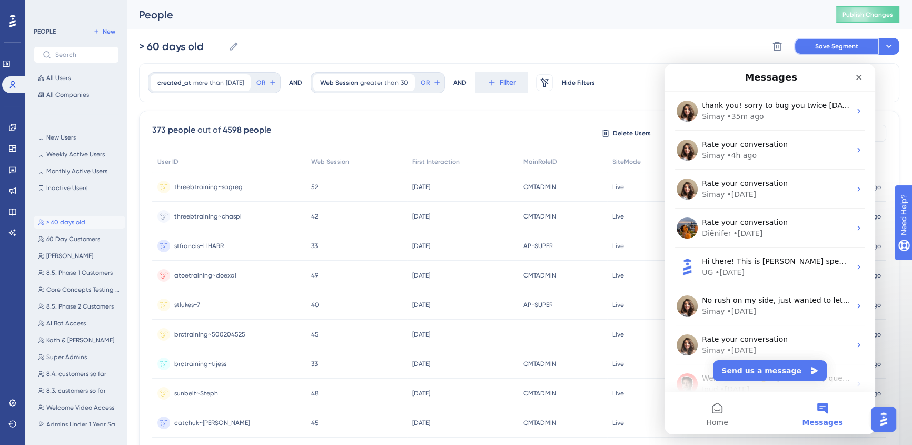
click at [799, 50] on button "Save Segment" at bounding box center [836, 46] width 84 height 17
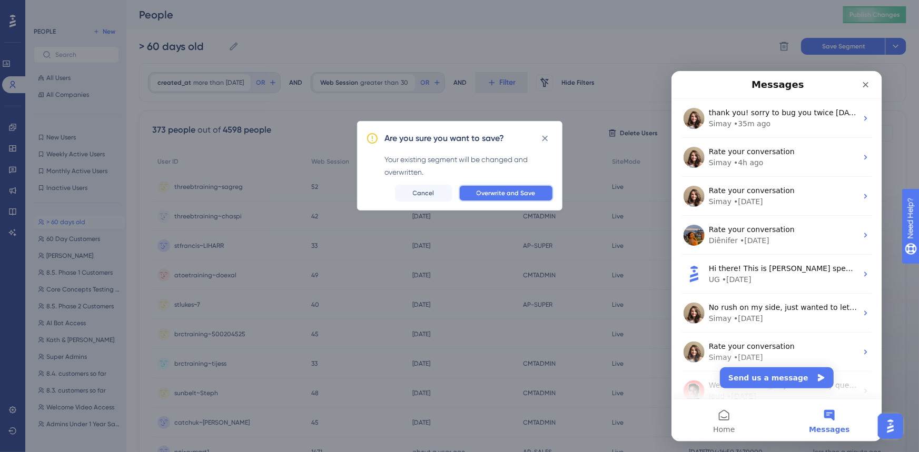
click at [524, 191] on span "Overwrite and Save" at bounding box center [505, 193] width 59 height 8
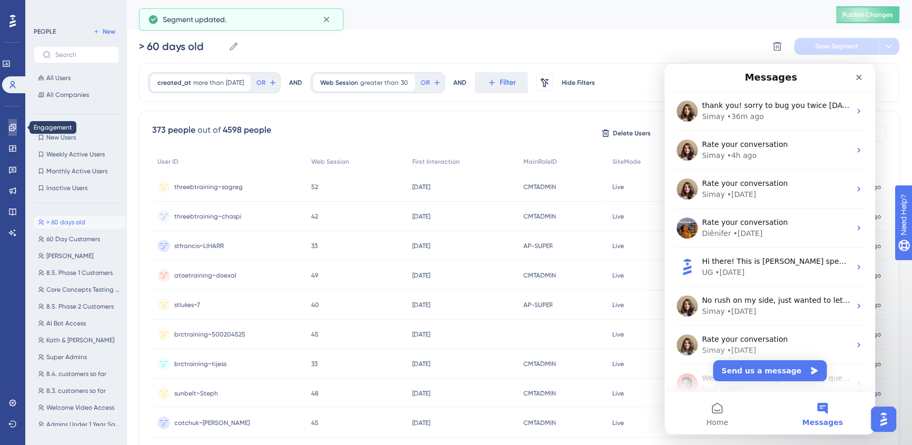
click at [12, 130] on icon at bounding box center [12, 127] width 8 height 8
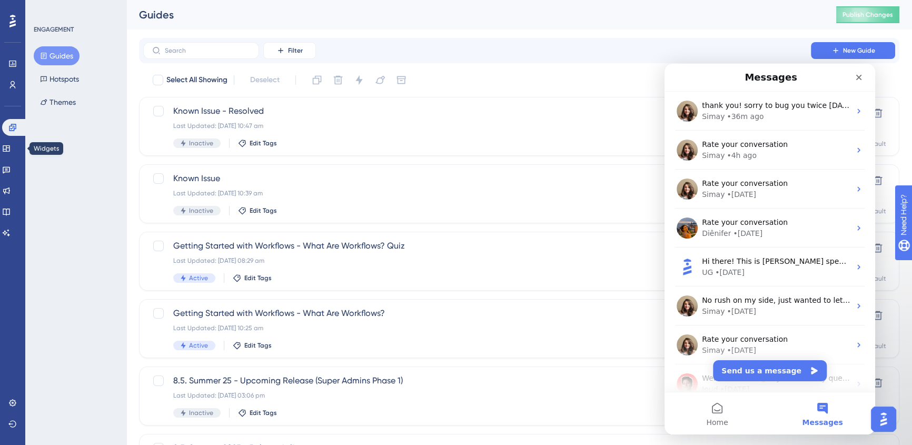
click at [4, 155] on div "Widgets" at bounding box center [12, 148] width 21 height 17
click at [11, 152] on icon at bounding box center [6, 148] width 8 height 8
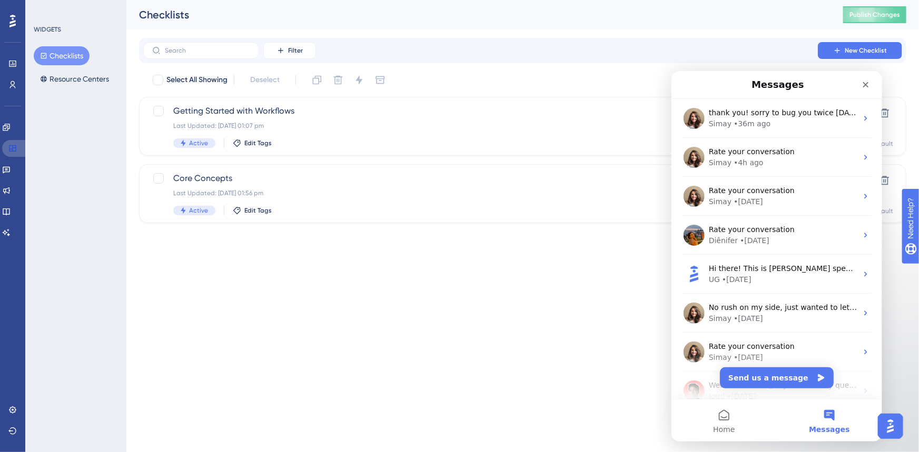
click at [14, 155] on link at bounding box center [14, 148] width 25 height 17
click at [11, 167] on icon at bounding box center [6, 169] width 8 height 8
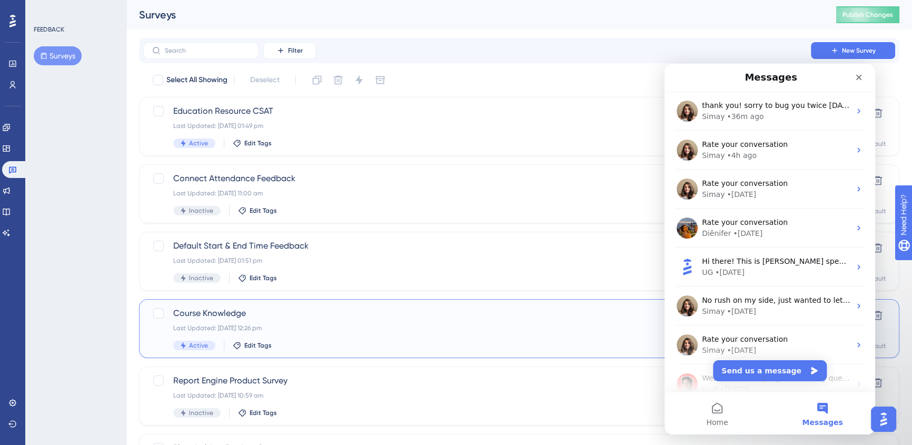
click at [373, 311] on span "Course Knowledge" at bounding box center [477, 313] width 608 height 13
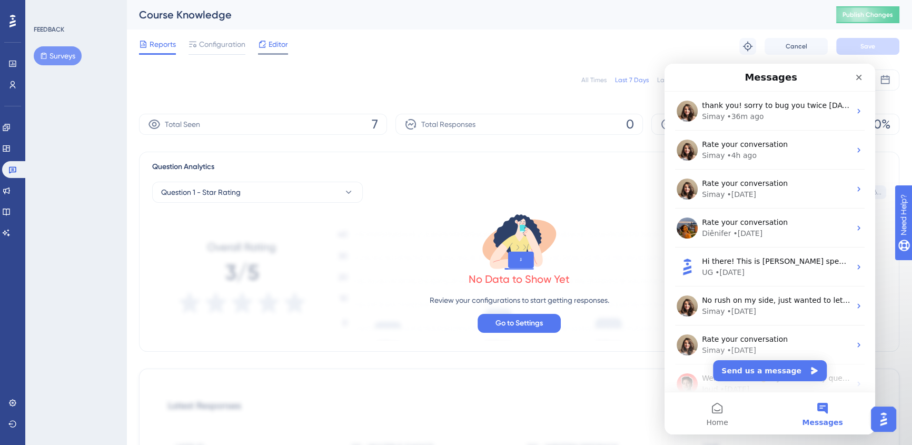
click at [274, 38] on span "Editor" at bounding box center [277, 44] width 19 height 13
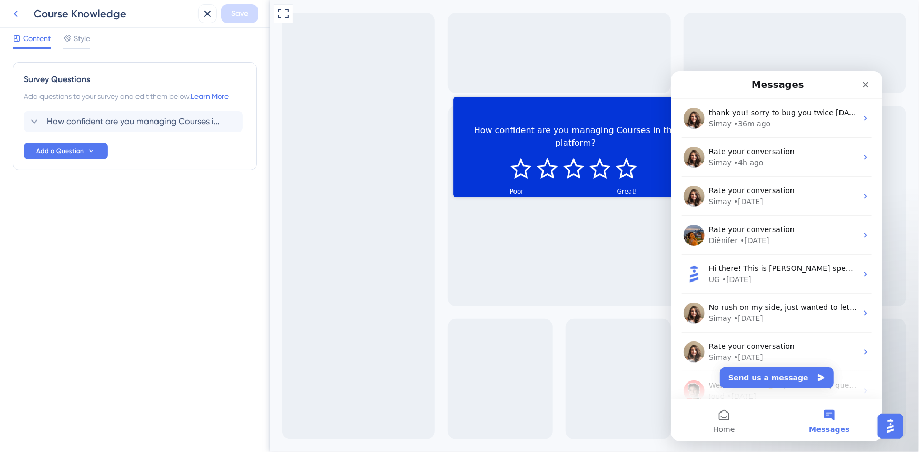
click at [13, 7] on icon at bounding box center [15, 13] width 13 height 13
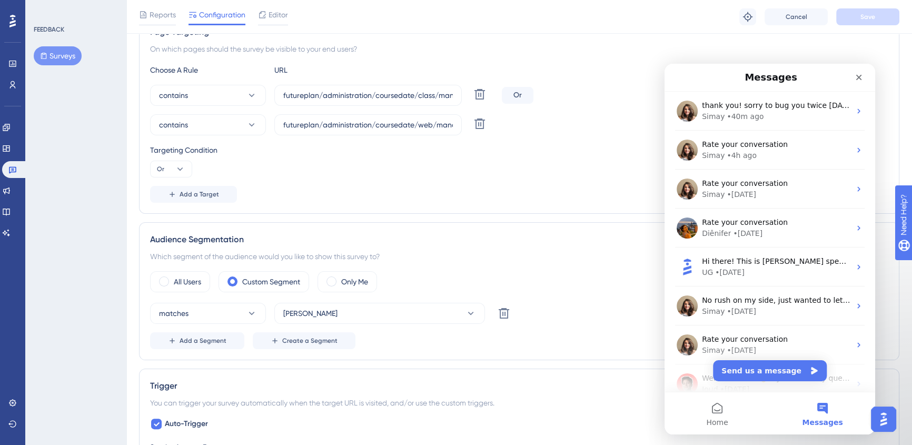
scroll to position [162, 0]
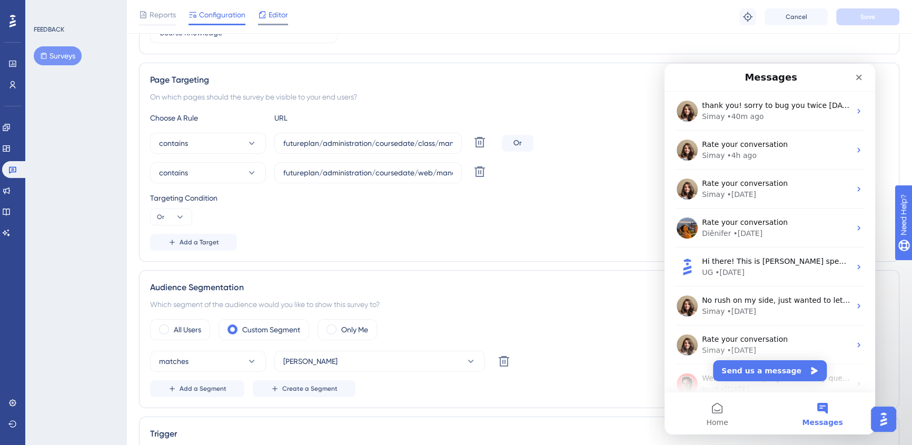
click at [282, 11] on span "Editor" at bounding box center [277, 14] width 19 height 13
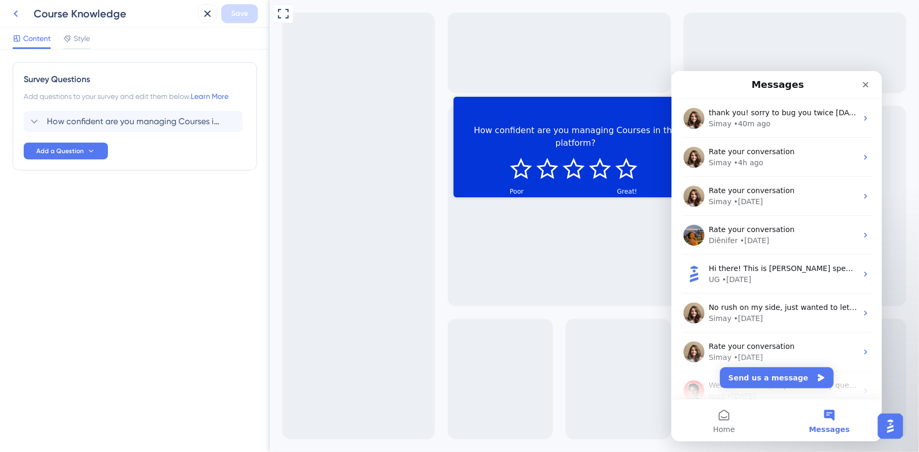
click at [23, 10] on button at bounding box center [15, 13] width 19 height 19
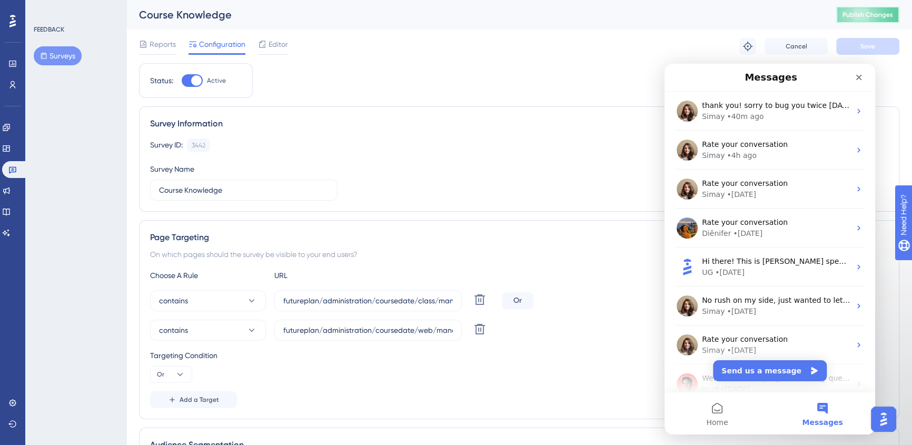
click at [848, 17] on button "Publish Changes" at bounding box center [867, 14] width 63 height 17
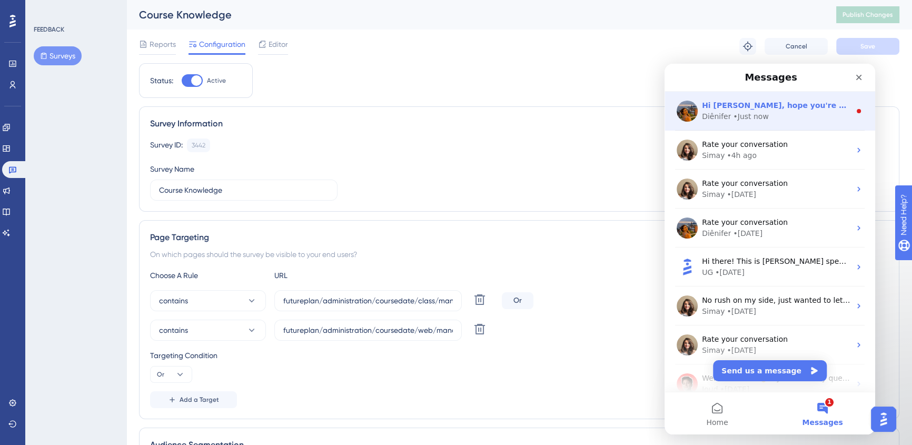
click at [781, 106] on span "Hi [PERSON_NAME], hope you're doing well! No worries dear! We're here to help! 🤗" at bounding box center [877, 105] width 350 height 8
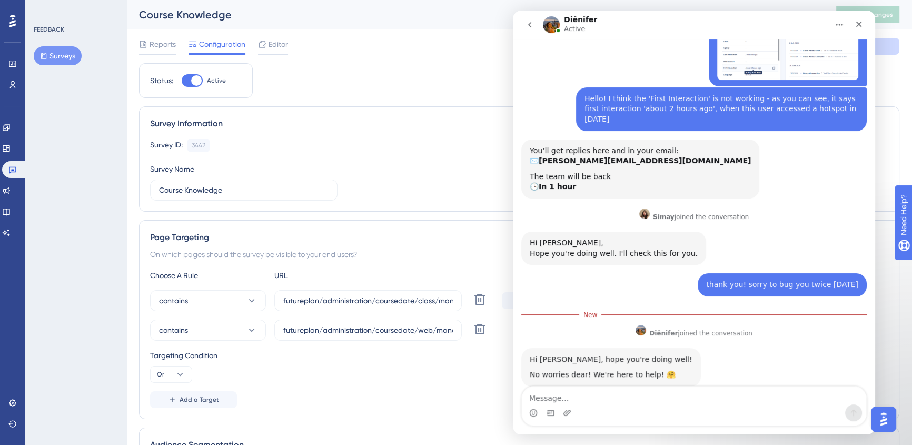
scroll to position [101, 0]
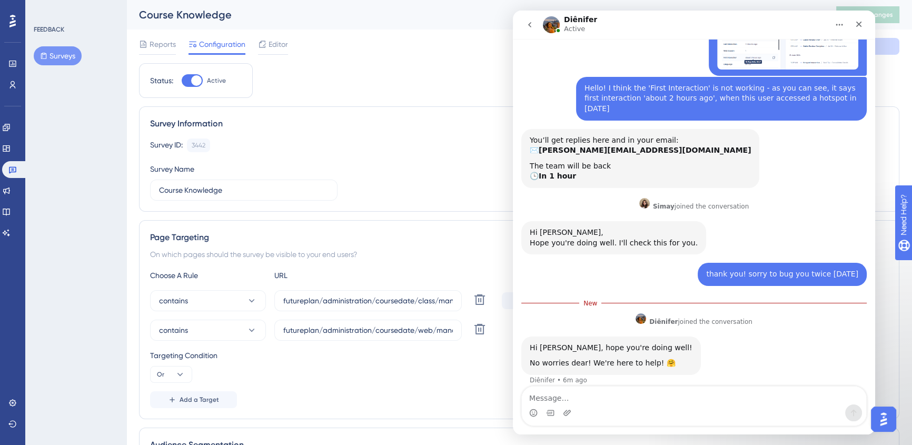
drag, startPoint x: 1023, startPoint y: 47, endPoint x: 524, endPoint y: 29, distance: 499.4
click at [524, 29] on button "go back" at bounding box center [530, 25] width 20 height 20
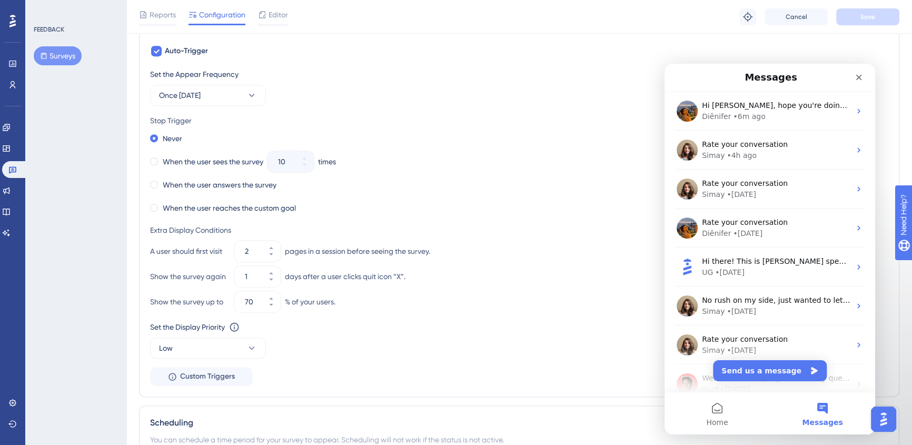
scroll to position [592, 0]
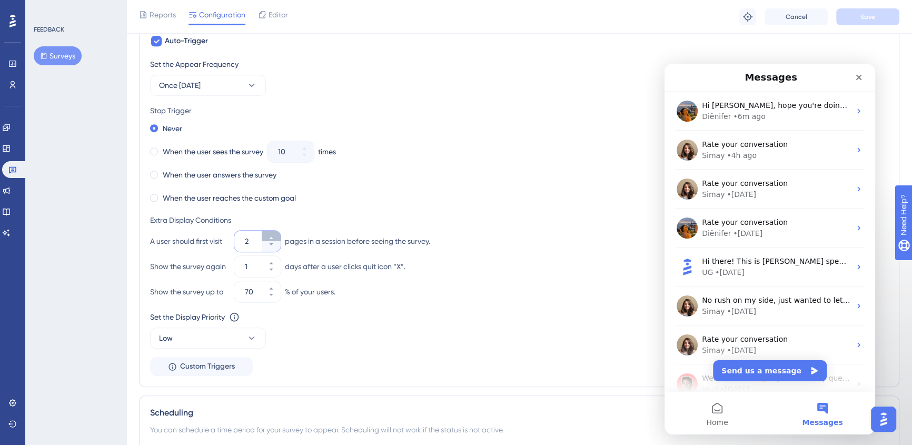
click at [271, 238] on icon at bounding box center [271, 238] width 6 height 6
type input "3"
click at [862, 19] on span "Save" at bounding box center [867, 17] width 15 height 8
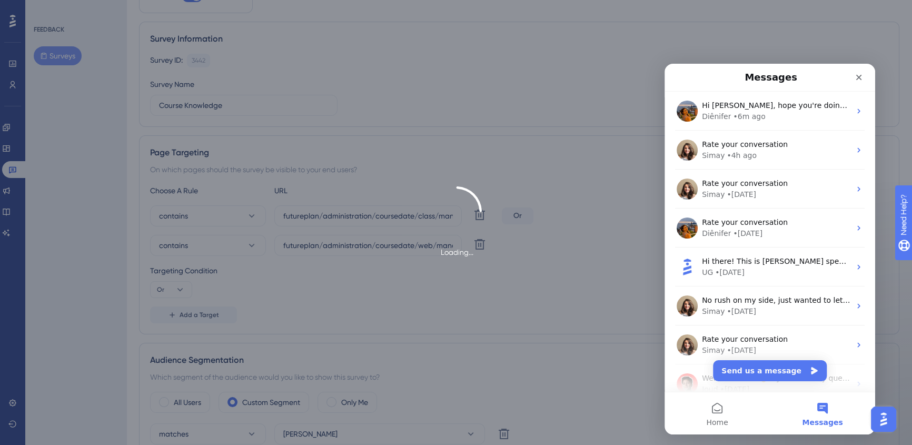
scroll to position [239, 0]
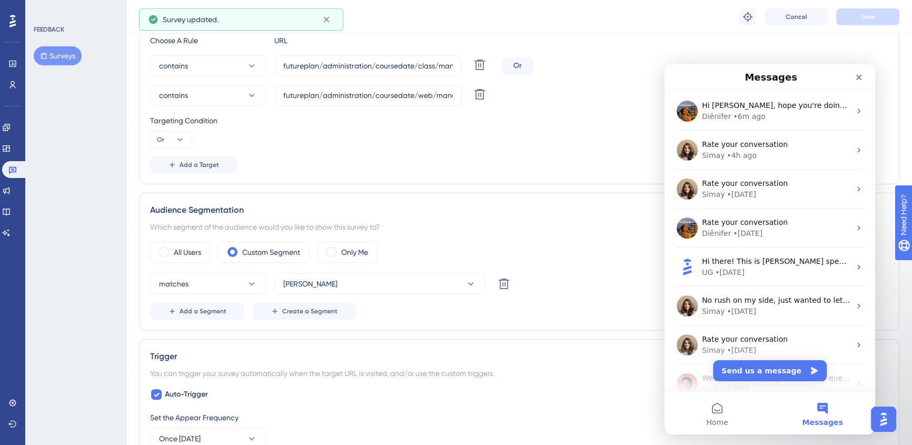
click at [423, 294] on div "matches [PERSON_NAME] Testing Delete Add a Segment Create a Segment" at bounding box center [519, 296] width 738 height 46
click at [417, 285] on button "[PERSON_NAME]" at bounding box center [379, 283] width 211 height 21
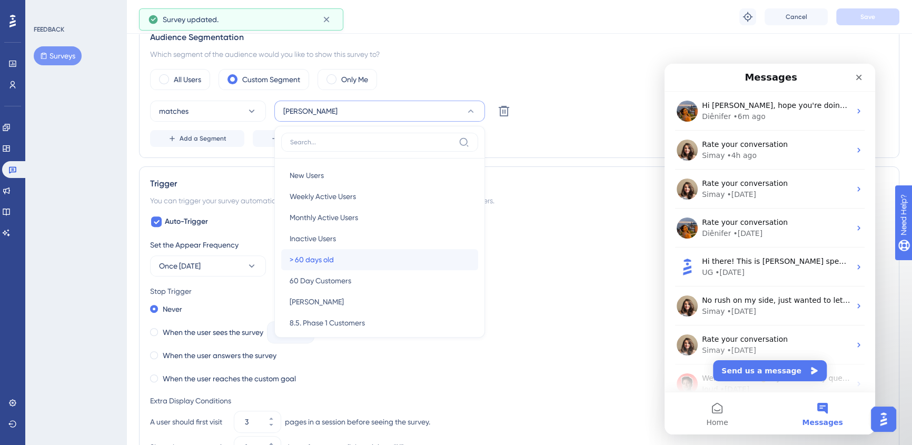
click at [383, 252] on div "> 60 days old > 60 days old" at bounding box center [380, 259] width 180 height 21
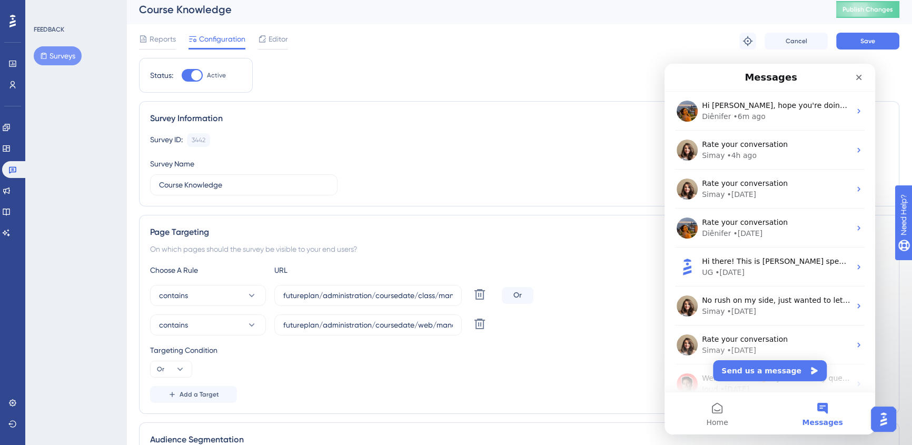
scroll to position [0, 0]
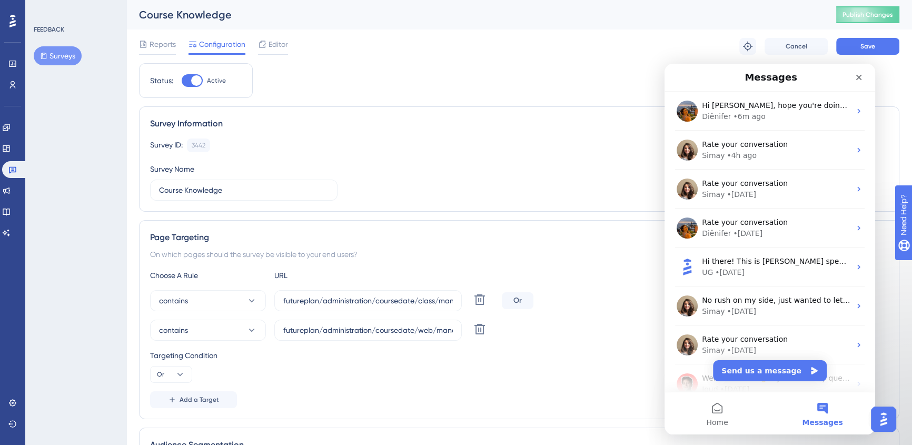
click at [891, 47] on button "Save" at bounding box center [867, 46] width 63 height 17
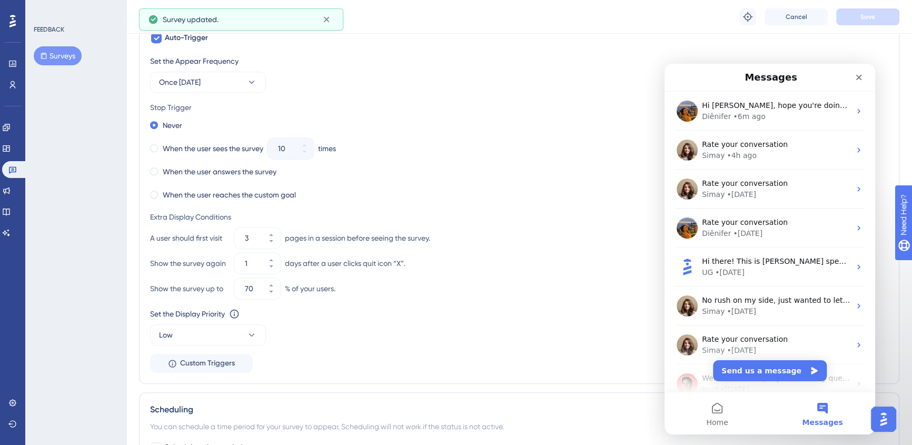
scroll to position [765, 0]
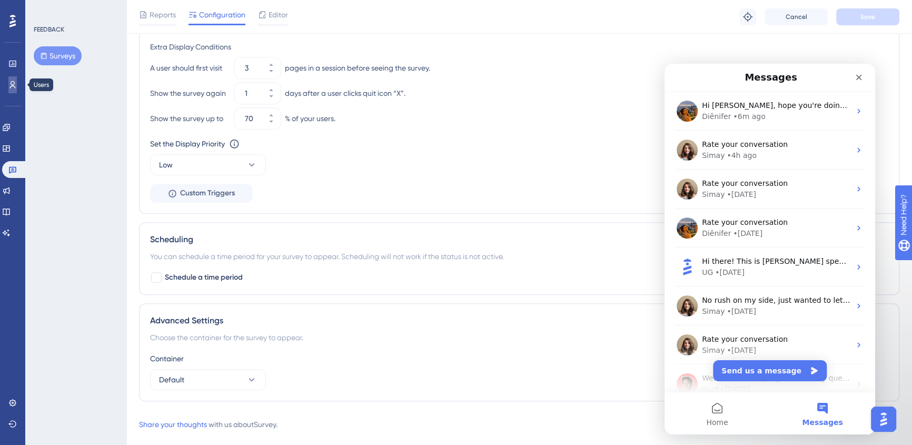
click at [8, 89] on link at bounding box center [12, 84] width 8 height 17
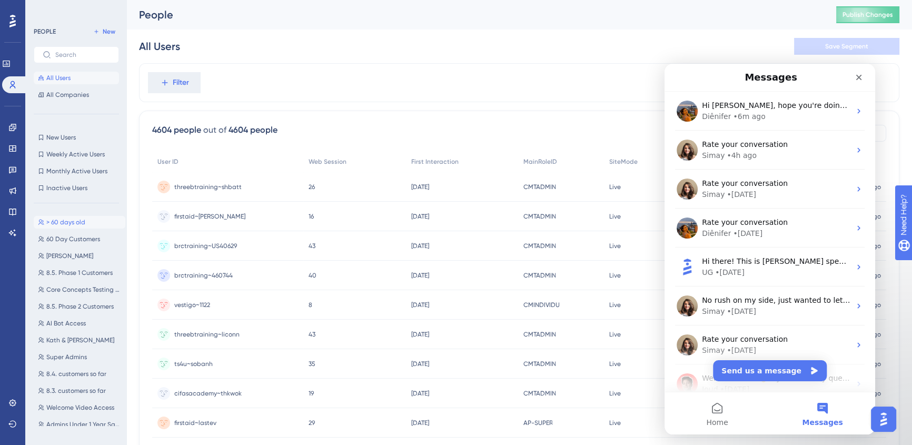
click at [58, 225] on span "> 60 days old" at bounding box center [65, 222] width 39 height 8
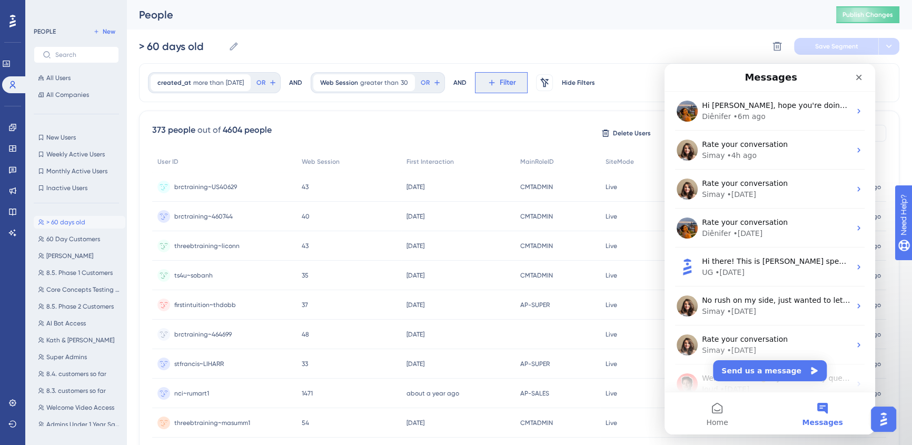
click at [516, 78] on span "Filter" at bounding box center [508, 82] width 16 height 13
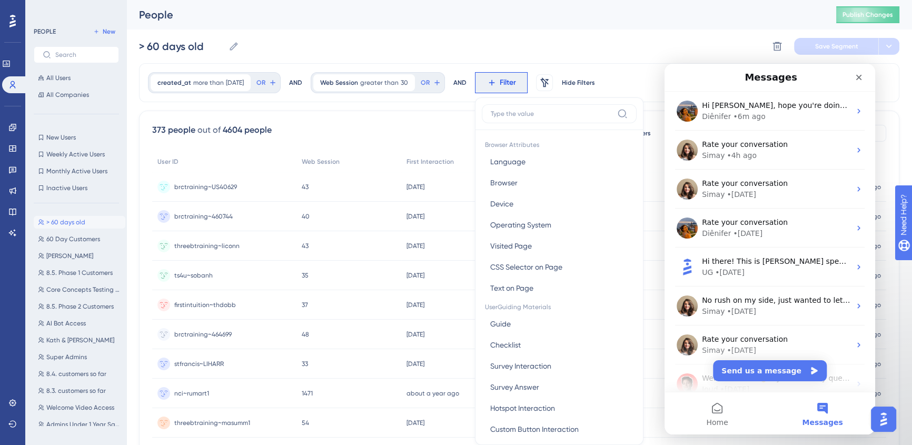
scroll to position [48, 0]
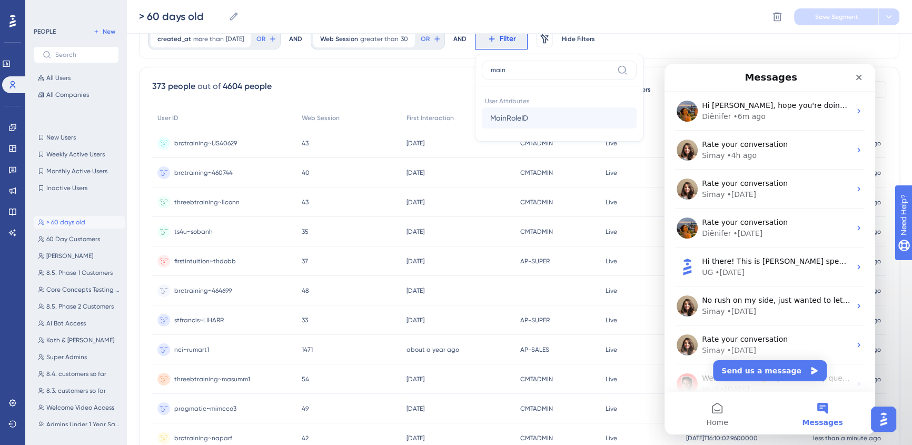
type input "main"
click at [552, 118] on button "MainRoleID MainRoleID" at bounding box center [559, 117] width 155 height 21
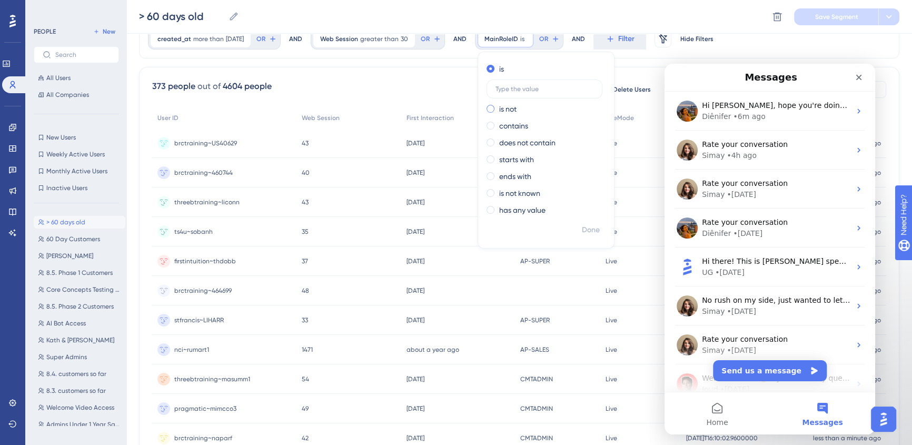
click at [532, 111] on div "is not" at bounding box center [543, 109] width 115 height 13
type input "developer"
click at [598, 226] on span "Done" at bounding box center [591, 230] width 18 height 13
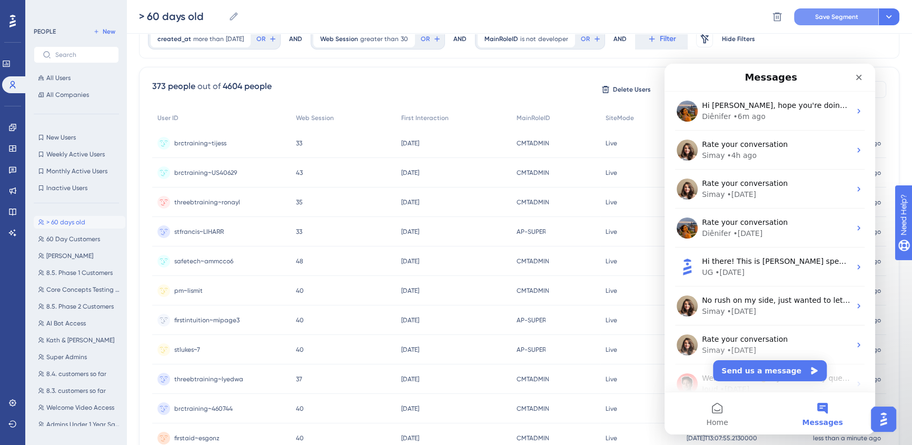
click at [833, 13] on span "Save Segment" at bounding box center [836, 17] width 43 height 8
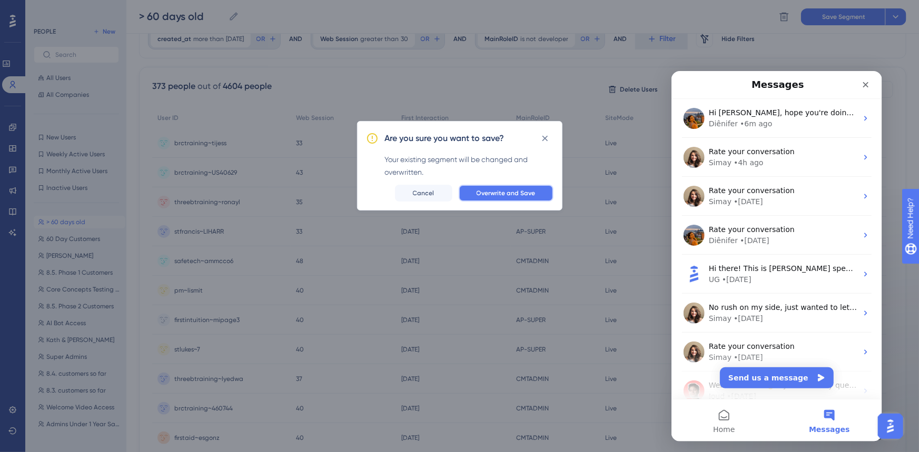
click at [493, 198] on button "Overwrite and Save" at bounding box center [506, 193] width 95 height 17
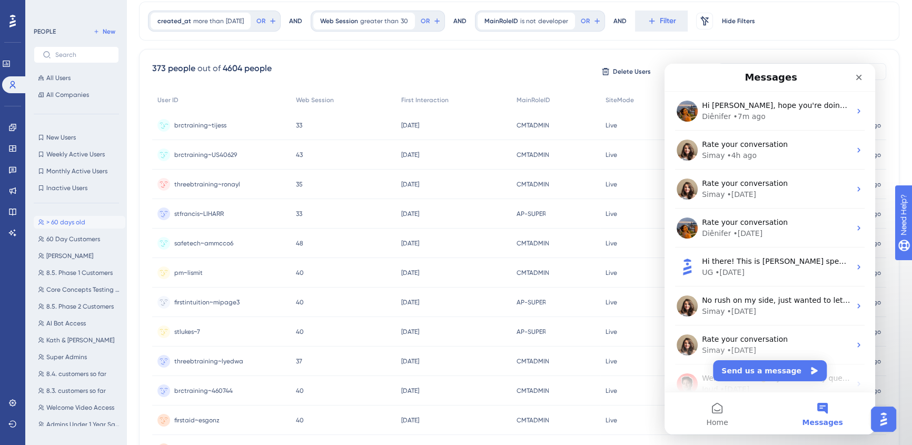
scroll to position [0, 0]
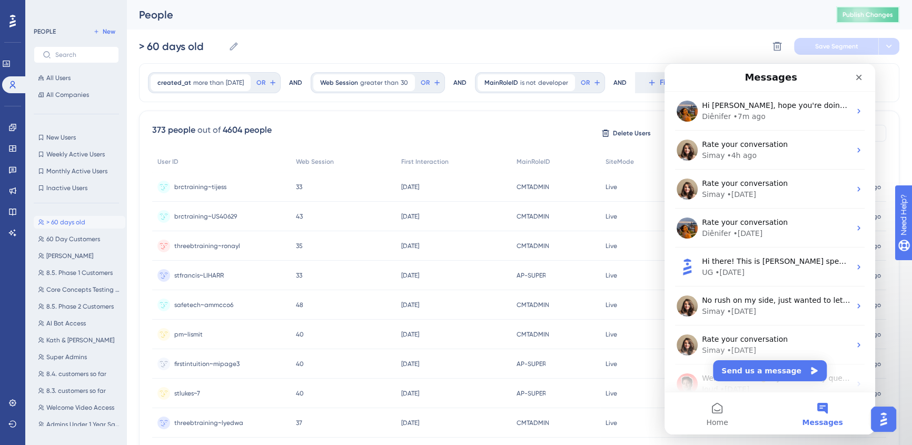
click at [862, 19] on button "Publish Changes" at bounding box center [867, 14] width 63 height 17
click at [11, 165] on icon at bounding box center [12, 169] width 8 height 8
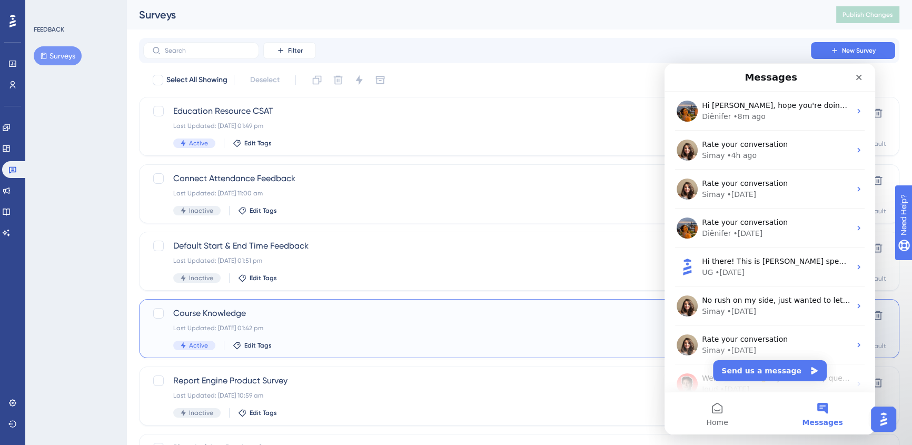
click at [363, 302] on div "Course Knowledge Last Updated: [DATE] 01:42 pm Active Edit Tags Clone Settings …" at bounding box center [519, 328] width 760 height 59
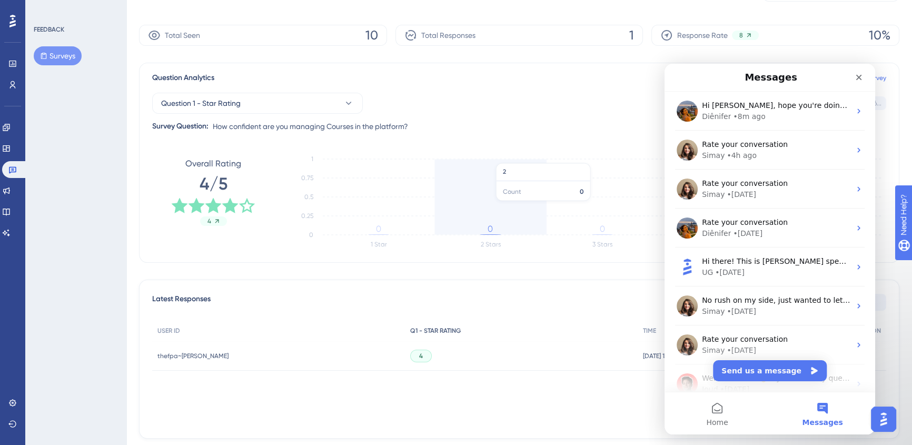
scroll to position [133, 0]
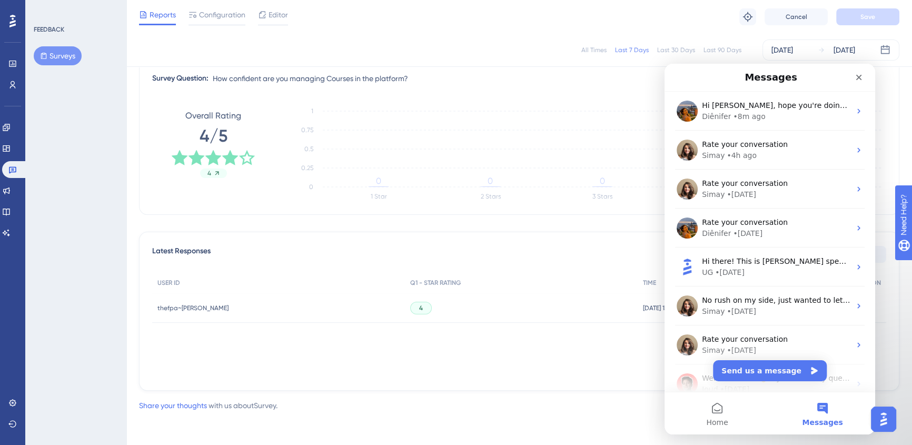
click at [893, 413] on button "Open AI Assistant Launcher" at bounding box center [883, 418] width 25 height 25
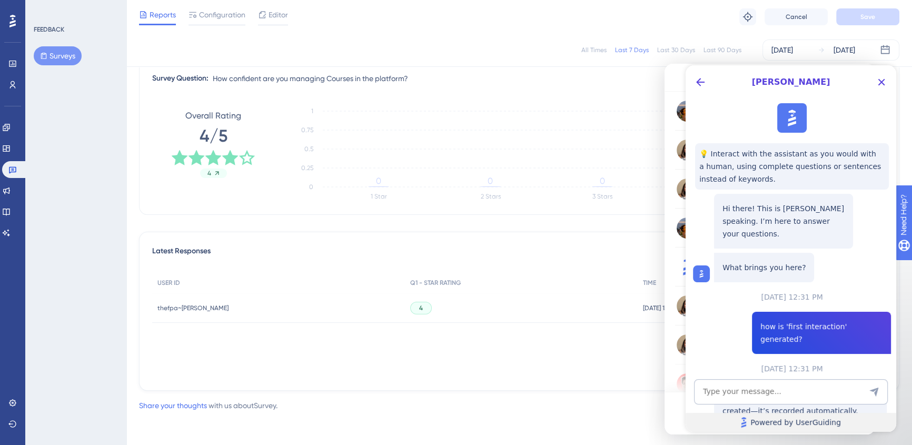
click at [888, 417] on link "Powered by UserGuiding" at bounding box center [790, 422] width 211 height 19
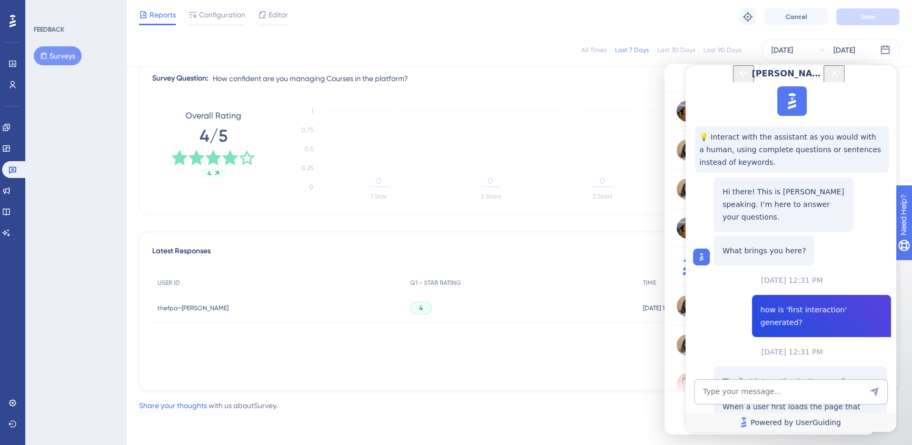
scroll to position [360, 0]
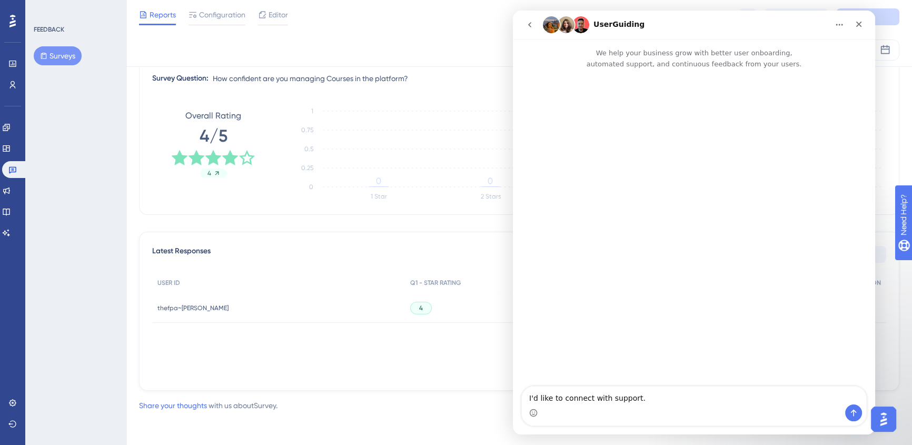
scroll to position [0, 0]
click at [534, 26] on button "go back" at bounding box center [530, 25] width 20 height 20
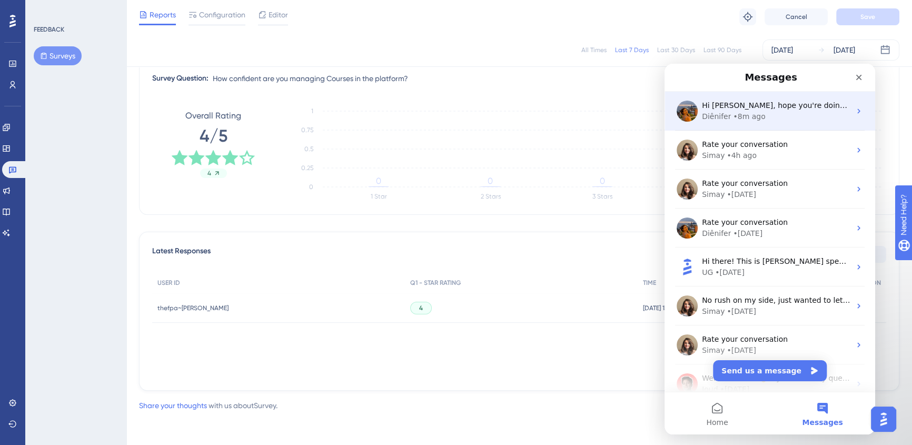
click at [733, 121] on div "• 8m ago" at bounding box center [749, 116] width 32 height 11
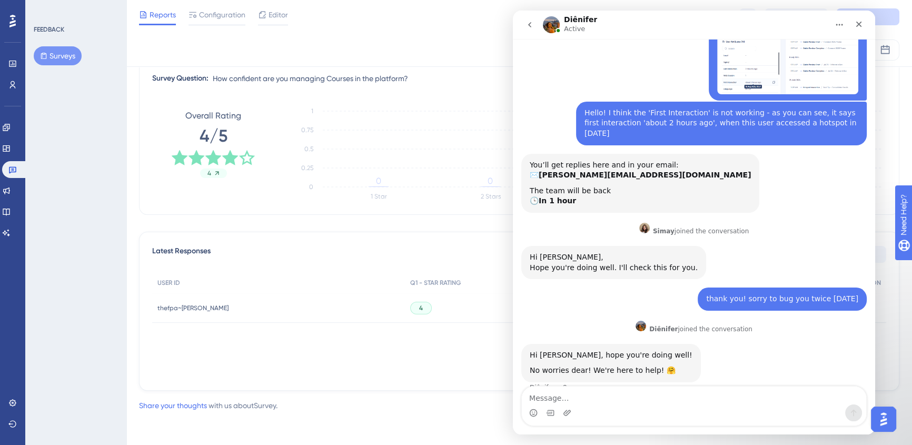
scroll to position [84, 0]
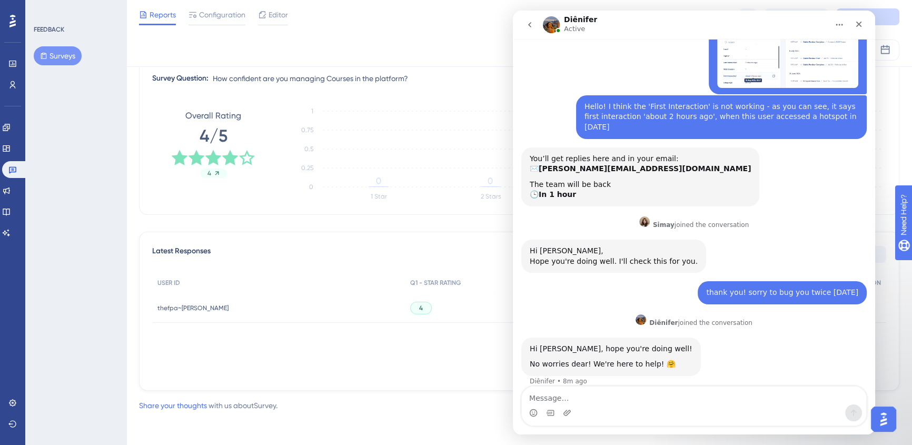
click at [529, 25] on icon "go back" at bounding box center [529, 25] width 8 height 8
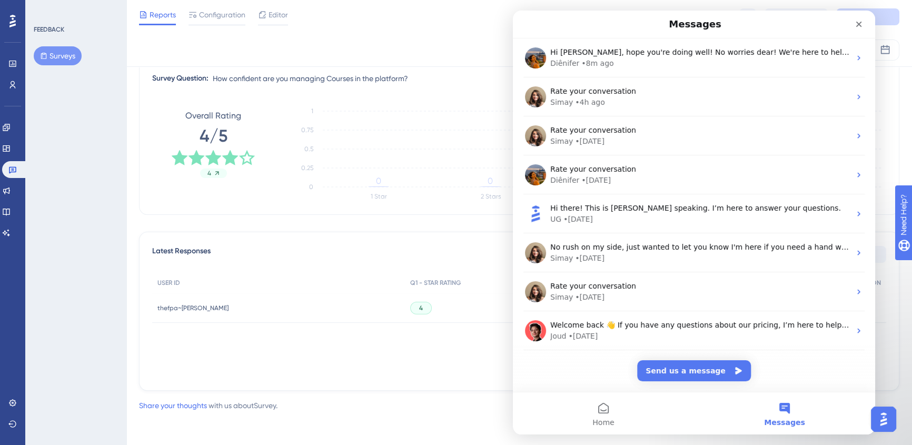
scroll to position [0, 0]
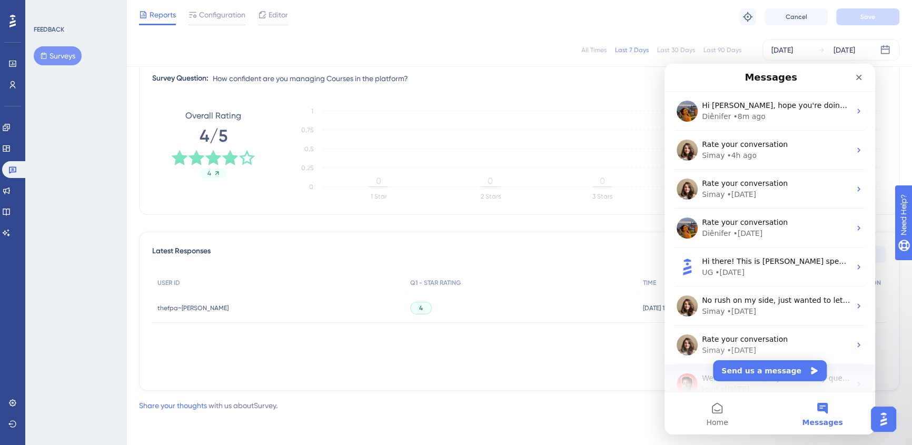
drag, startPoint x: 867, startPoint y: 402, endPoint x: 830, endPoint y: 367, distance: 50.3
click at [830, 367] on div "Messages Hi [PERSON_NAME], hope you're doing well! No worries dear! We're here …" at bounding box center [769, 249] width 211 height 371
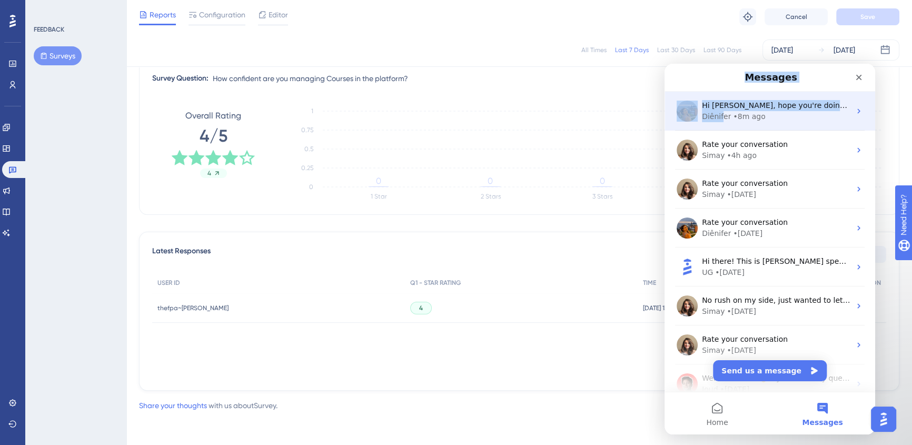
drag, startPoint x: 705, startPoint y: 72, endPoint x: 720, endPoint y: 113, distance: 43.6
click at [720, 113] on div "Messages Hi [PERSON_NAME], hope you're doing well! No worries dear! We're here …" at bounding box center [769, 228] width 211 height 328
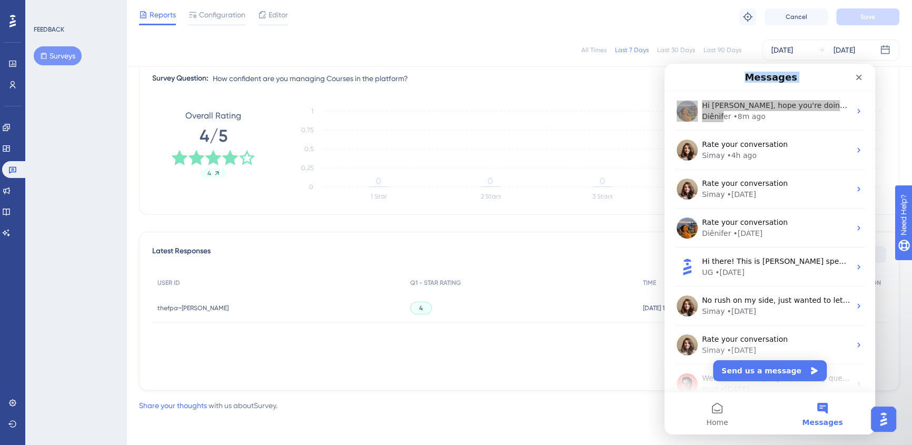
click at [582, 297] on div "4" at bounding box center [521, 307] width 232 height 29
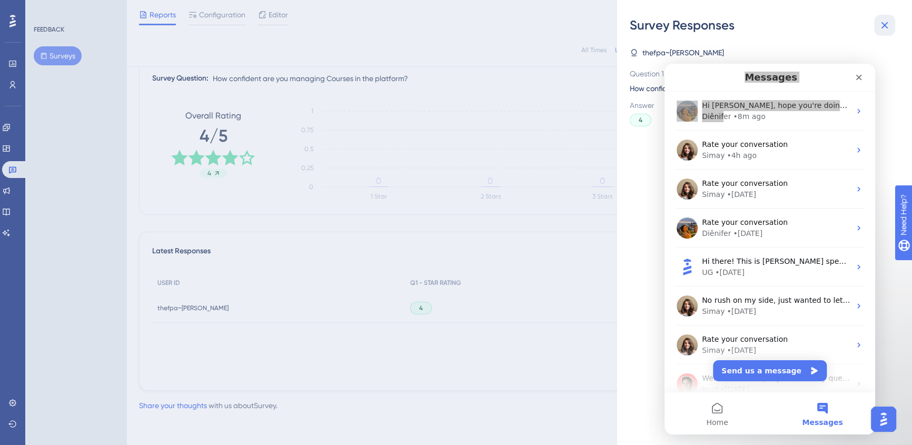
click at [889, 26] on icon at bounding box center [884, 25] width 13 height 13
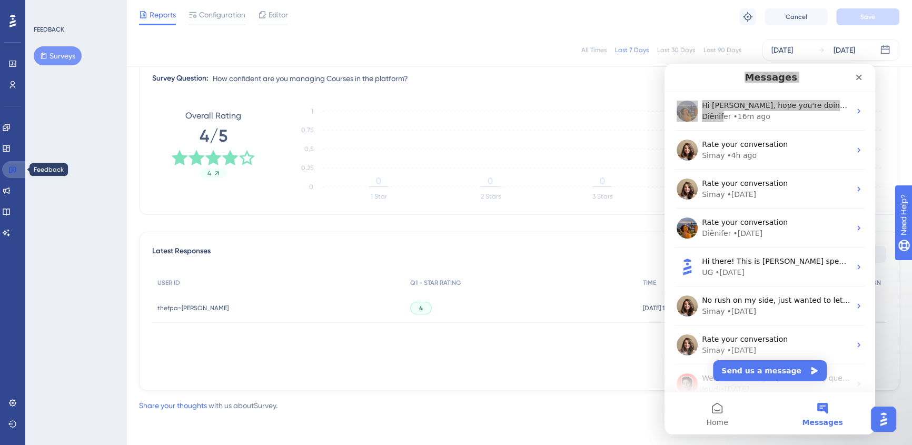
click at [21, 170] on link at bounding box center [14, 169] width 25 height 17
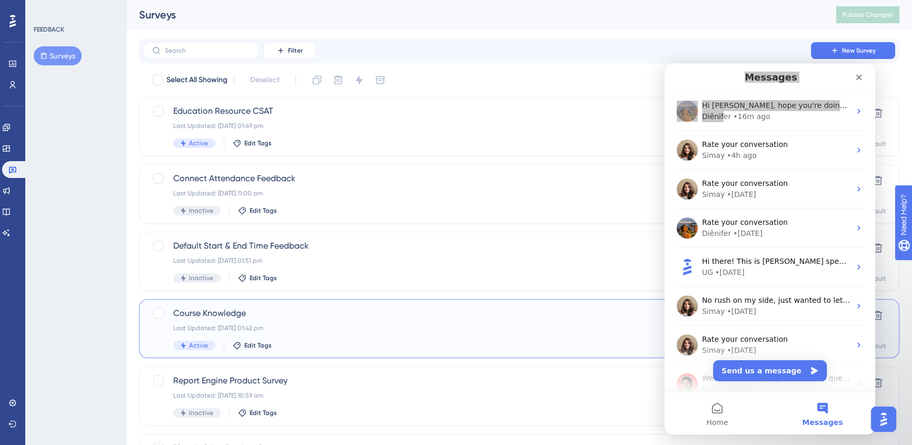
click at [393, 315] on span "Course Knowledge" at bounding box center [477, 313] width 608 height 13
